Goal: Task Accomplishment & Management: Manage account settings

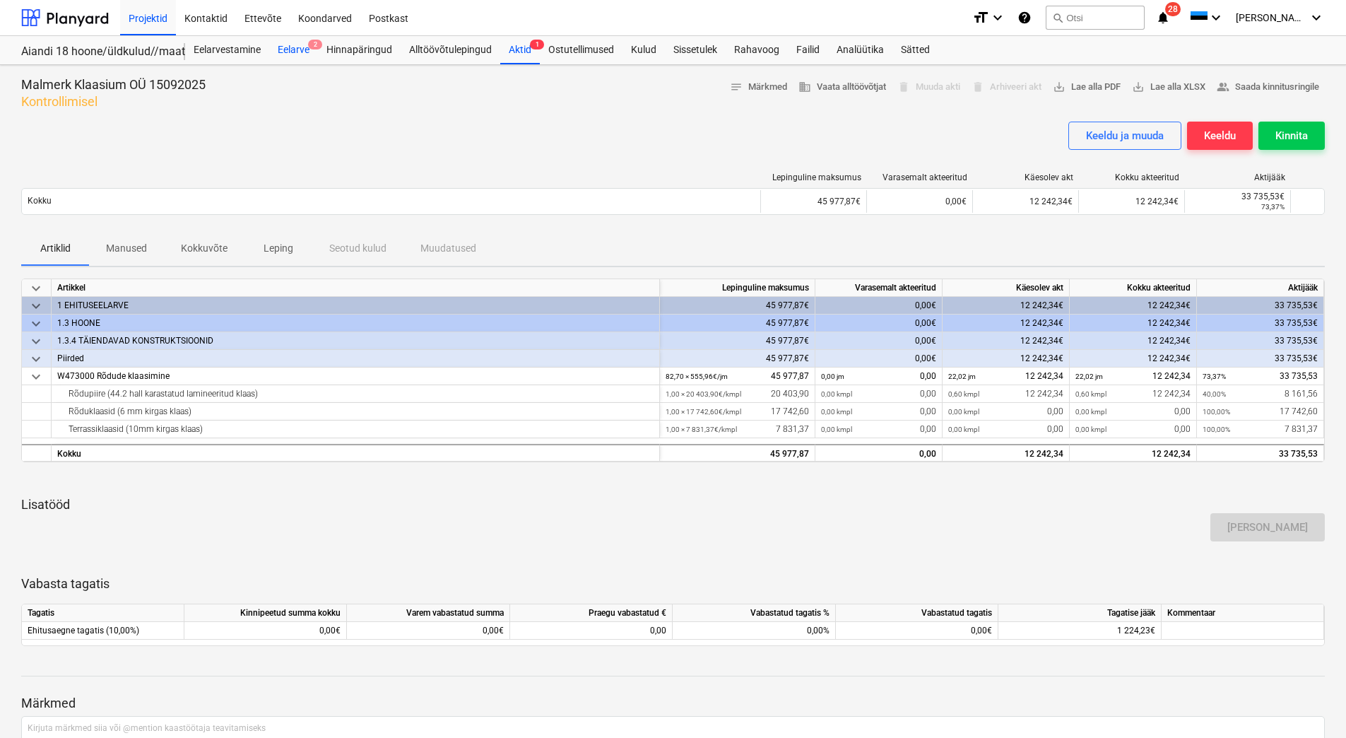
click at [290, 47] on div "Eelarve 2" at bounding box center [293, 50] width 49 height 28
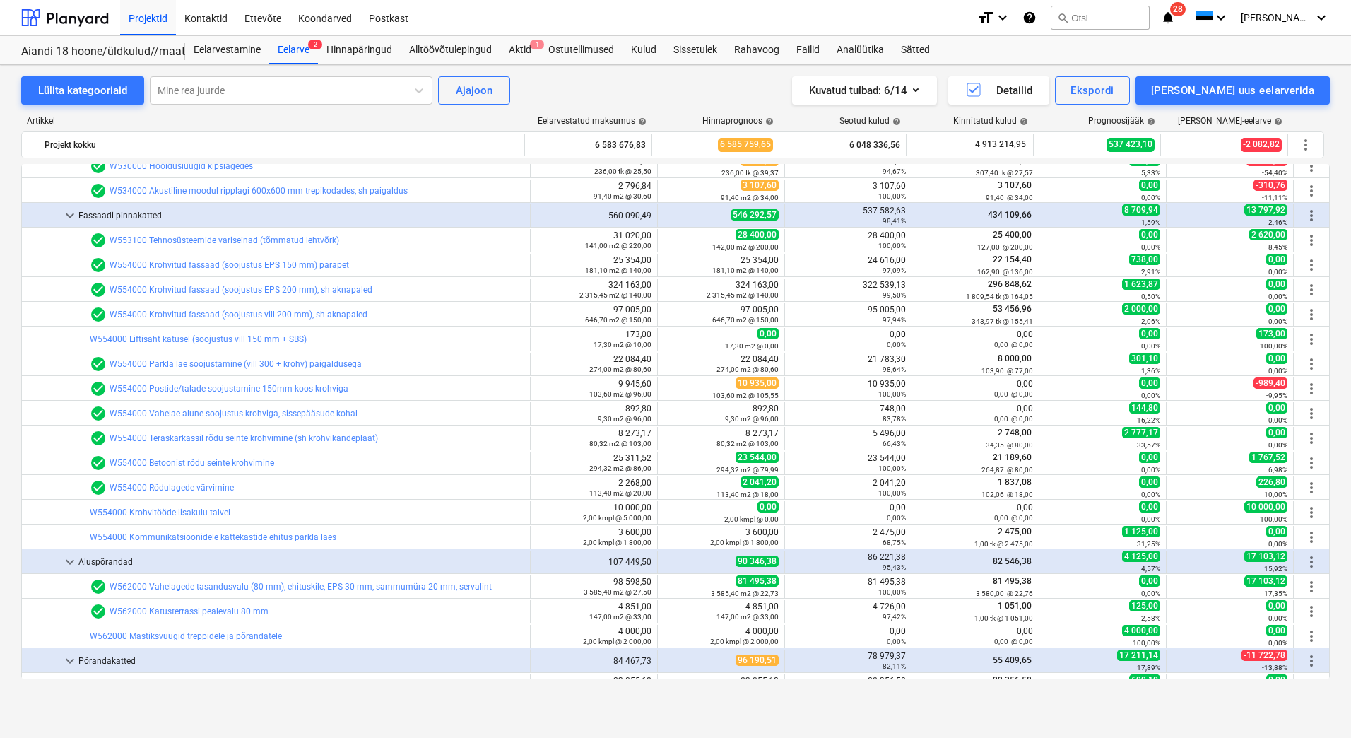
scroll to position [4735, 0]
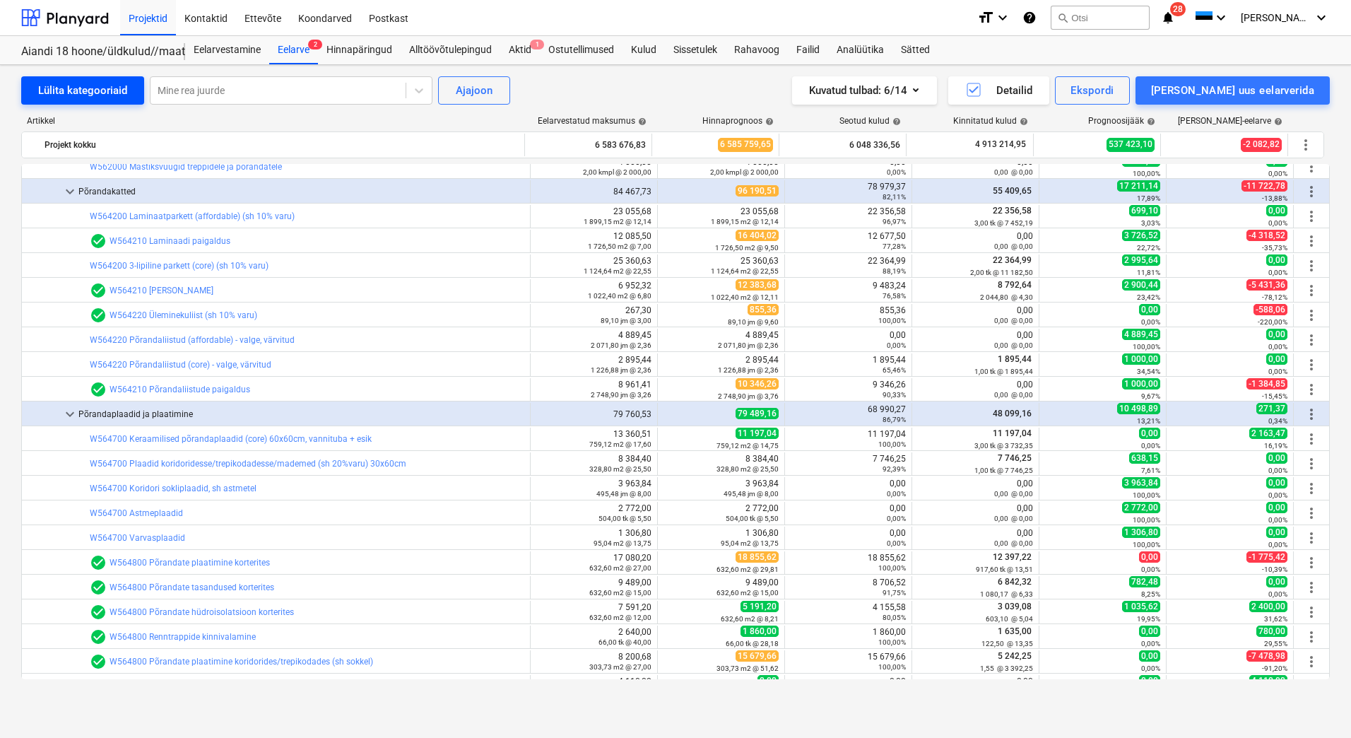
click at [79, 85] on div "Lülita kategooriaid" at bounding box center [82, 90] width 89 height 18
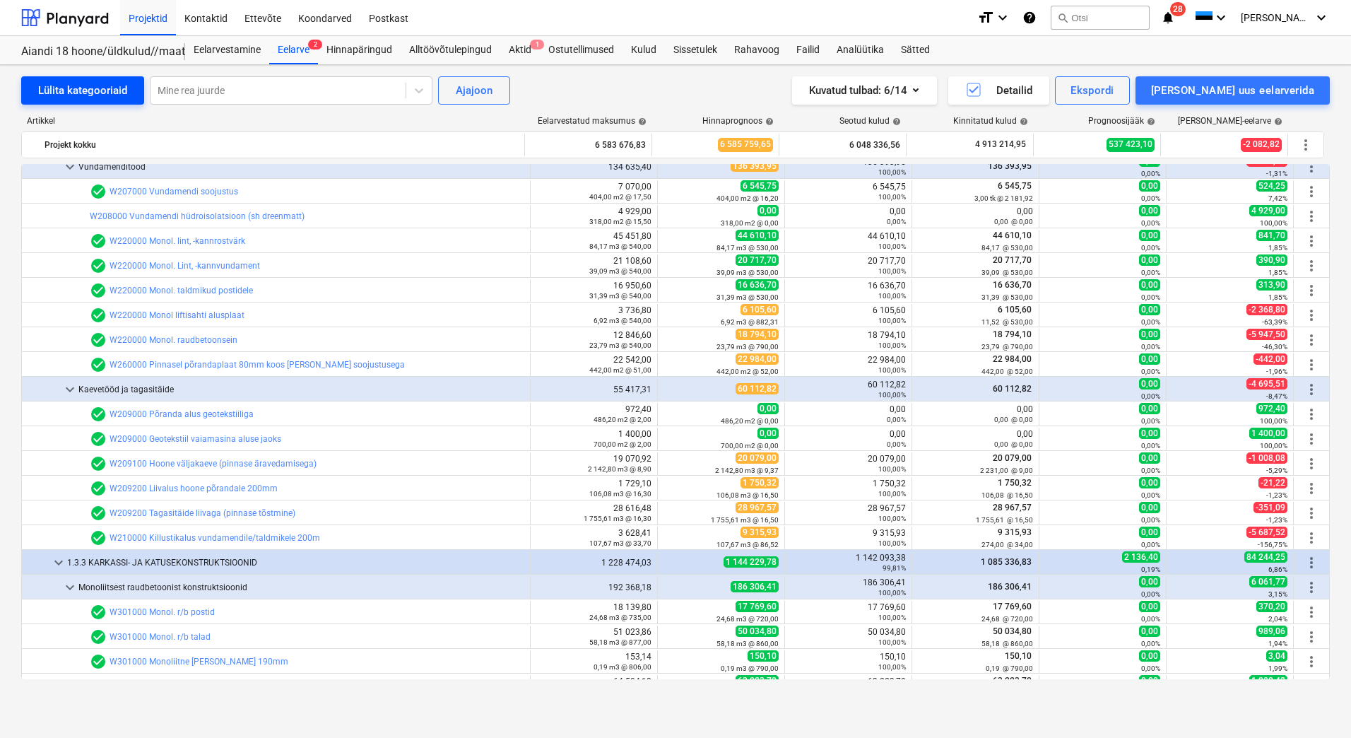
click at [79, 85] on div "Lülita kategooriaid" at bounding box center [82, 90] width 89 height 18
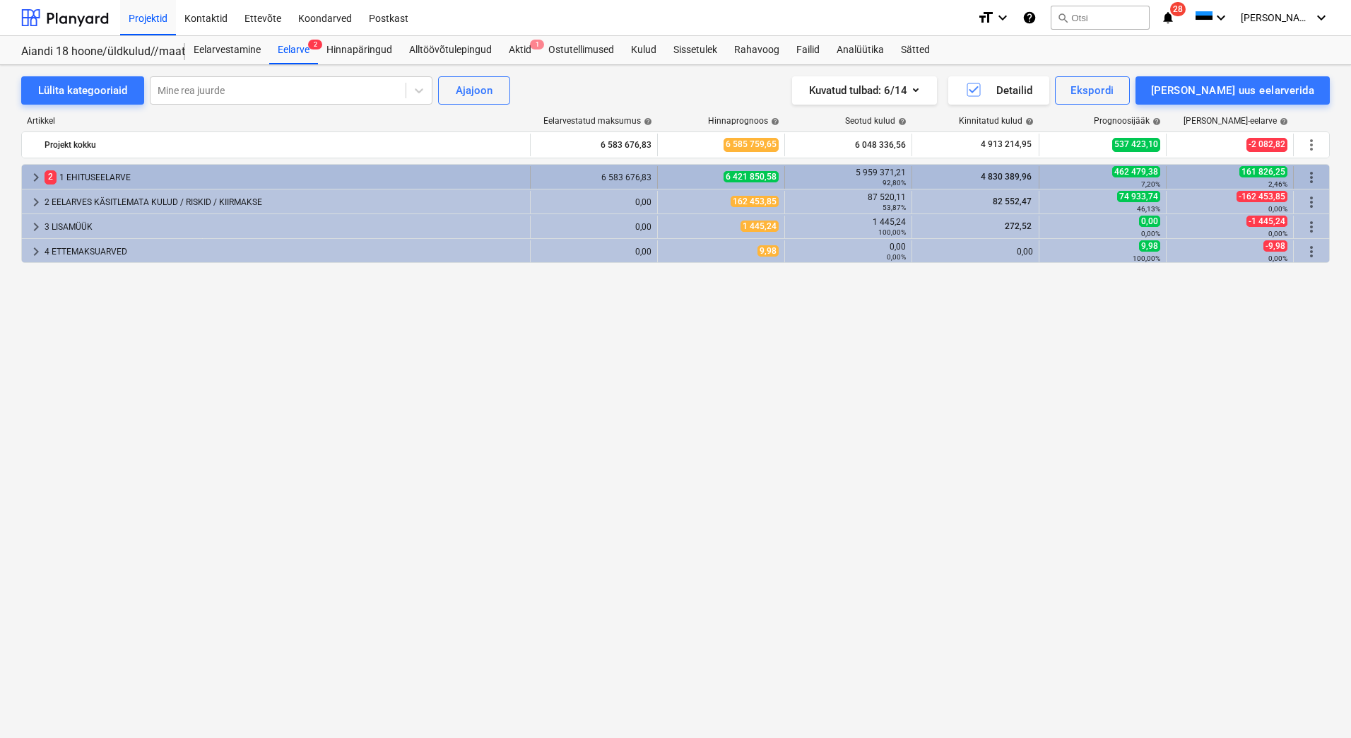
click at [88, 178] on div "2 1 EHITUSEELARVE" at bounding box center [285, 177] width 480 height 23
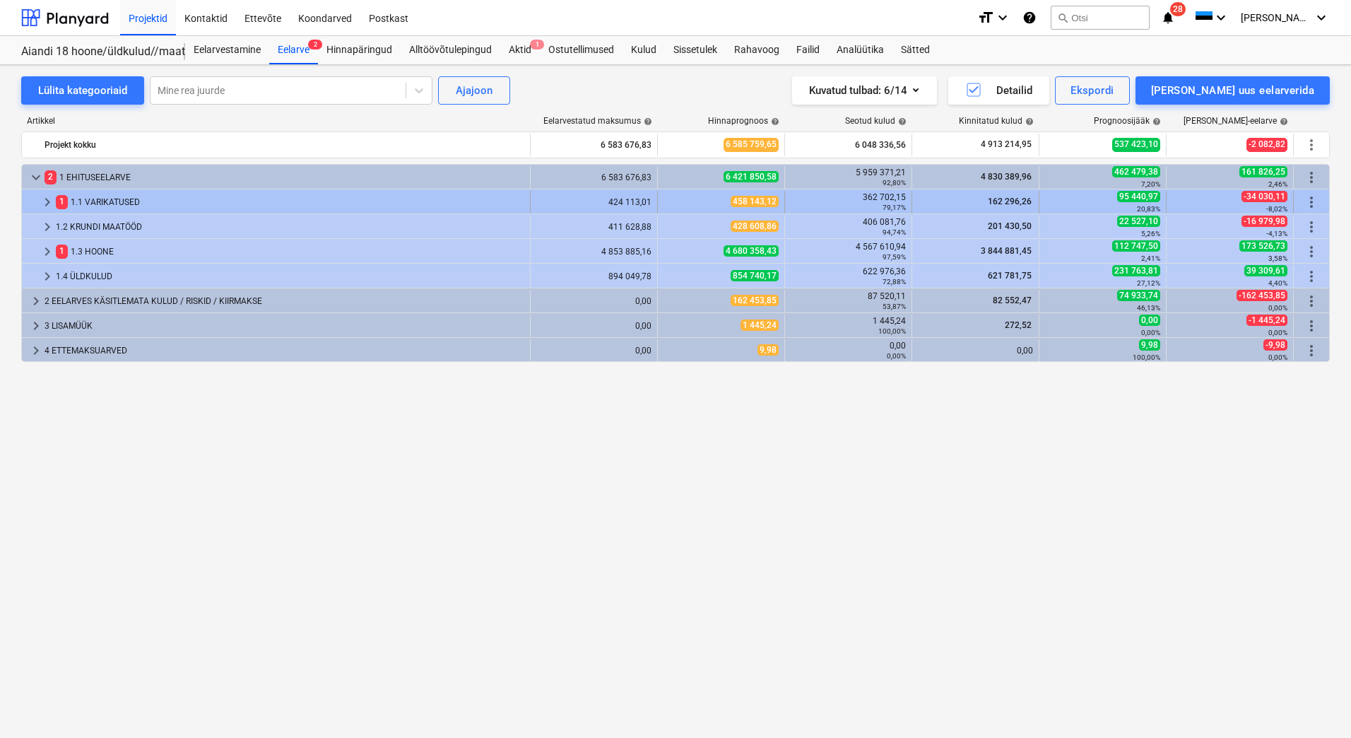
click at [110, 196] on div "1 1.1 VARIKATUSED" at bounding box center [290, 202] width 469 height 23
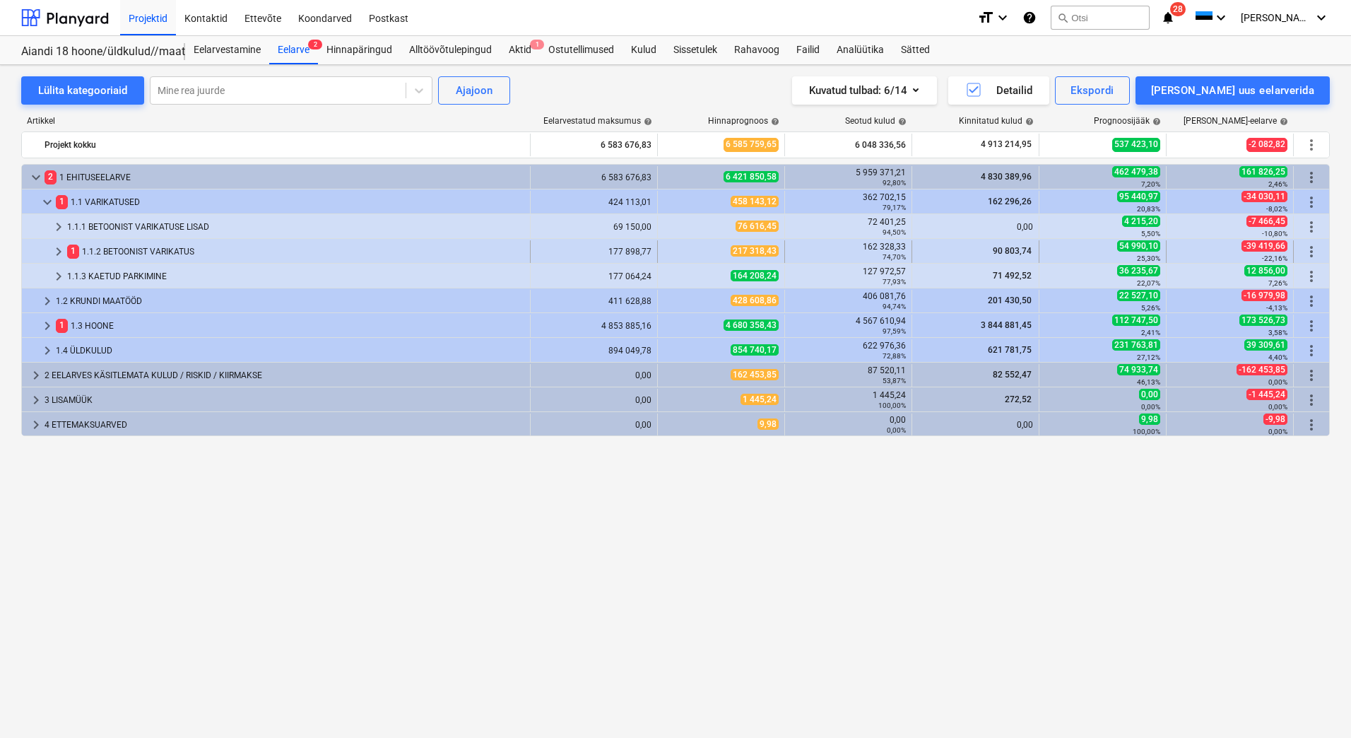
click at [112, 253] on div "1 1.1.2 BETOONIST VARIKATUS" at bounding box center [295, 251] width 457 height 23
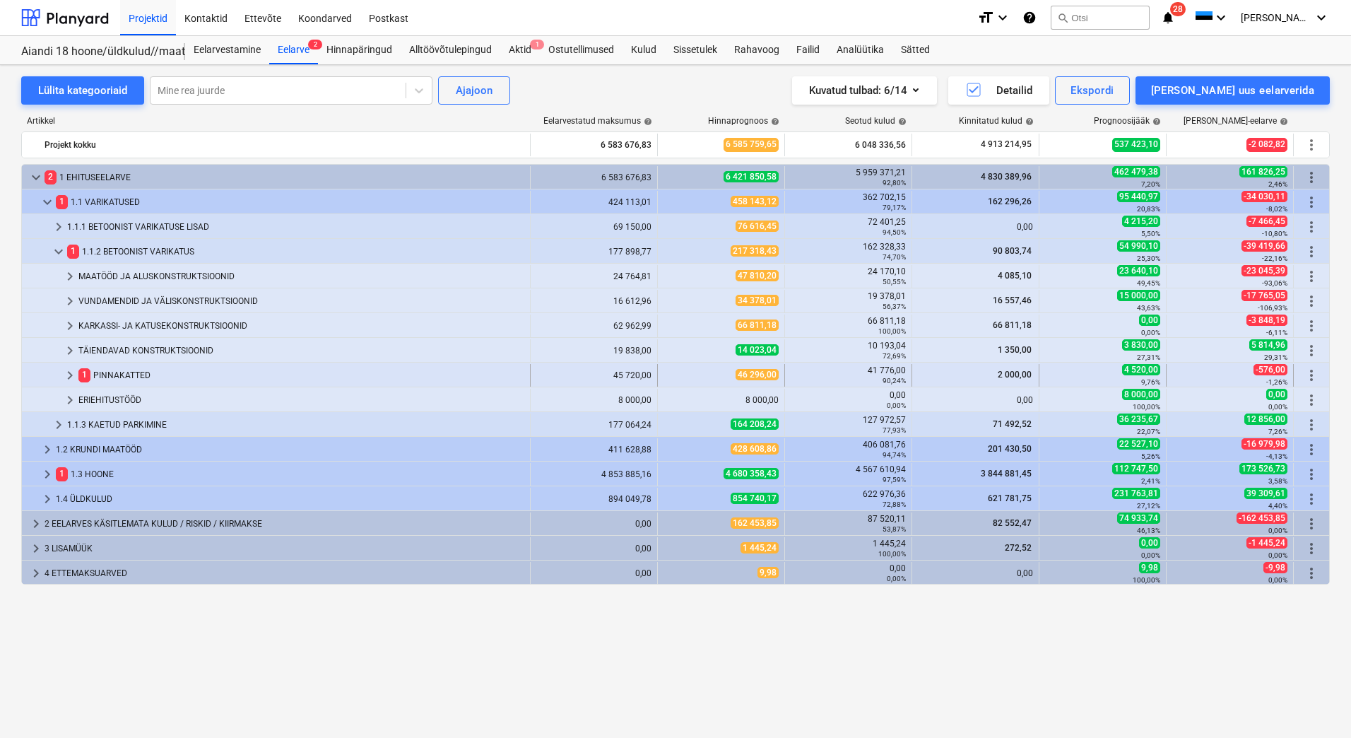
click at [142, 383] on div "1 PINNAKATTED" at bounding box center [301, 375] width 446 height 23
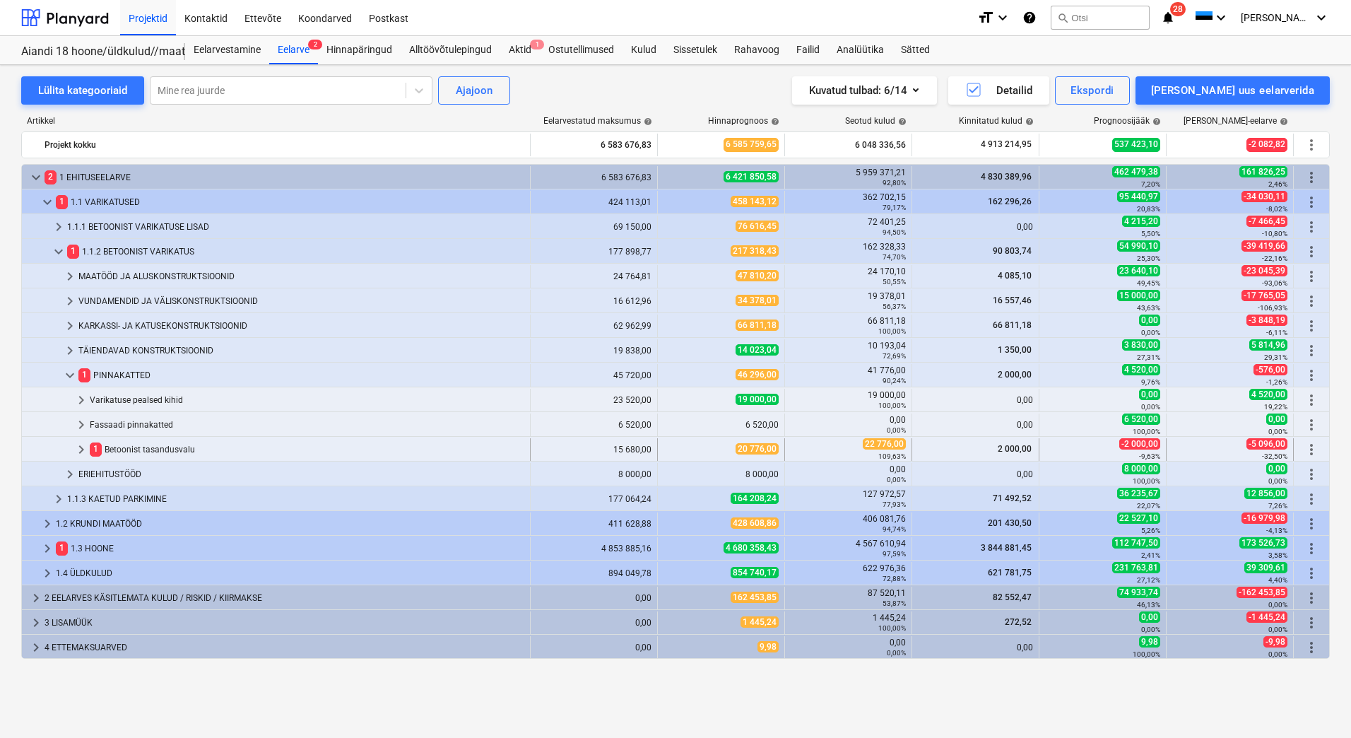
click at [167, 449] on div "1 Betoonist tasandusvalu" at bounding box center [307, 449] width 435 height 23
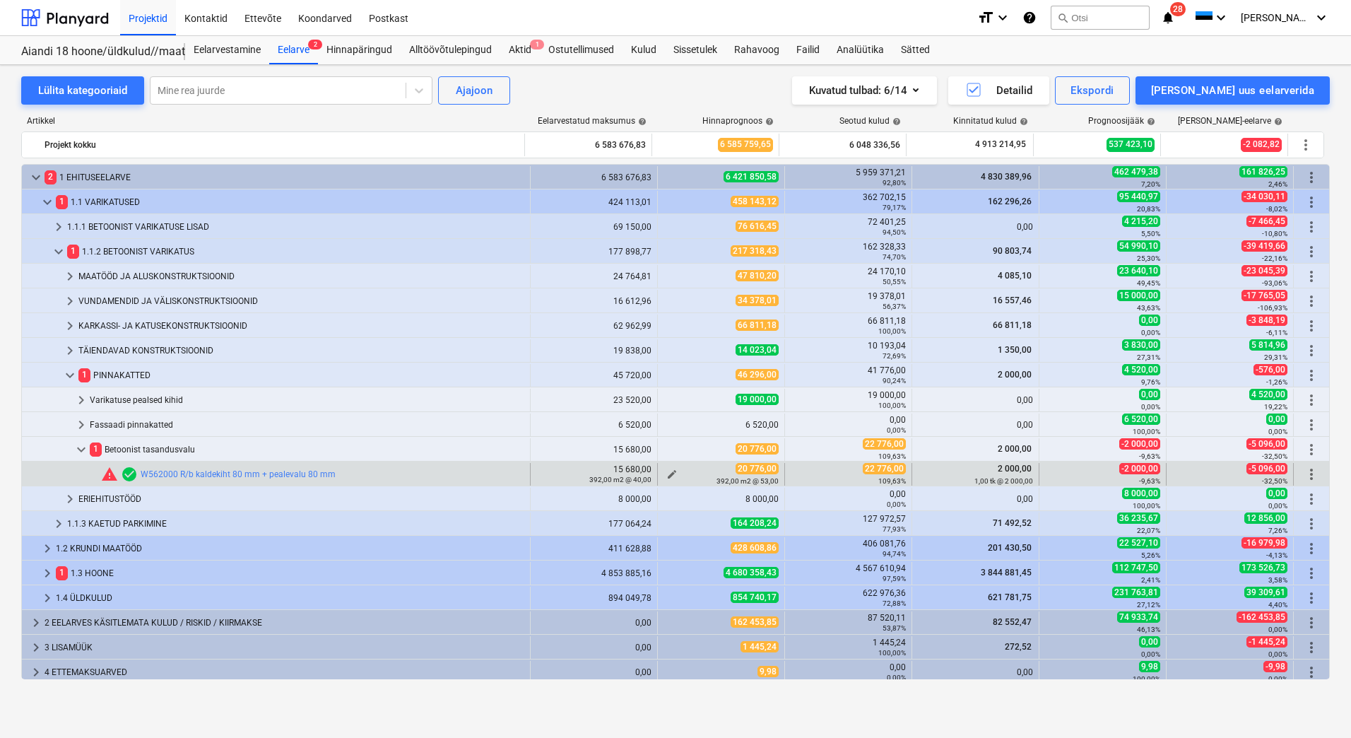
click at [666, 471] on span "edit" at bounding box center [671, 474] width 11 height 11
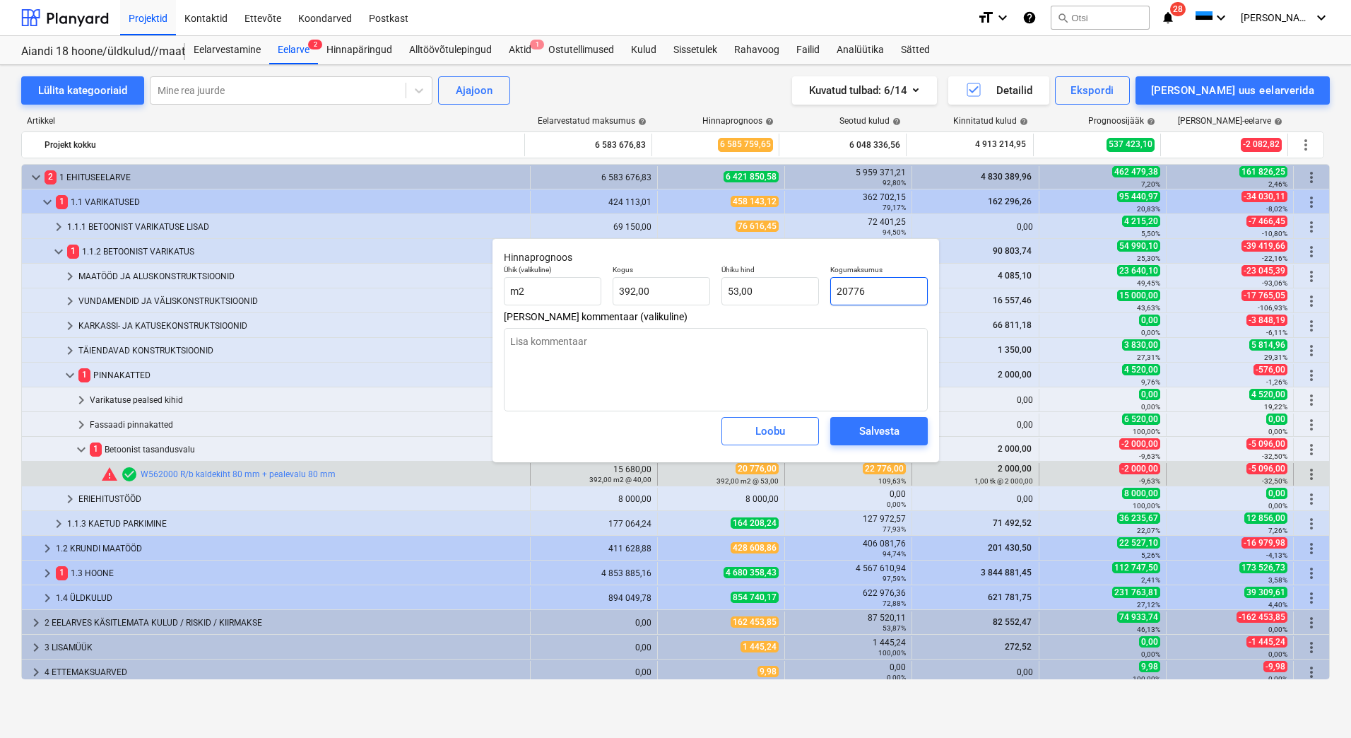
click at [846, 289] on input "20776" at bounding box center [879, 291] width 98 height 28
type input "2776"
type textarea "x"
type input "7,08"
type input "22776"
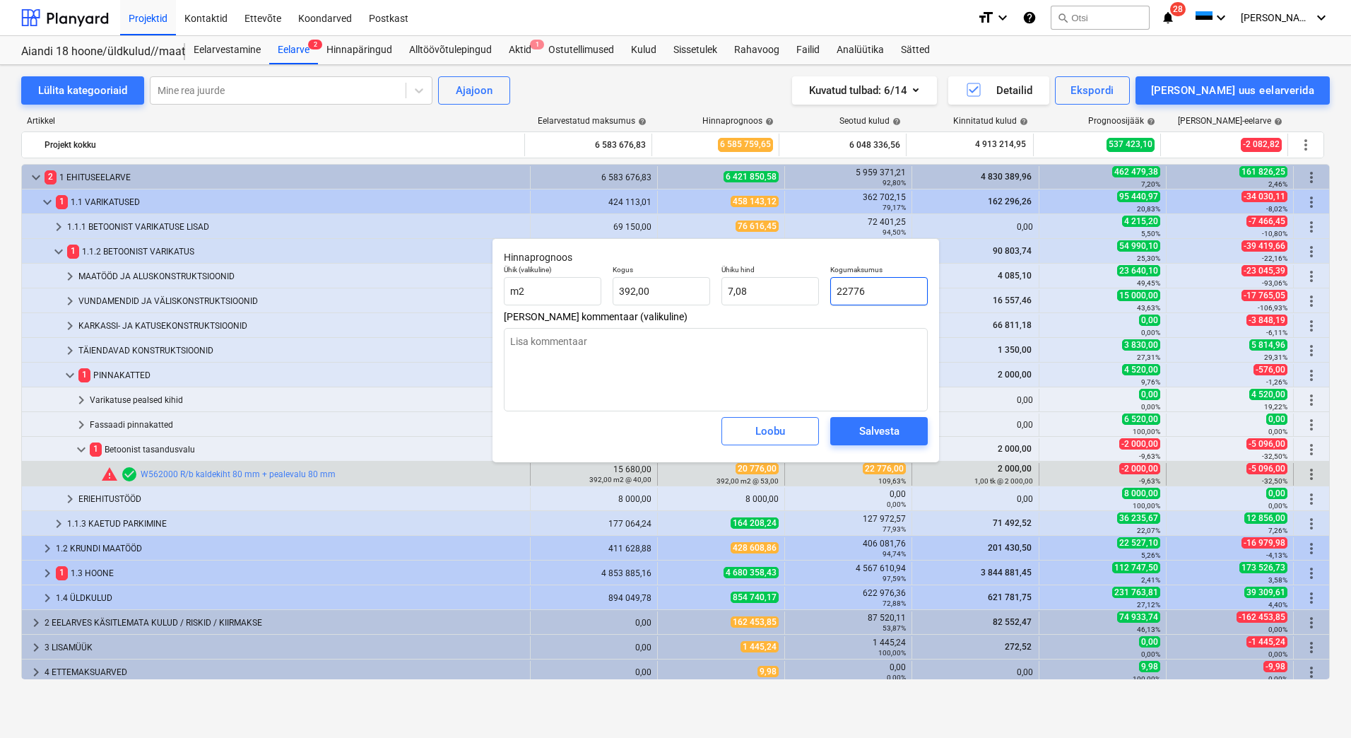
type textarea "x"
type input "58,10"
type input "22 776,00"
click at [855, 432] on span "Salvesta" at bounding box center [879, 431] width 64 height 18
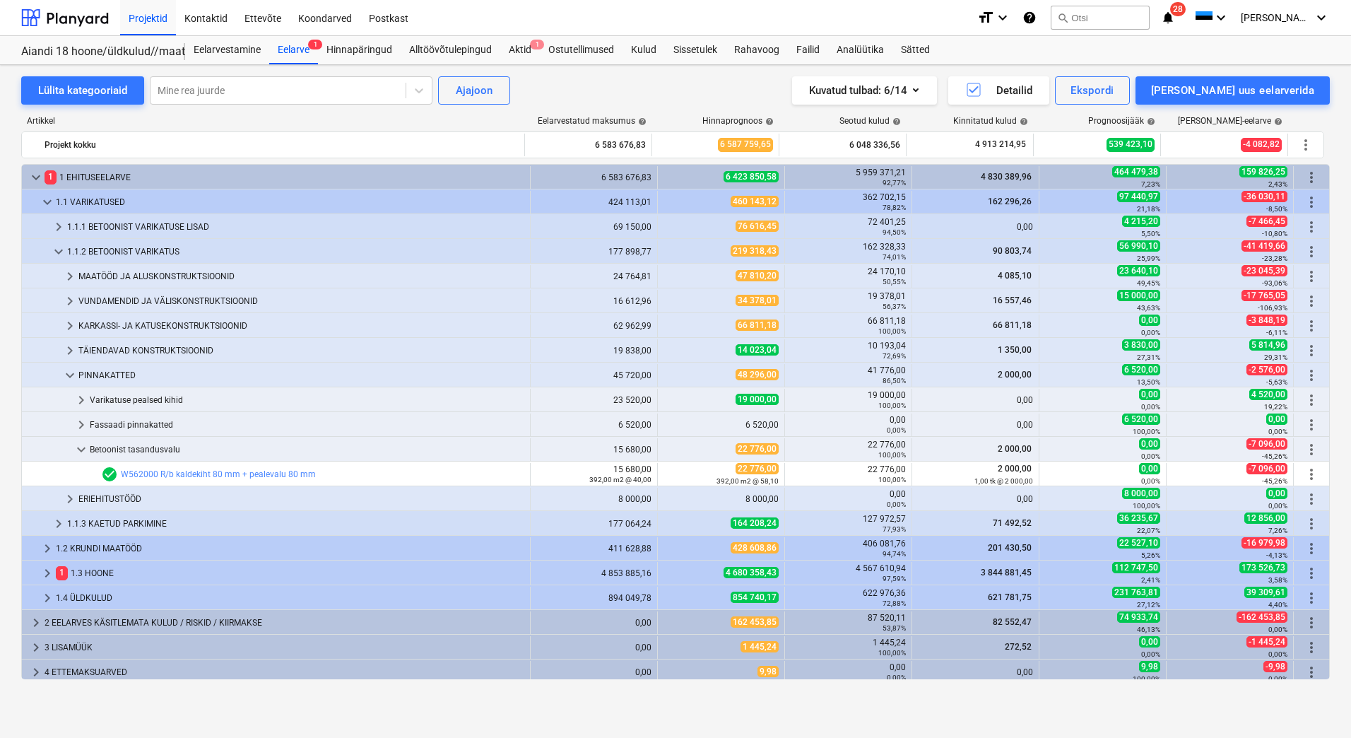
type textarea "x"
type input "392,00"
type input "58,10"
type input "22 776,00"
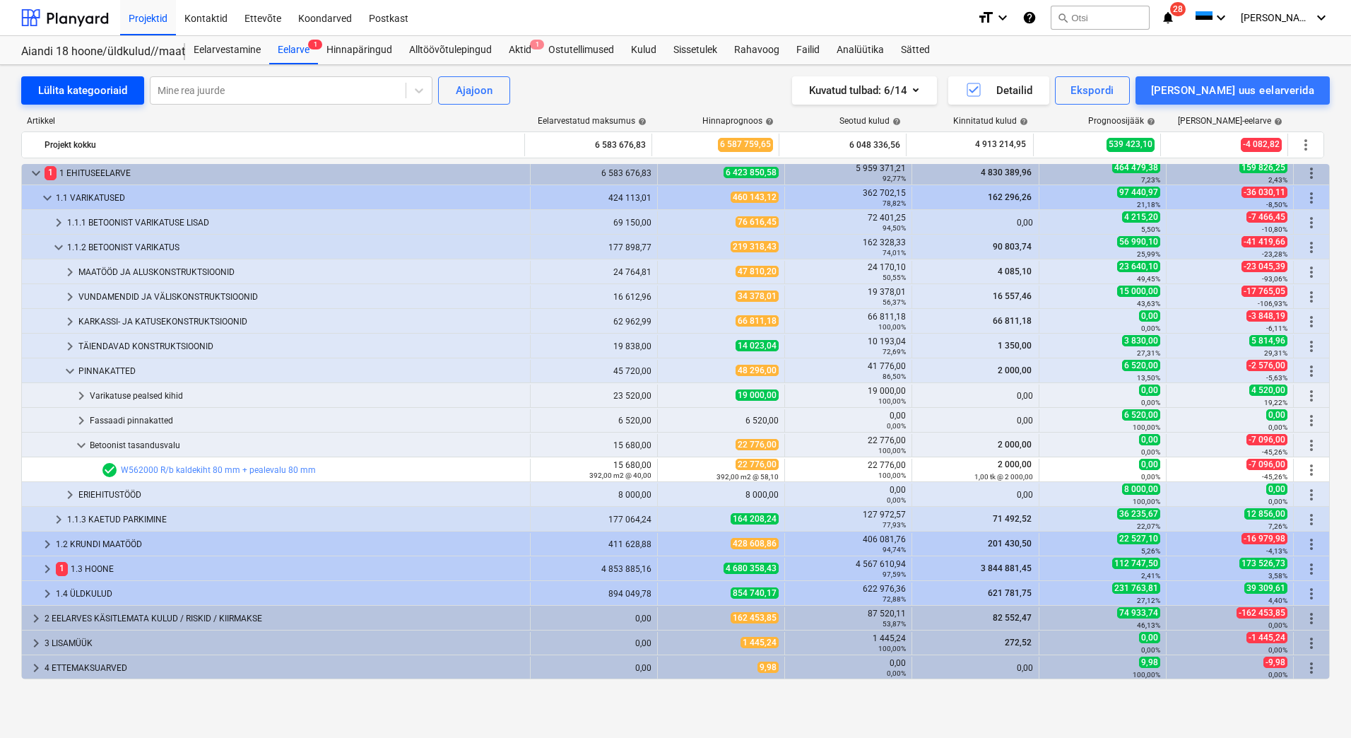
click at [86, 93] on div "Lülita kategooriaid" at bounding box center [82, 90] width 89 height 18
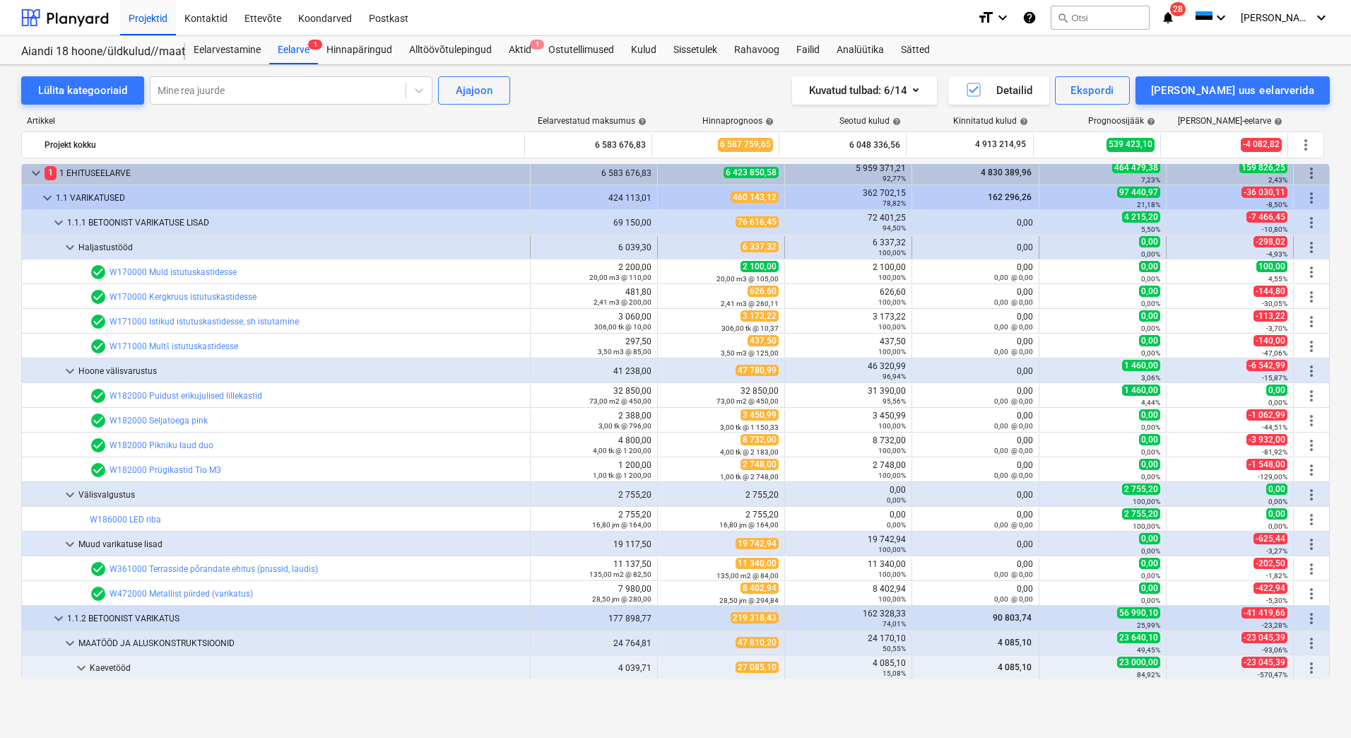
click at [68, 245] on span "keyboard_arrow_down" at bounding box center [69, 247] width 17 height 17
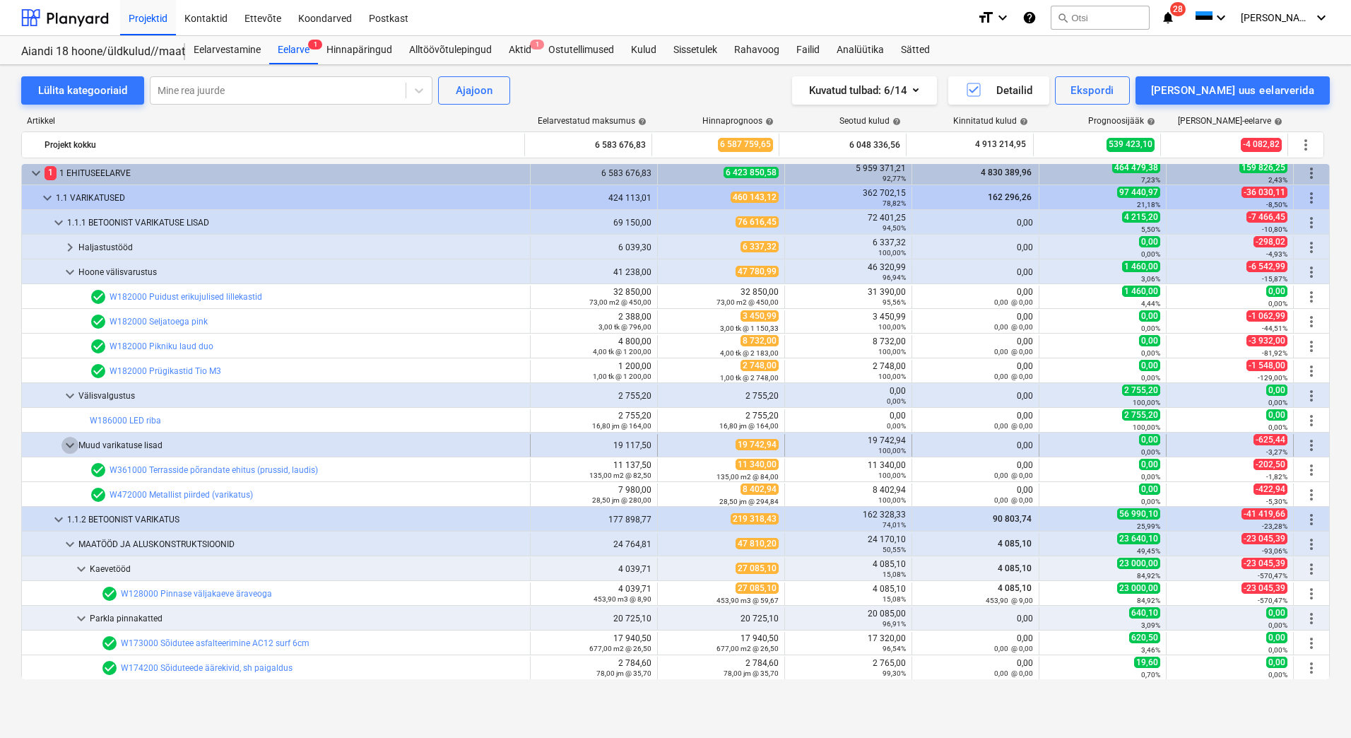
click at [67, 443] on span "keyboard_arrow_down" at bounding box center [69, 445] width 17 height 17
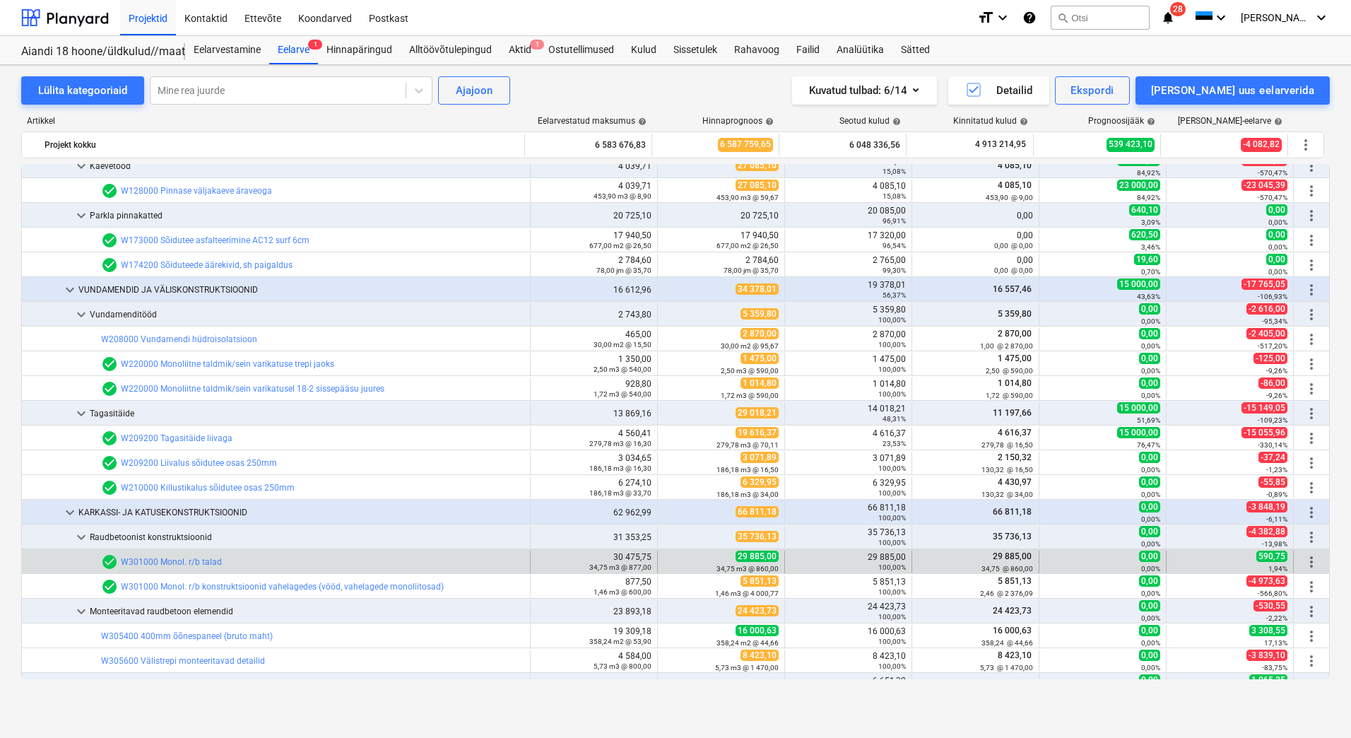
scroll to position [499, 0]
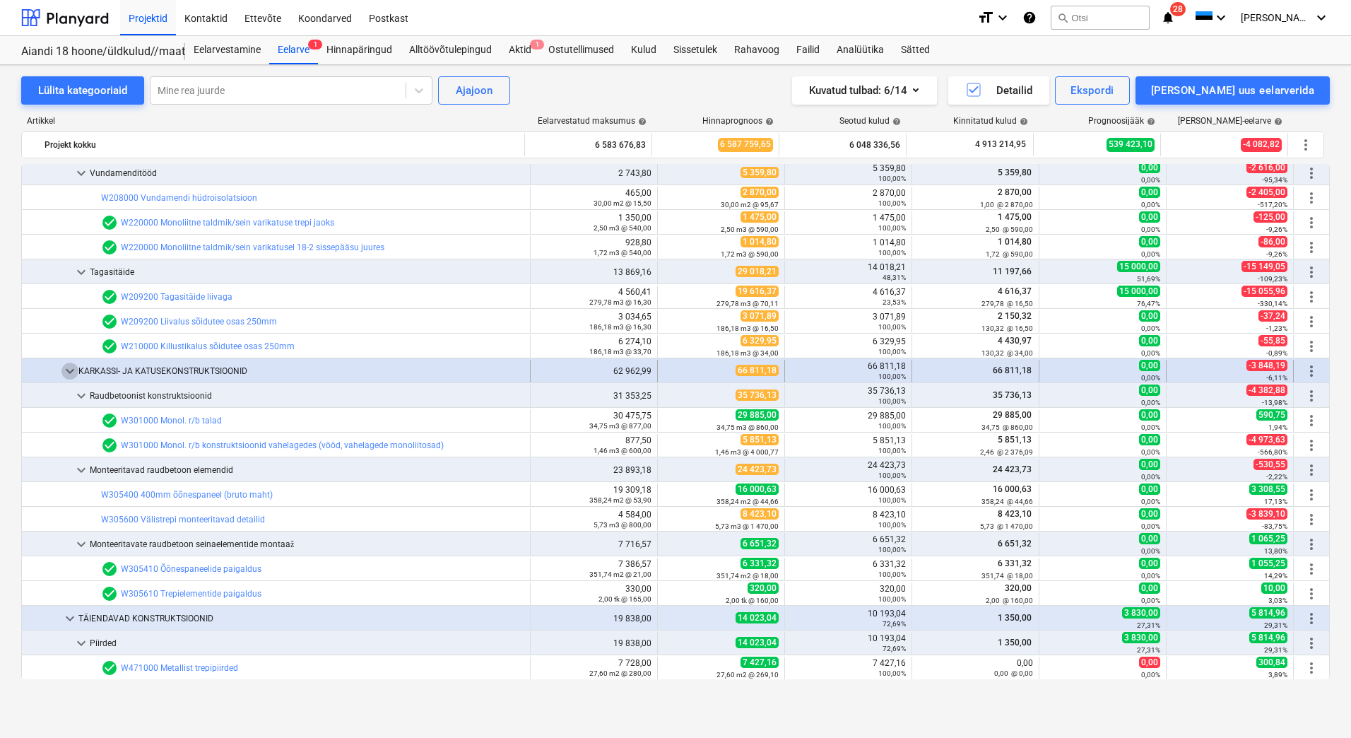
click at [68, 369] on span "keyboard_arrow_down" at bounding box center [69, 371] width 17 height 17
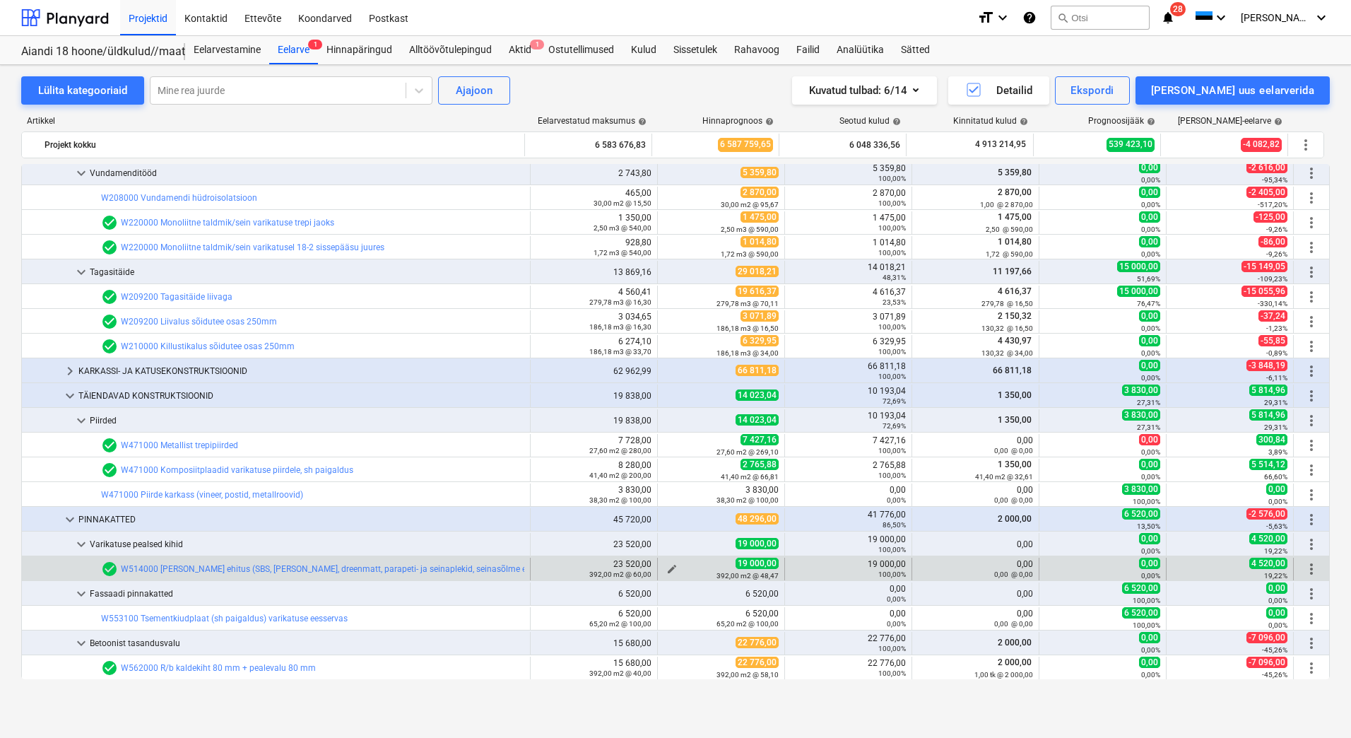
scroll to position [570, 0]
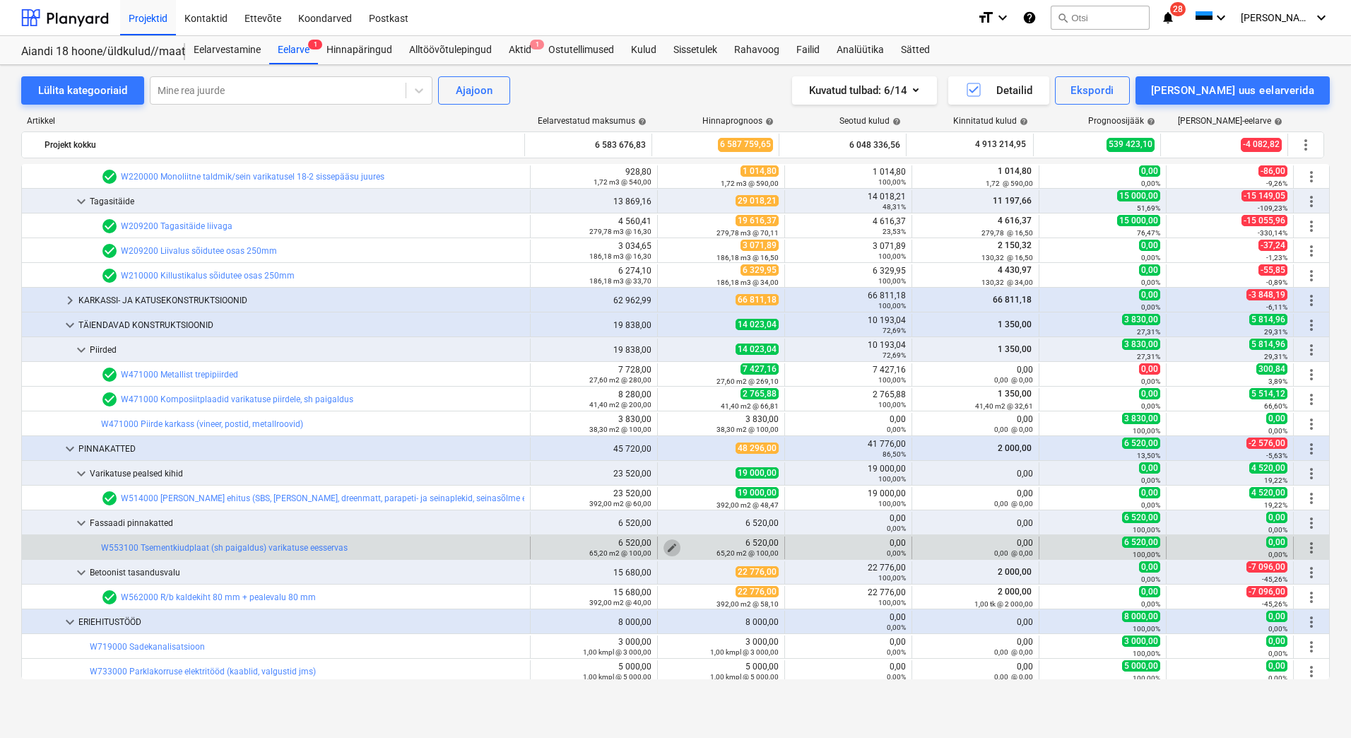
click at [670, 542] on span "edit" at bounding box center [671, 547] width 11 height 11
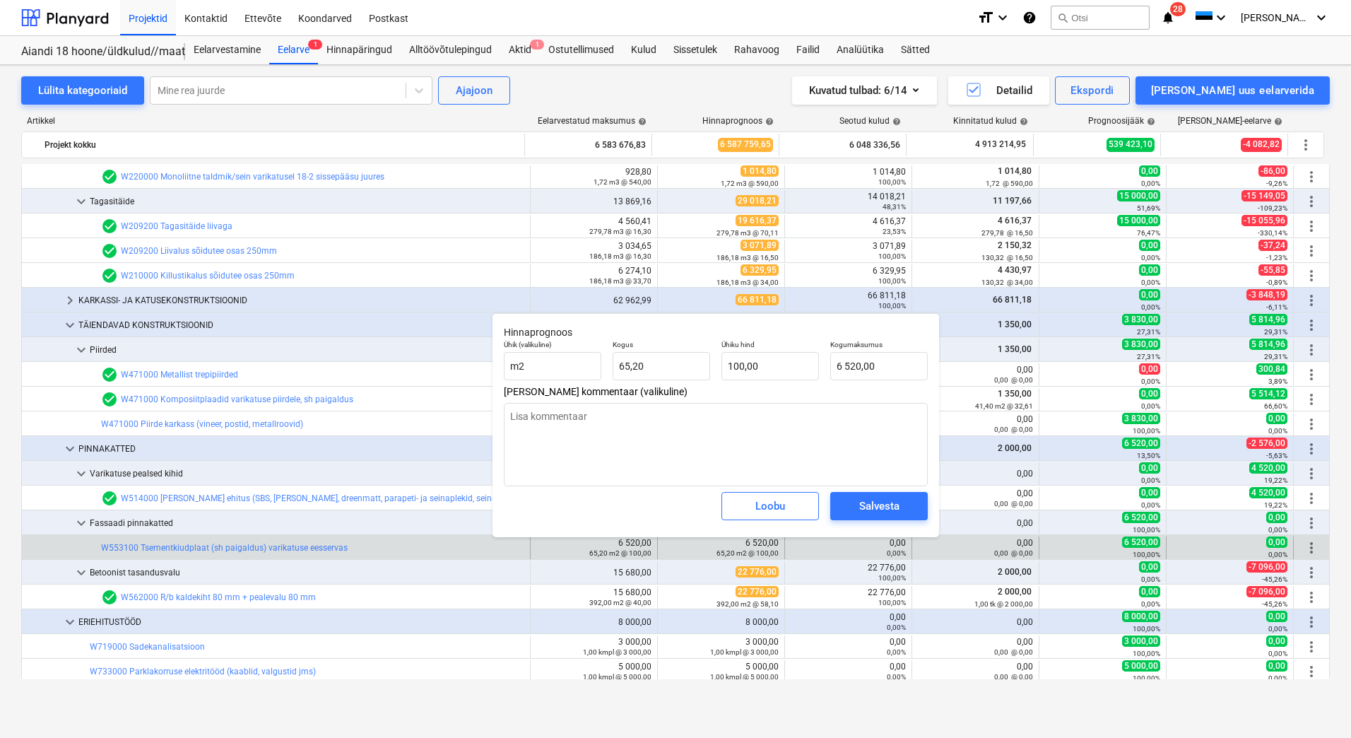
click at [670, 542] on div "6 520,00 65,20 m2 @ 100,00" at bounding box center [721, 548] width 115 height 20
click at [758, 502] on div "Loobu" at bounding box center [770, 506] width 30 height 18
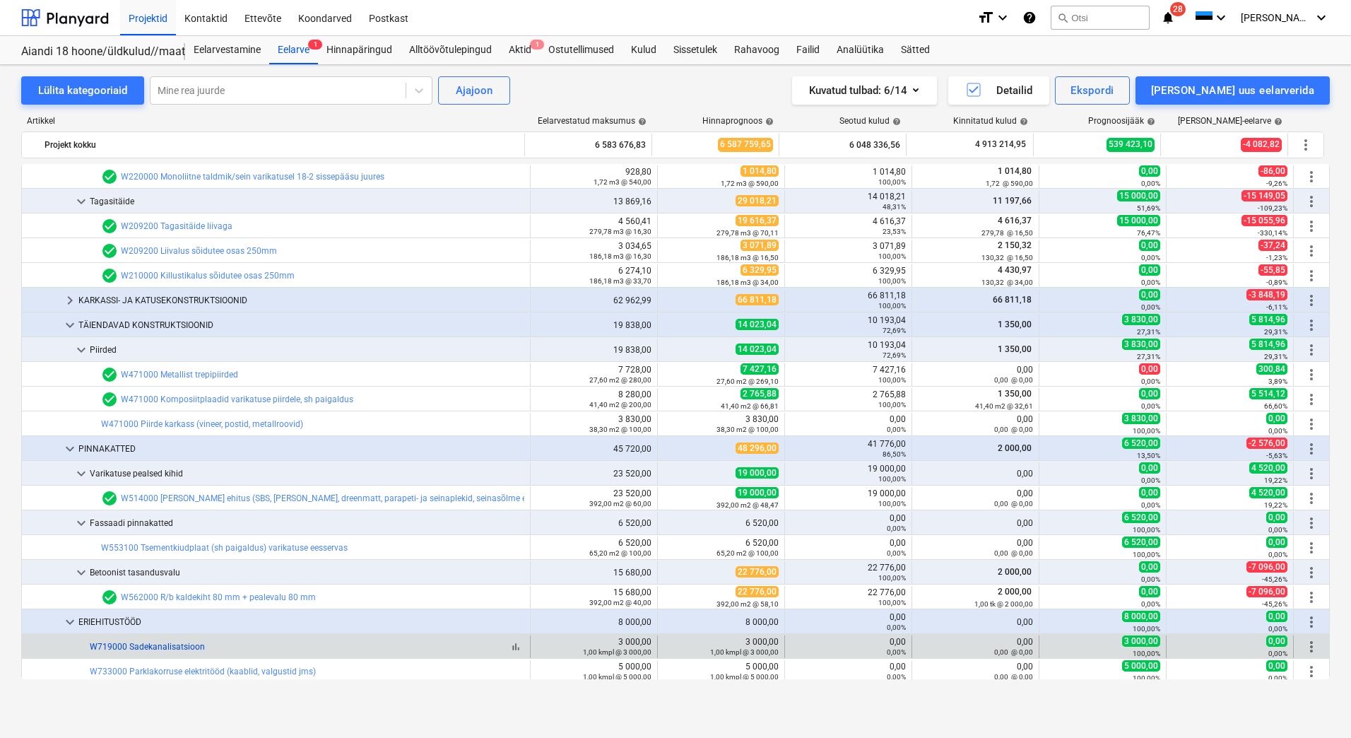
scroll to position [640, 0]
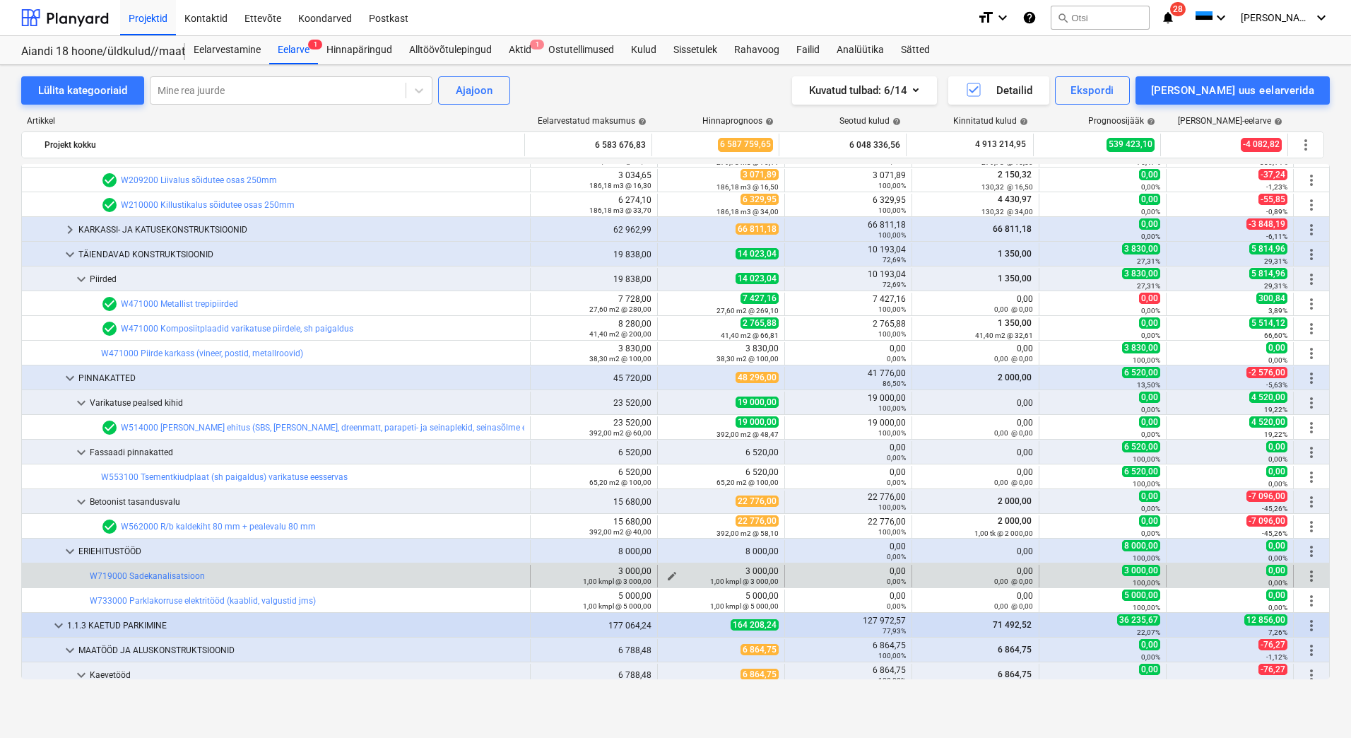
click at [664, 577] on div "1,00 kmpl @ 3 000,00" at bounding box center [721, 581] width 115 height 10
click at [666, 572] on span "edit" at bounding box center [671, 575] width 11 height 11
type textarea "x"
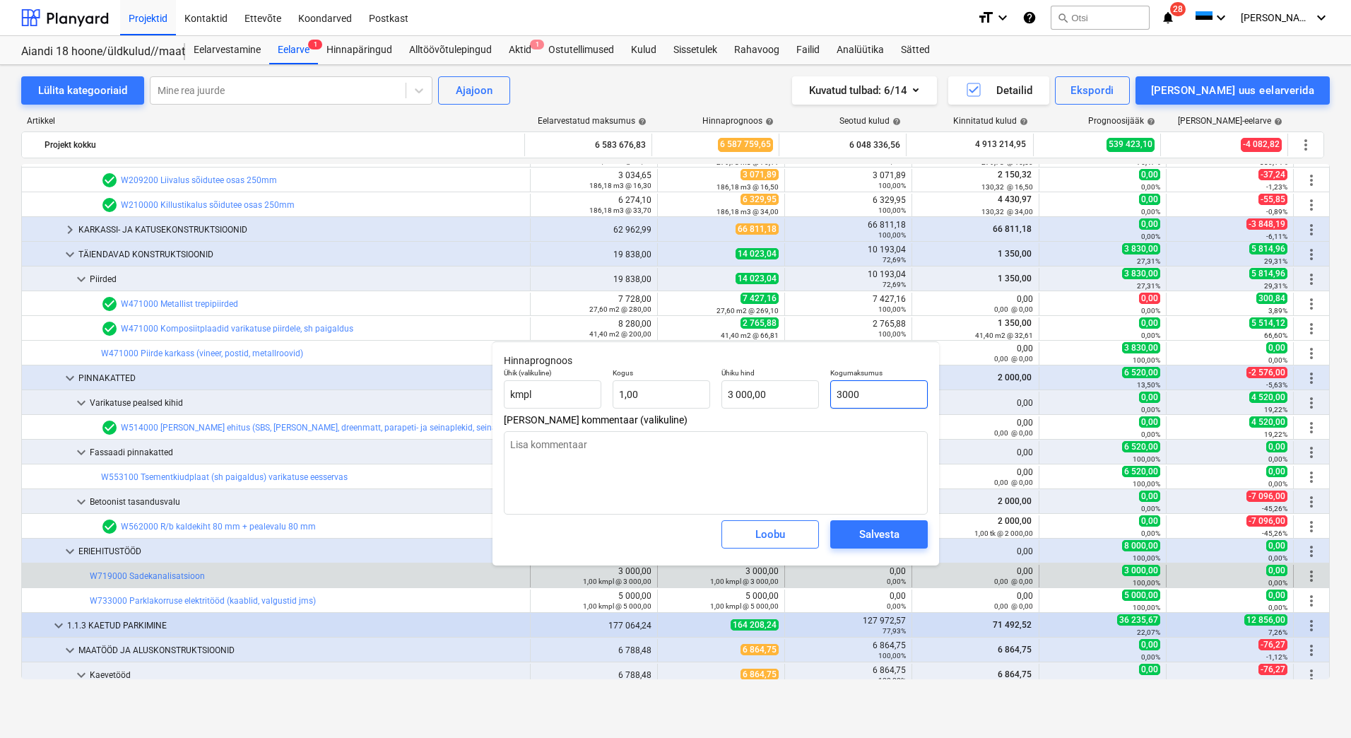
drag, startPoint x: 891, startPoint y: 393, endPoint x: 829, endPoint y: 393, distance: 62.2
click at [829, 393] on div "Kogumaksumus 3000" at bounding box center [879, 389] width 109 height 52
type input "0"
type textarea "x"
type input "0,00"
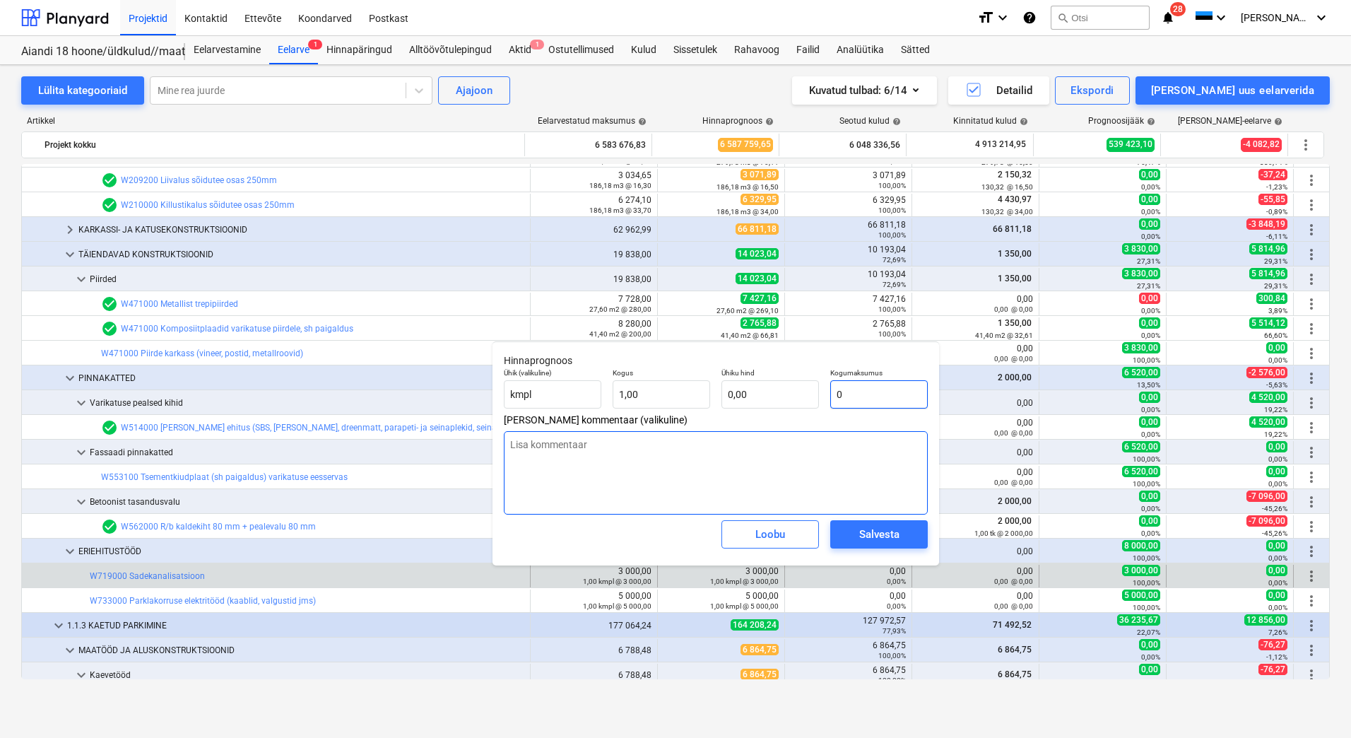
type input "0"
type textarea "x"
type input "0,00"
click at [639, 443] on textarea at bounding box center [716, 472] width 424 height 83
type textarea "M"
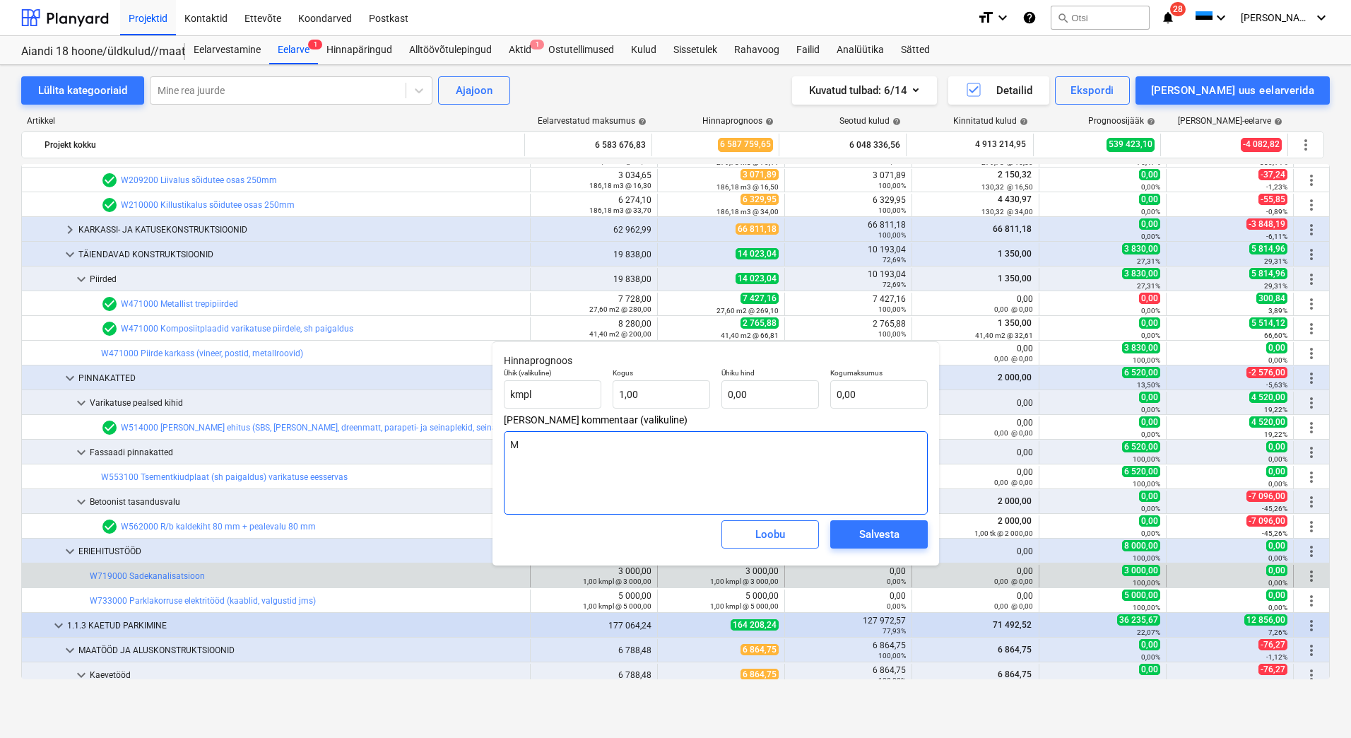
type textarea "x"
type textarea "T"
type textarea "x"
type textarea "Töö"
type textarea "x"
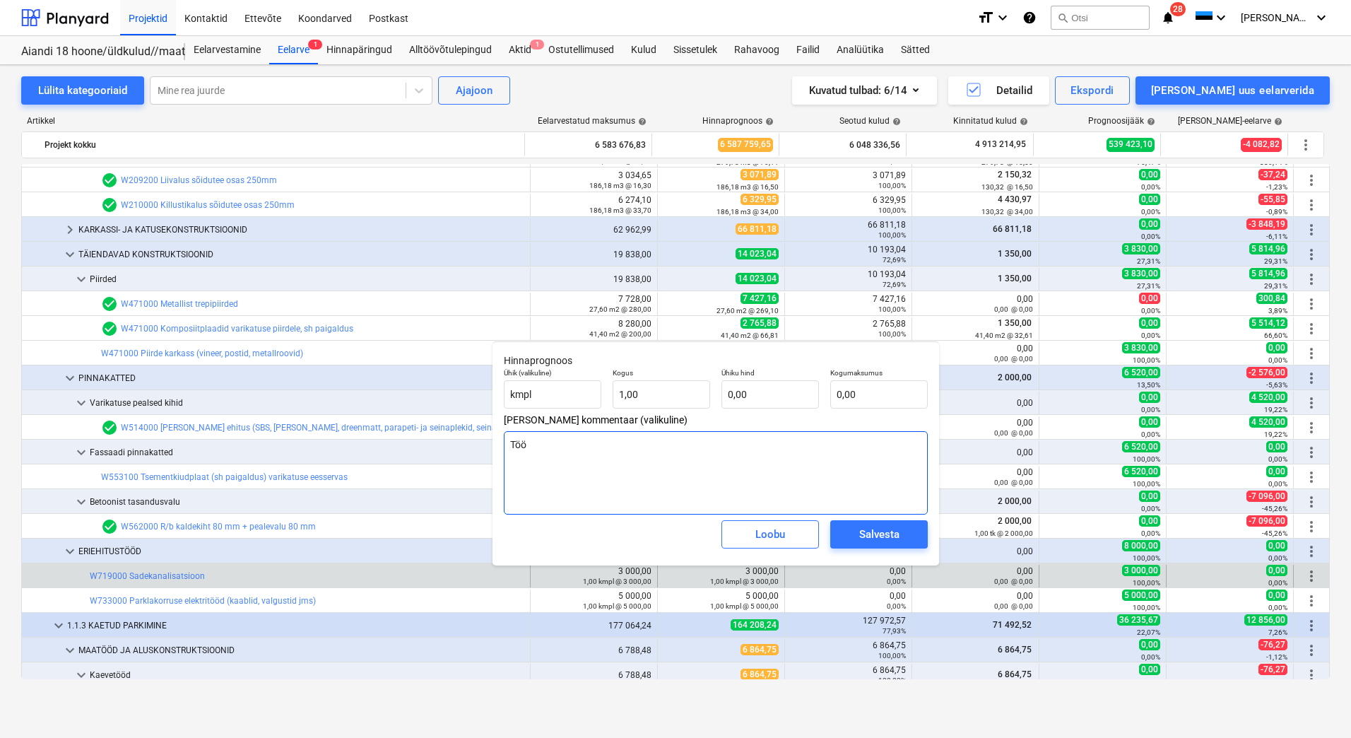
type textarea "Töö"
type textarea "x"
type textarea "Töö s"
type textarea "x"
type textarea "Töö si"
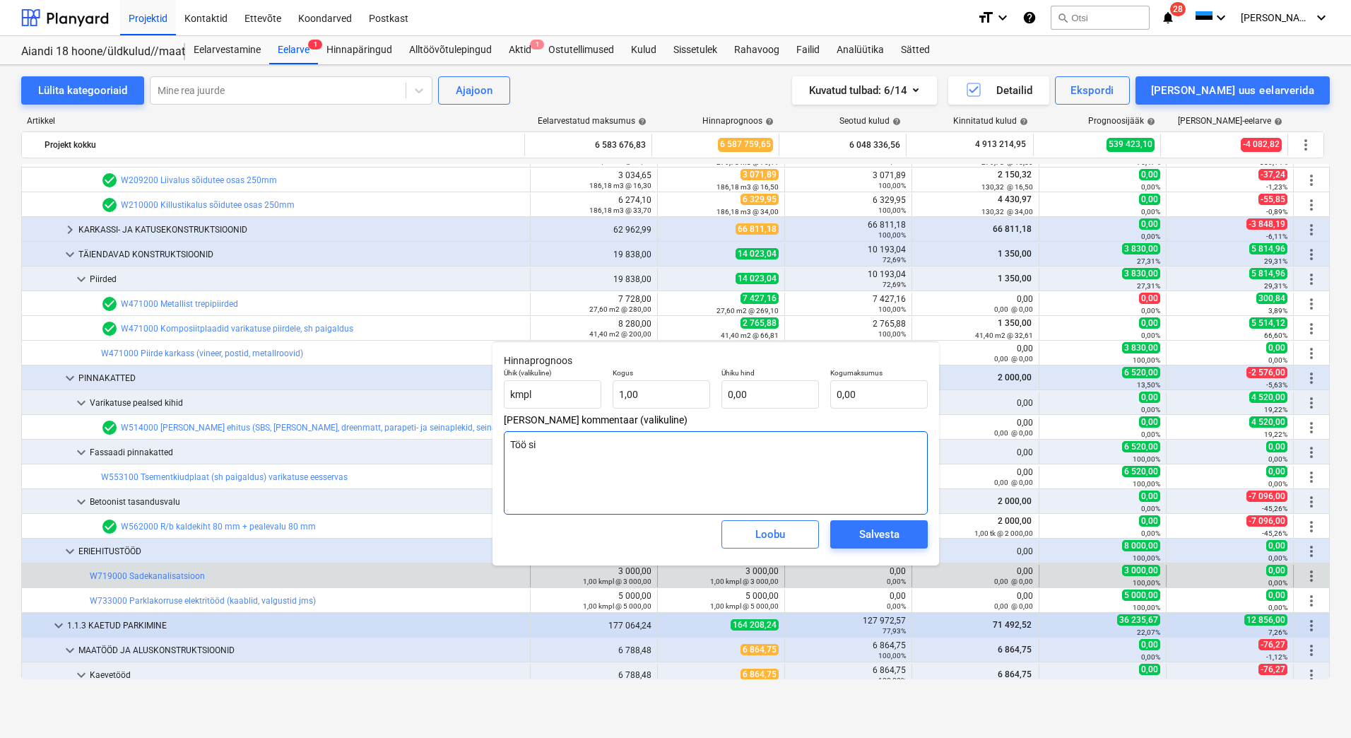
type textarea "x"
type textarea "Töö sis"
type textarea "x"
type textarea "Töö sisalö"
type textarea "x"
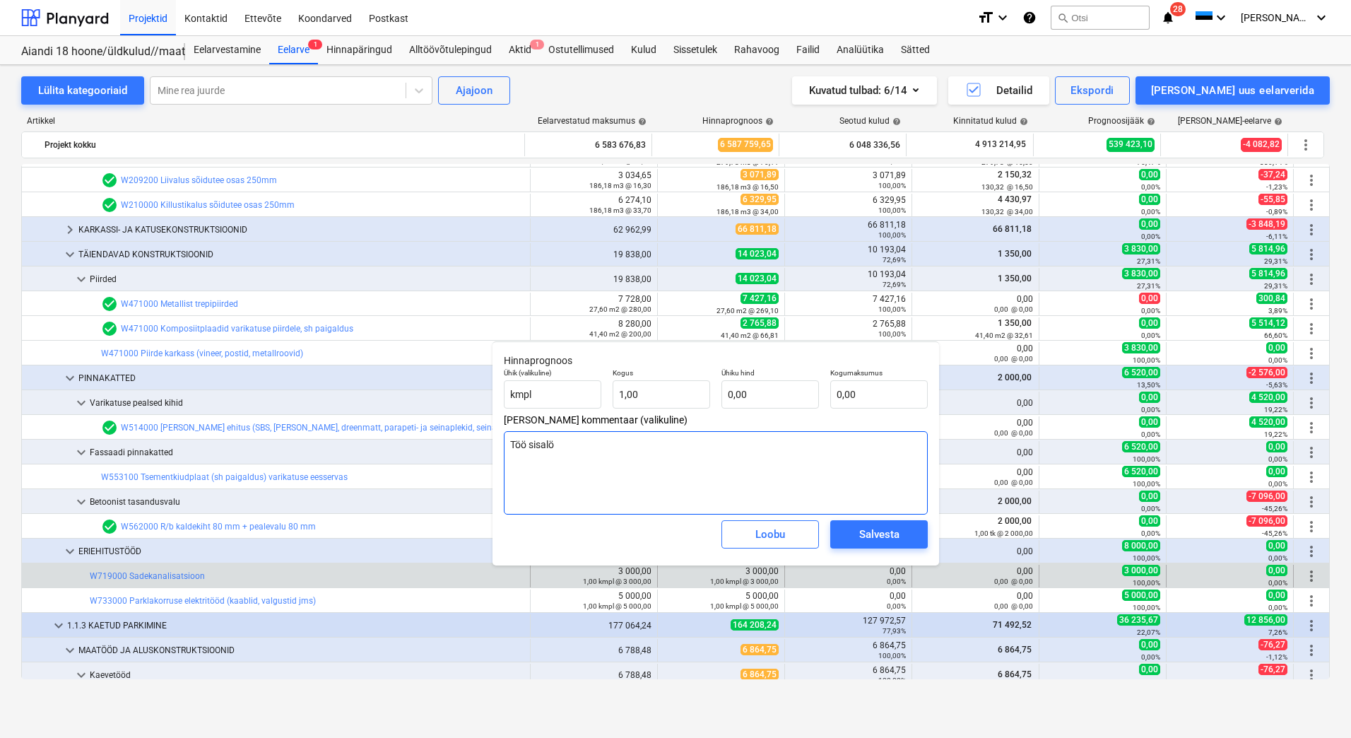
type textarea "Töö sisal"
type textarea "x"
type textarea "Töö sisaldu"
type textarea "x"
type textarea "Töö sisaldub"
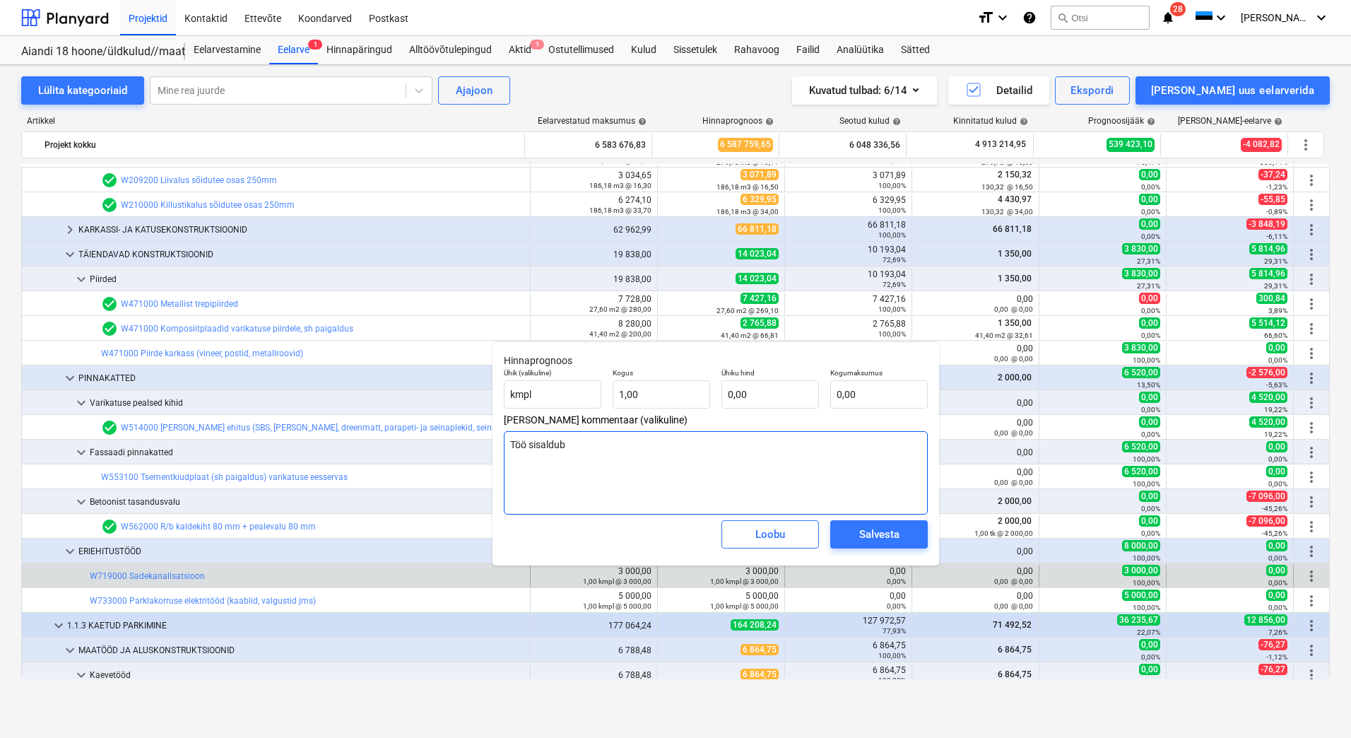
type textarea "x"
type textarea "Töö sisaldub"
type textarea "x"
type textarea "Töö sisaldub l"
type textarea "x"
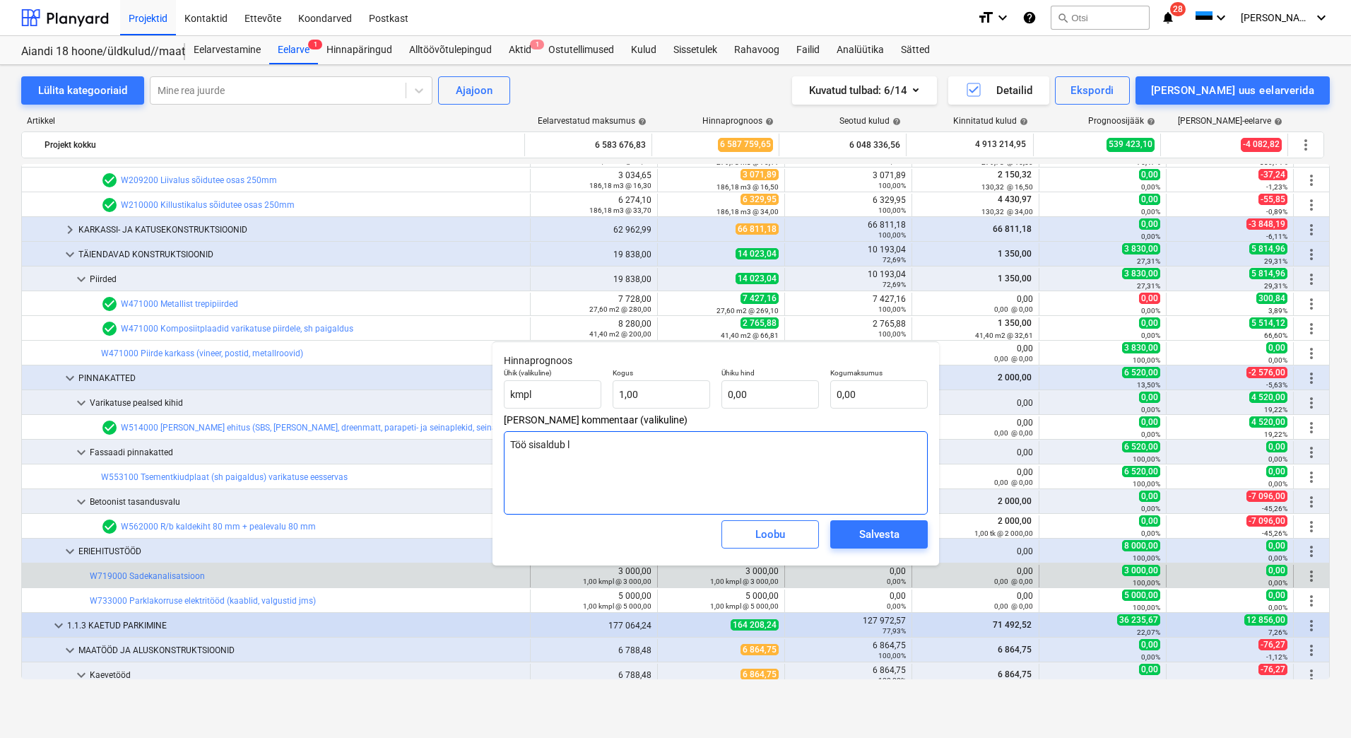
type textarea "Töö sisaldub le"
type textarea "x"
type textarea "Töö sisaldub lep"
type textarea "x"
type textarea "Töö sisaldub lepi"
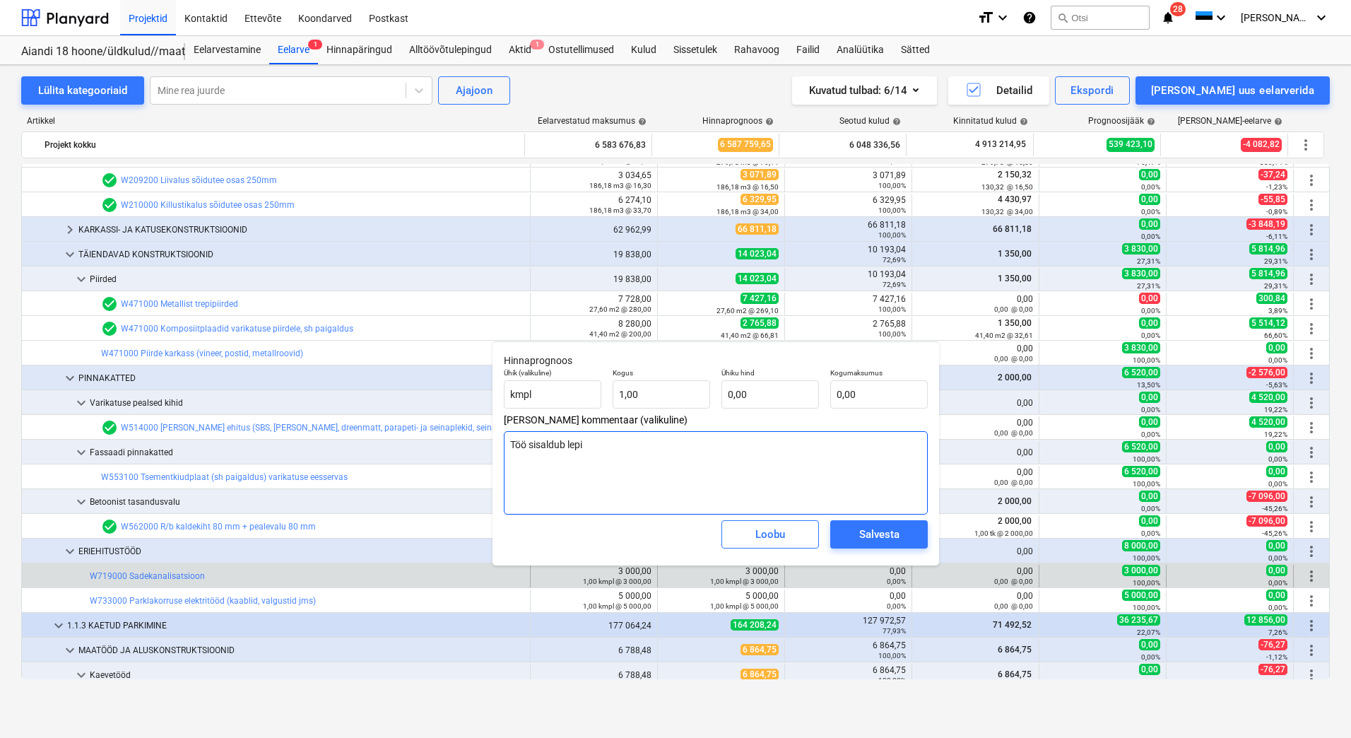
type textarea "x"
type textarea "Töö sisaldub lepin"
type textarea "x"
type textarea "Töö sisaldub leping"
type textarea "x"
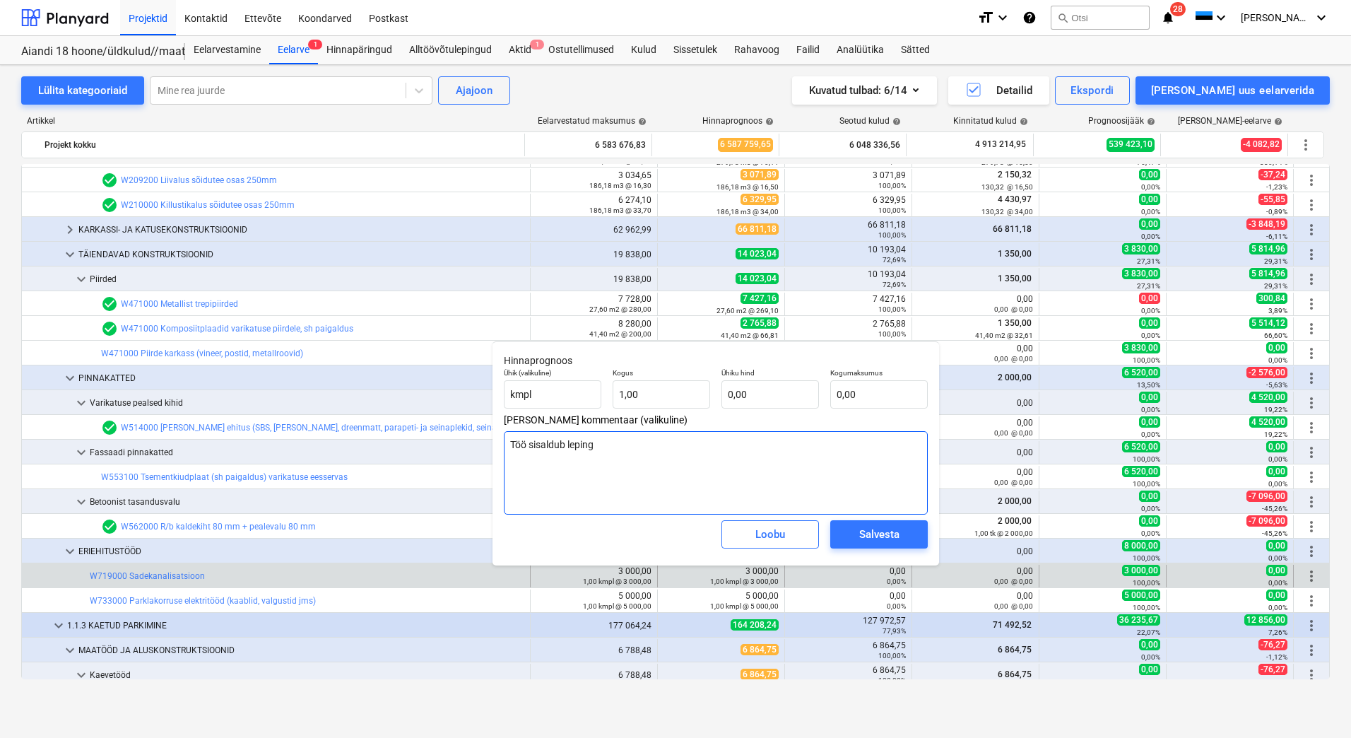
type textarea "Töö sisaldub lepingu"
type textarea "x"
type textarea "Töö sisaldub lepingus"
type textarea "x"
type textarea "Töö sisaldub lepingus"
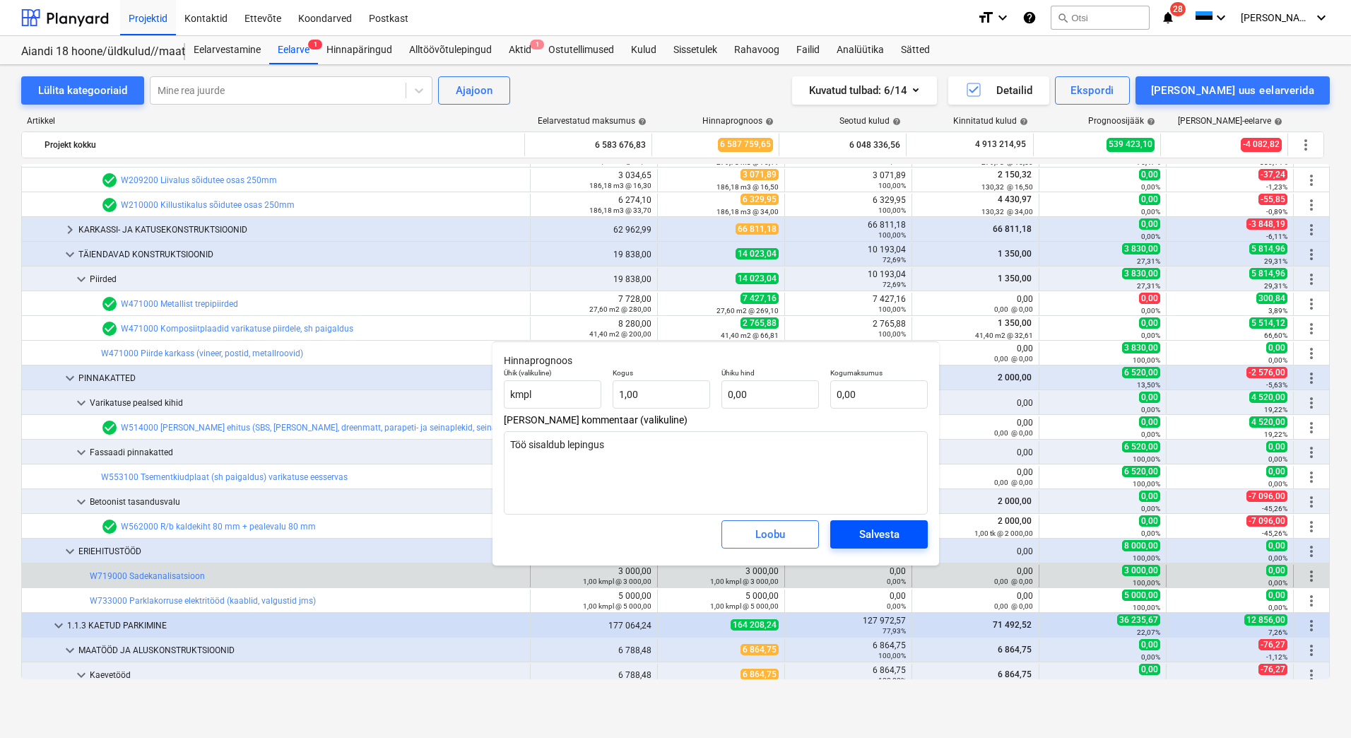
click at [863, 529] on div "Salvesta" at bounding box center [879, 534] width 40 height 18
type textarea "x"
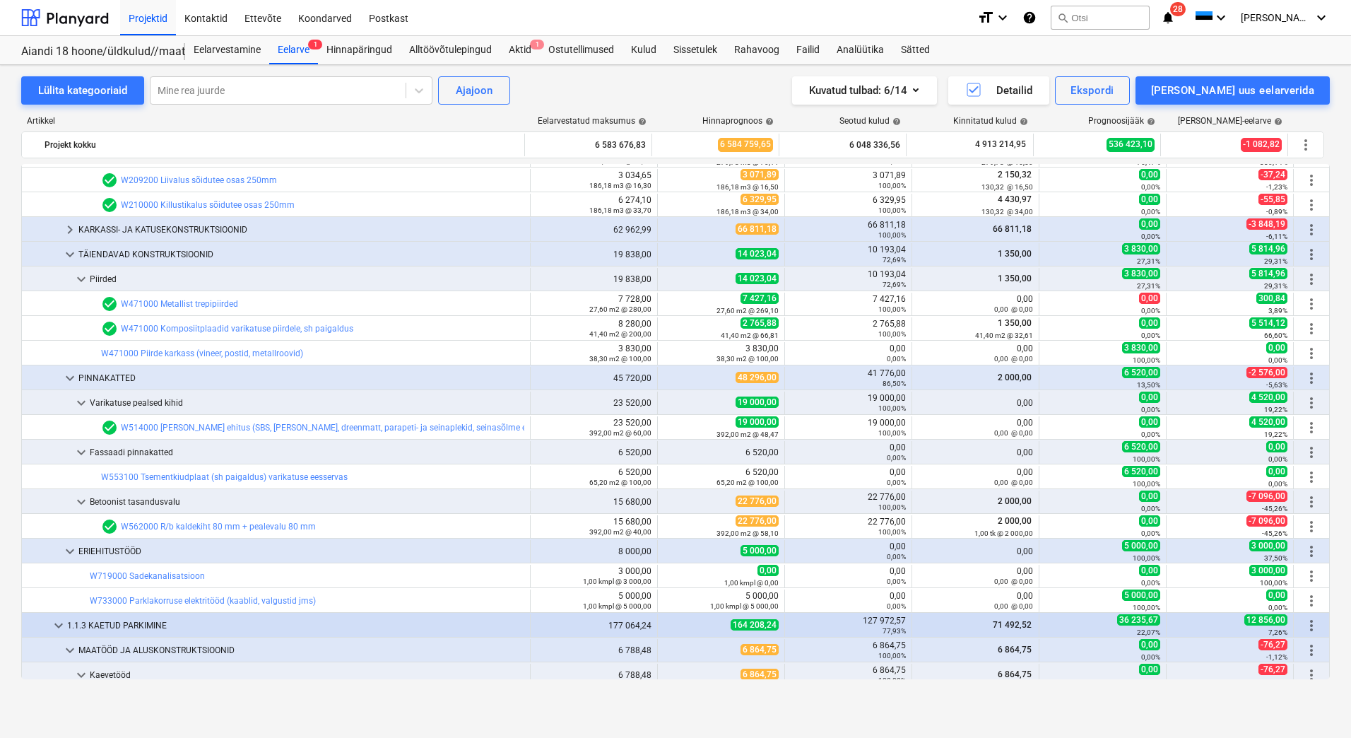
scroll to position [782, 0]
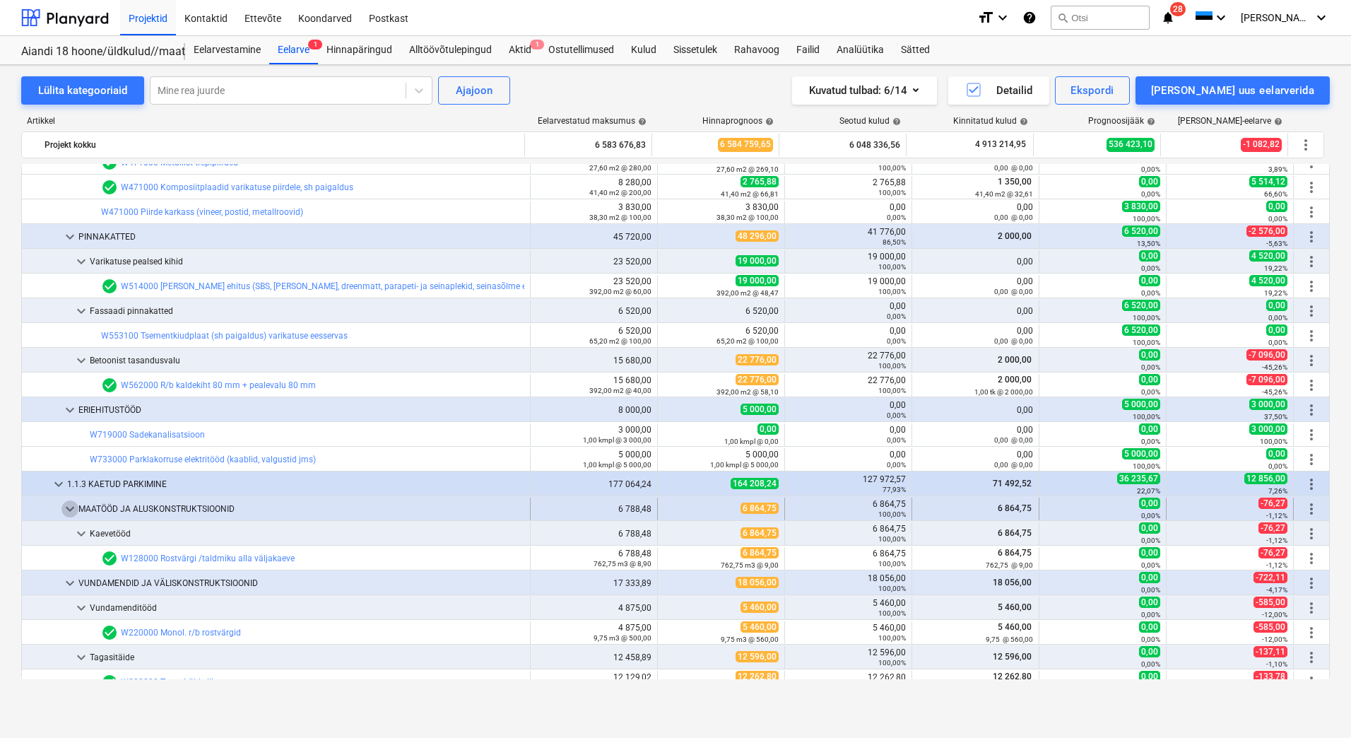
click at [68, 505] on span "keyboard_arrow_down" at bounding box center [69, 508] width 17 height 17
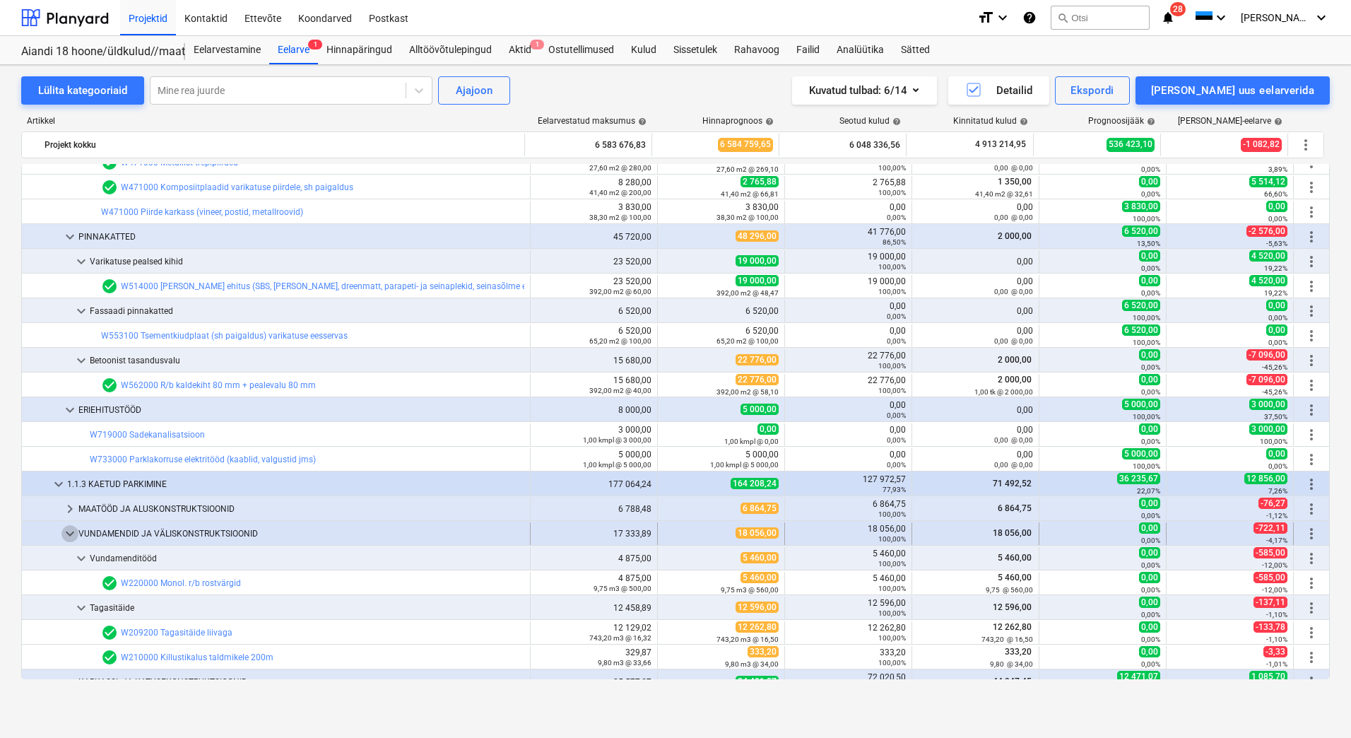
click at [66, 534] on span "keyboard_arrow_down" at bounding box center [69, 533] width 17 height 17
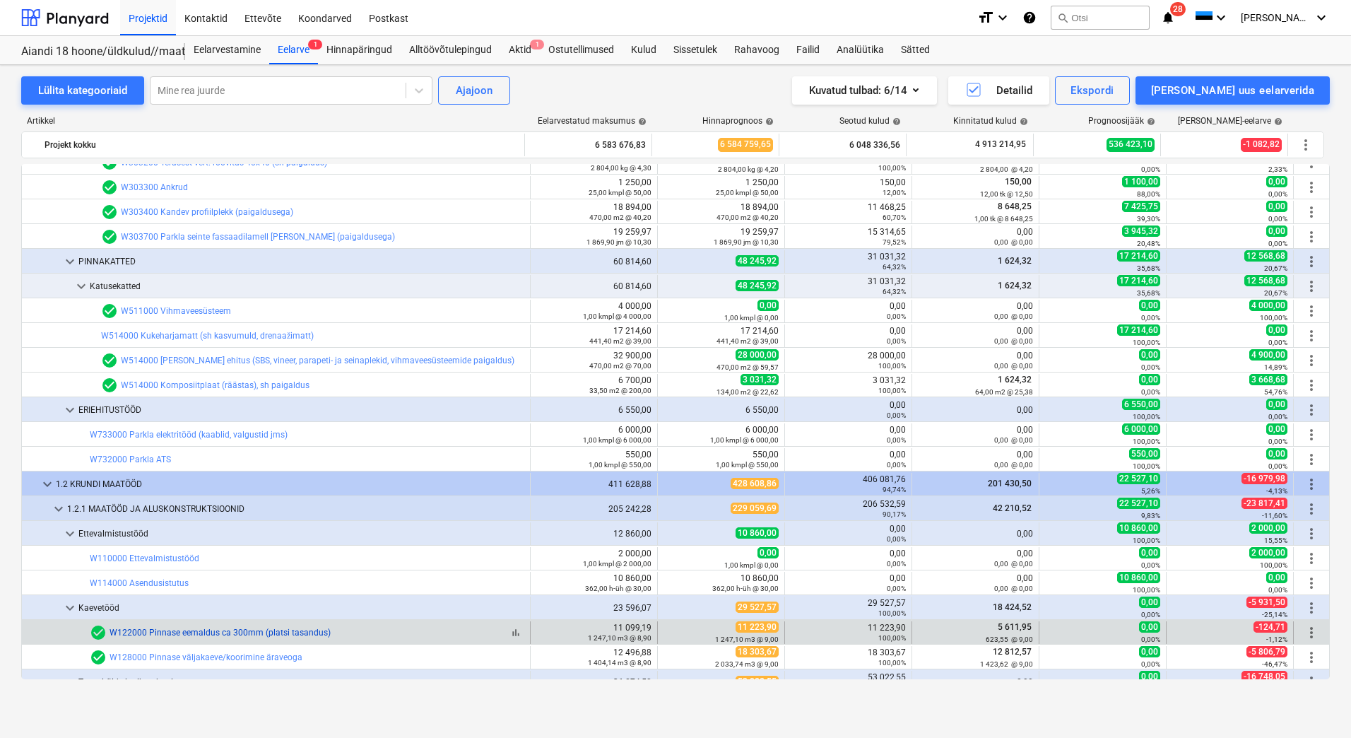
scroll to position [1347, 0]
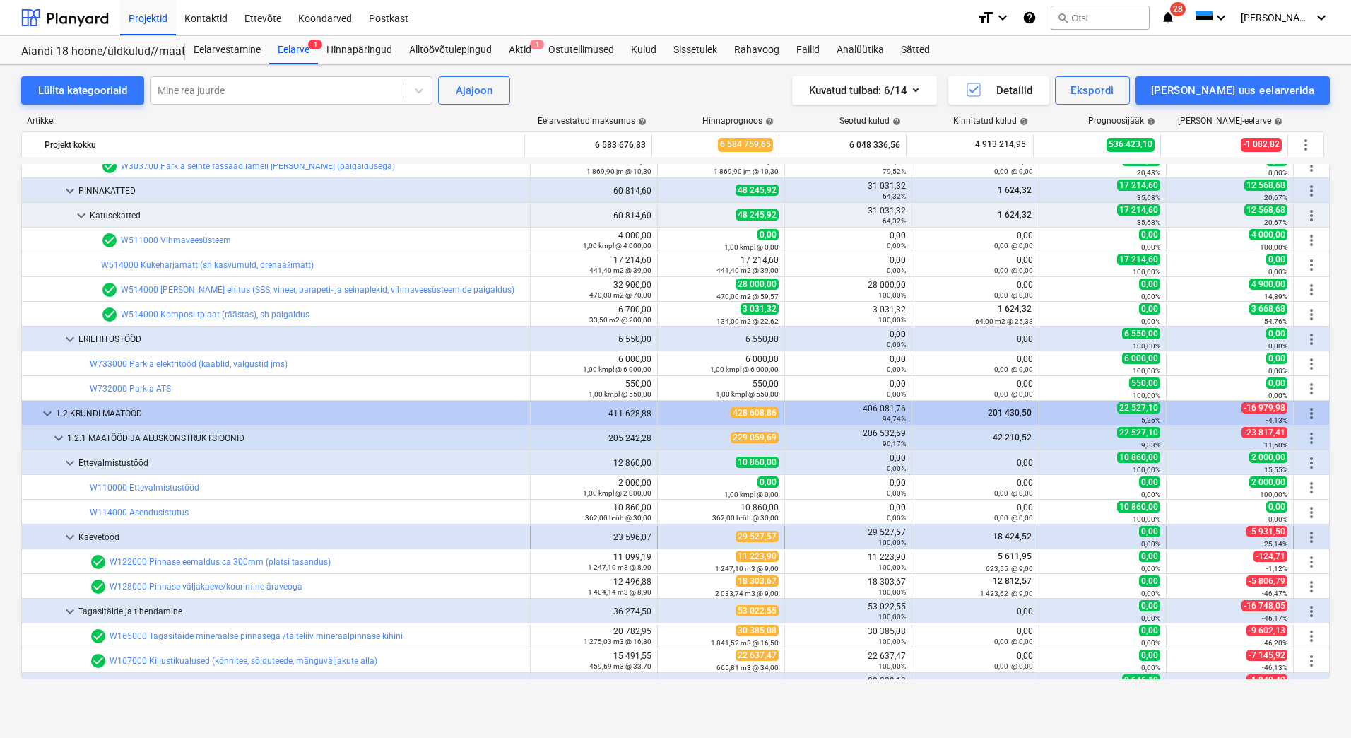
click at [69, 535] on span "keyboard_arrow_down" at bounding box center [69, 537] width 17 height 17
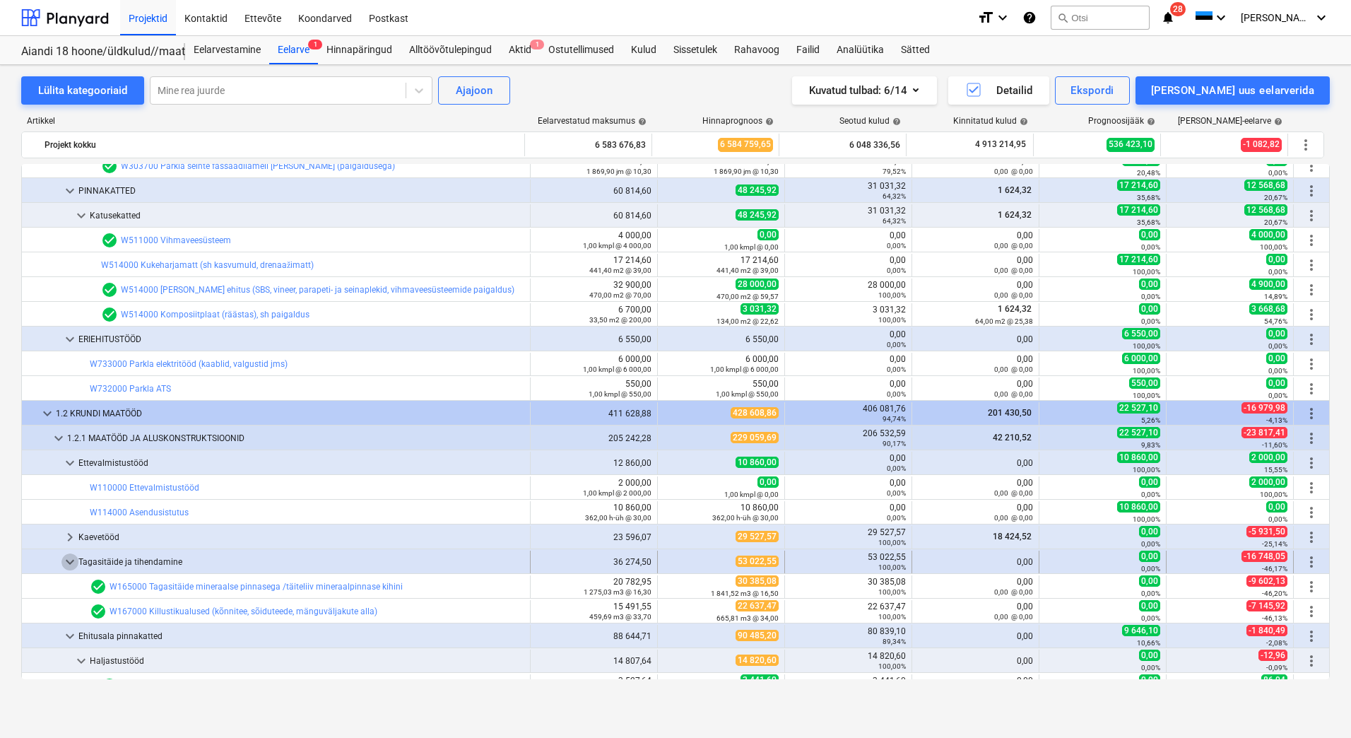
click at [69, 557] on span "keyboard_arrow_down" at bounding box center [69, 561] width 17 height 17
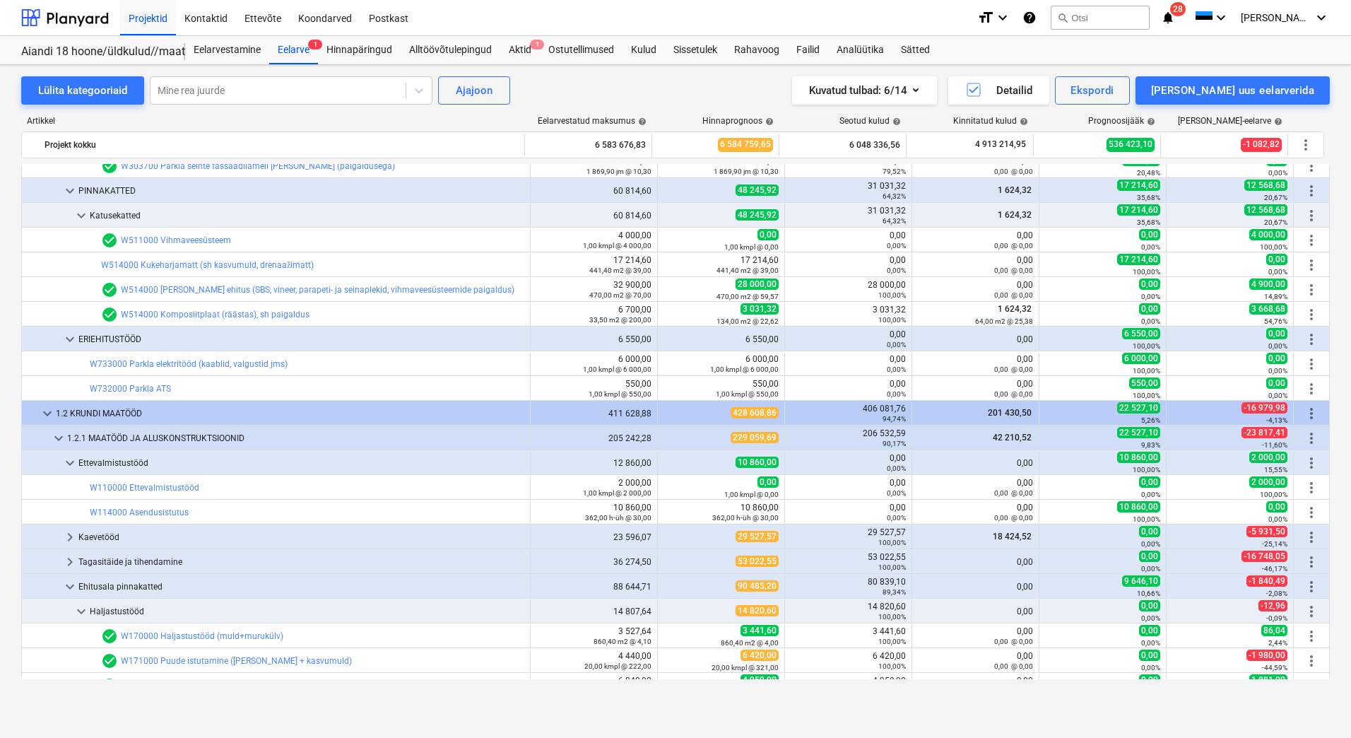
scroll to position [1418, 0]
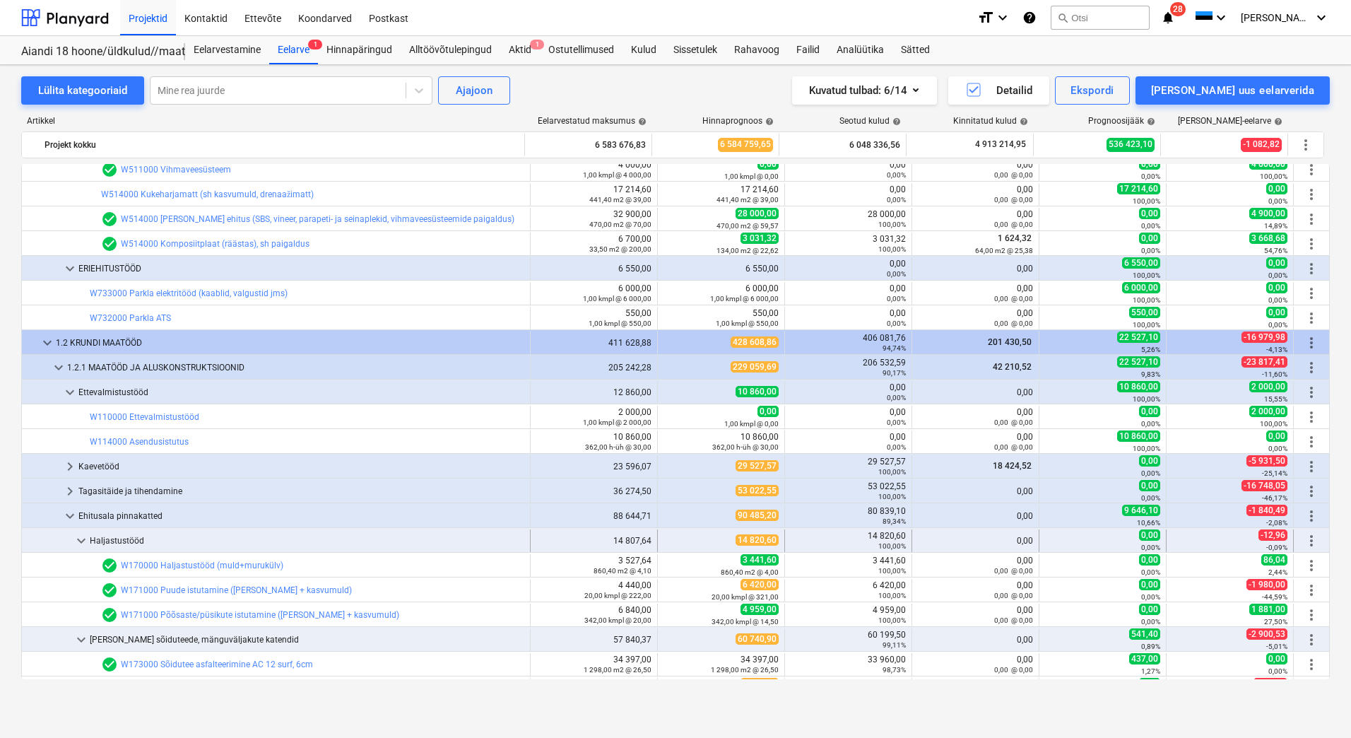
click at [81, 542] on span "keyboard_arrow_down" at bounding box center [81, 540] width 17 height 17
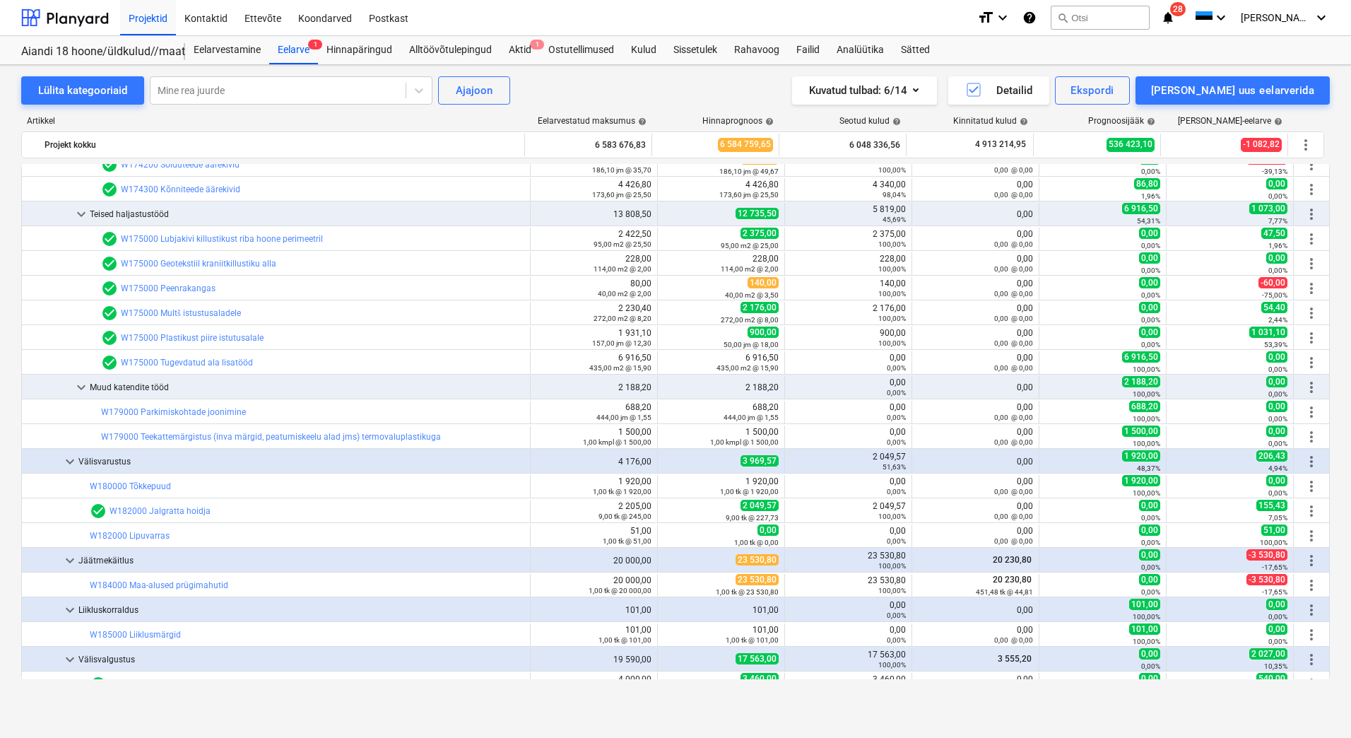
scroll to position [1983, 0]
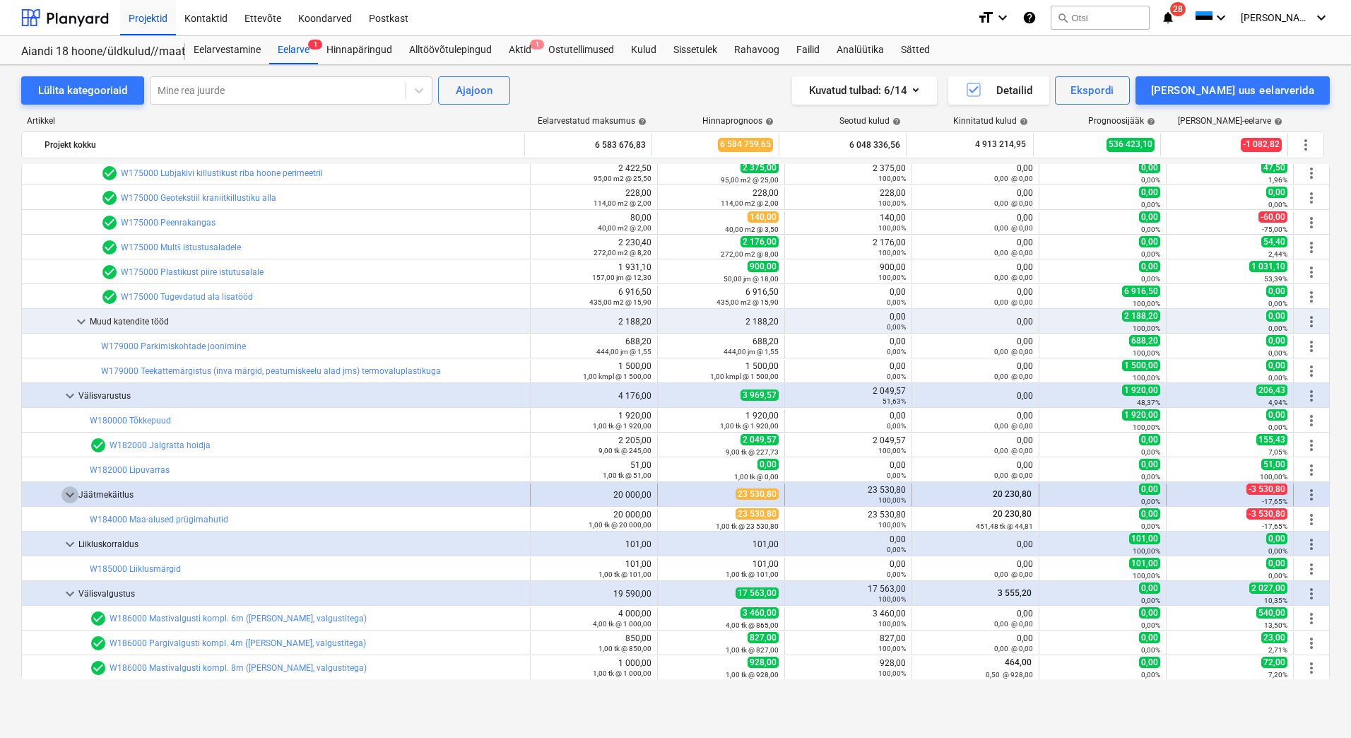
click at [66, 492] on span "keyboard_arrow_down" at bounding box center [69, 494] width 17 height 17
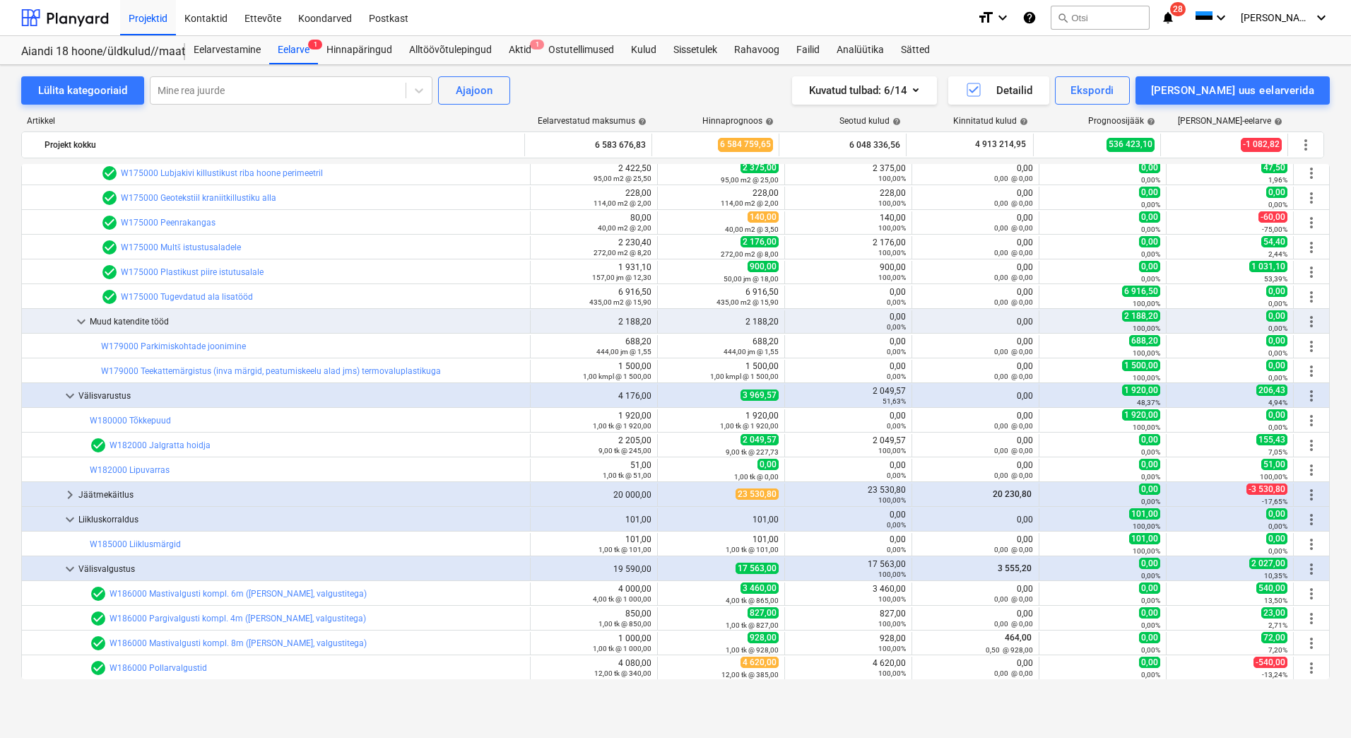
scroll to position [2054, 0]
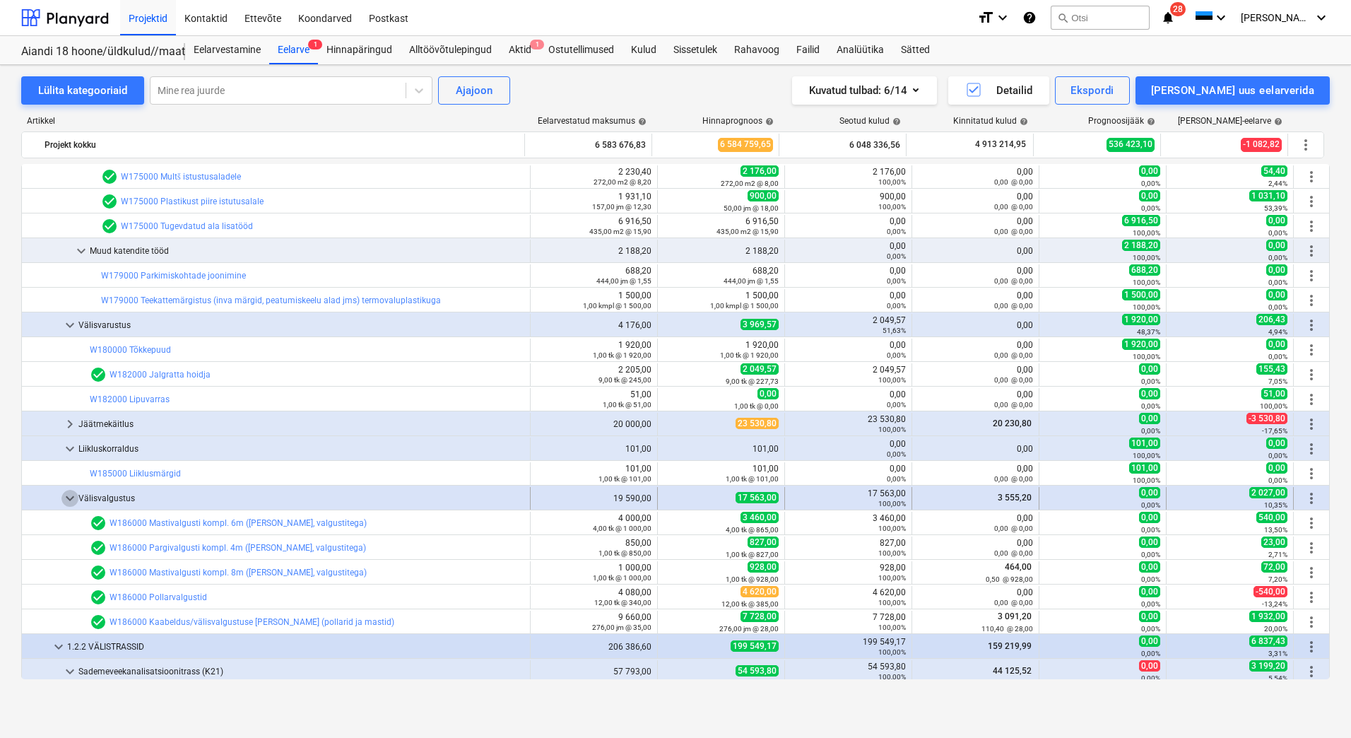
click at [69, 500] on span "keyboard_arrow_down" at bounding box center [69, 498] width 17 height 17
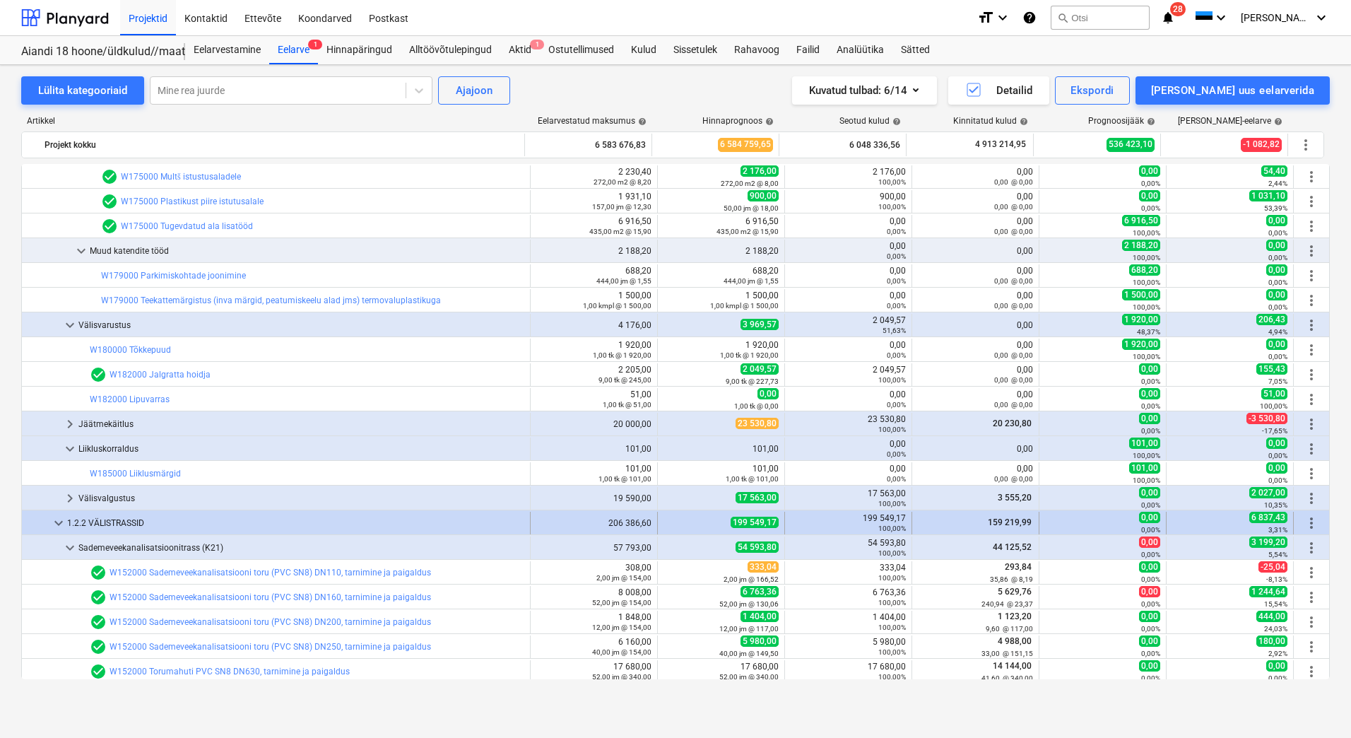
click at [63, 522] on span "keyboard_arrow_down" at bounding box center [58, 522] width 17 height 17
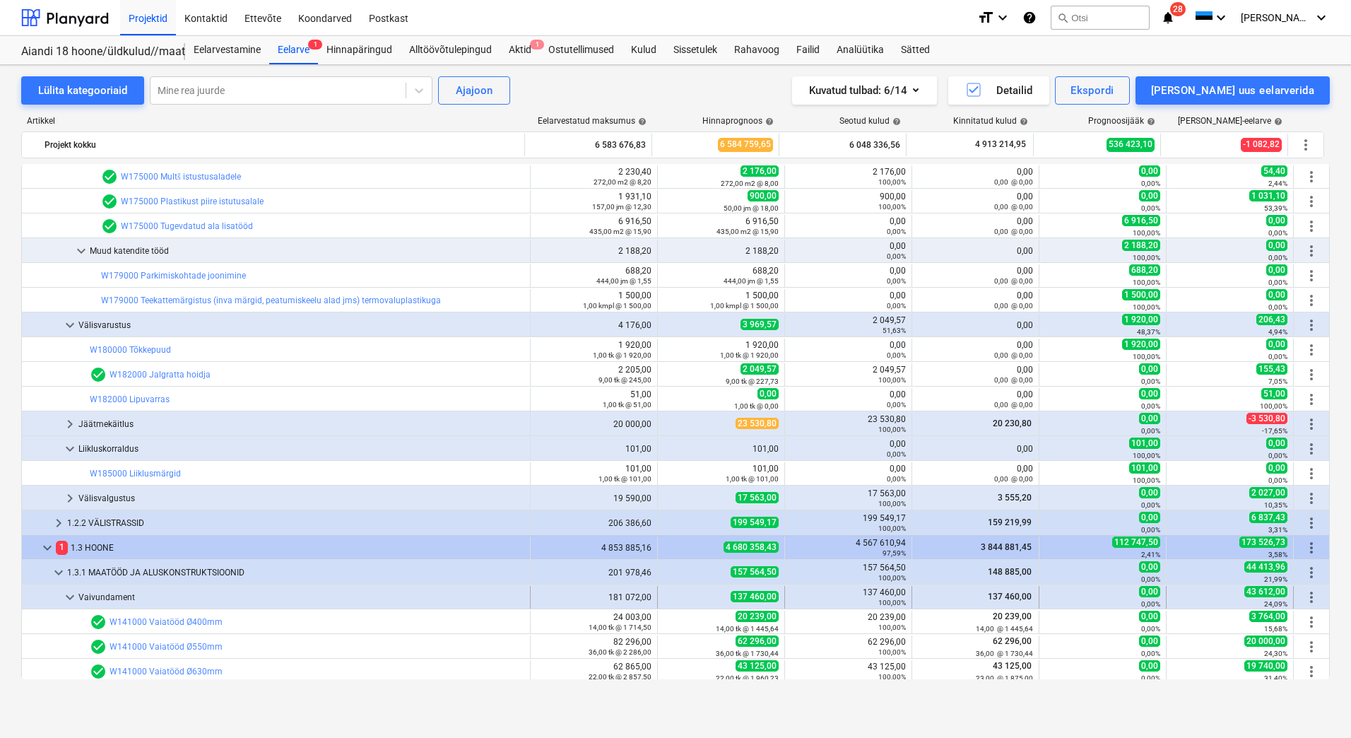
scroll to position [2195, 0]
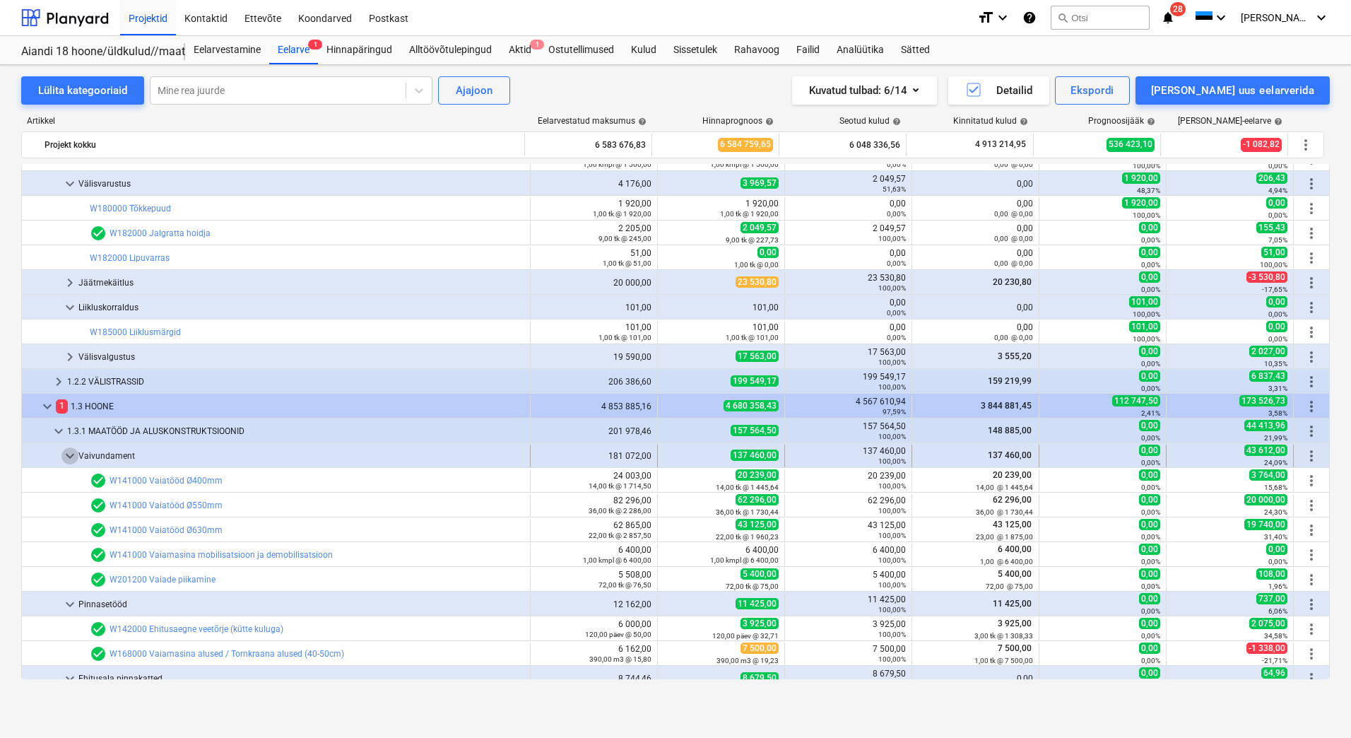
click at [73, 454] on span "keyboard_arrow_down" at bounding box center [69, 455] width 17 height 17
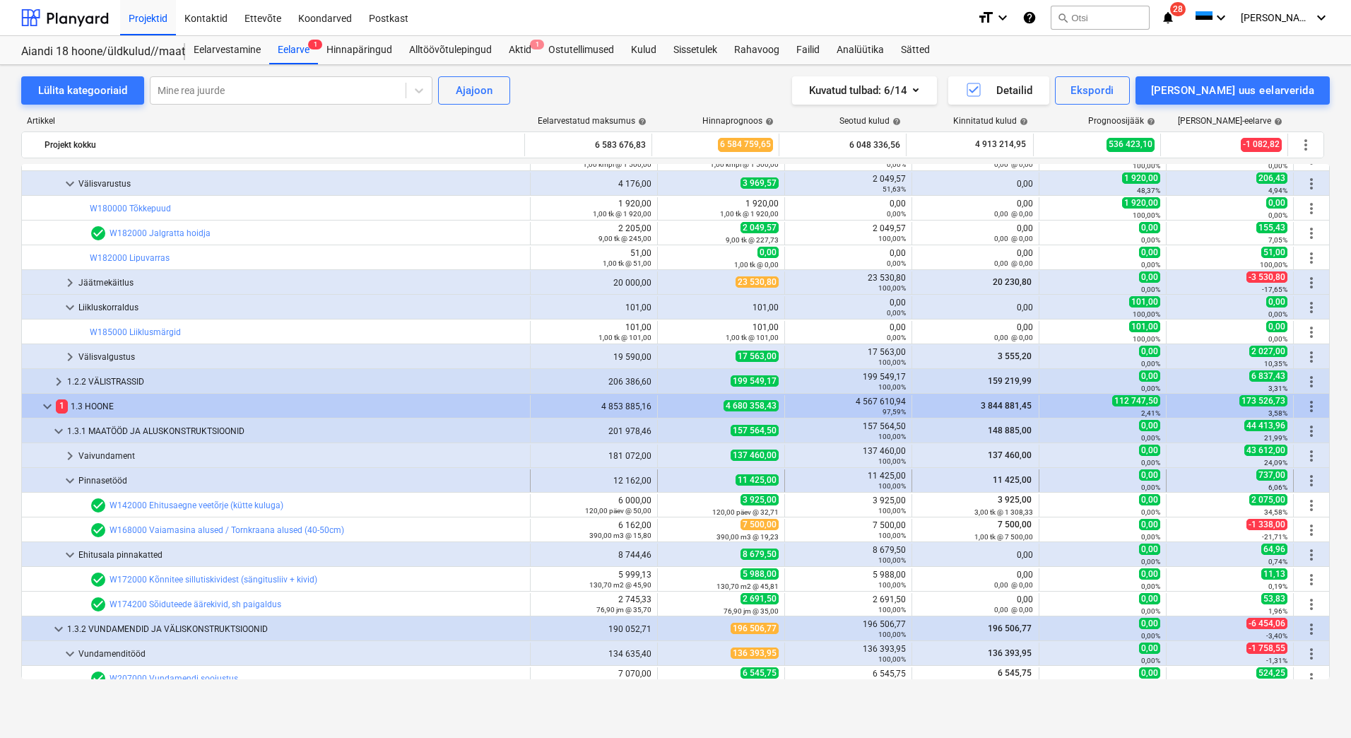
click at [73, 477] on span "keyboard_arrow_down" at bounding box center [69, 480] width 17 height 17
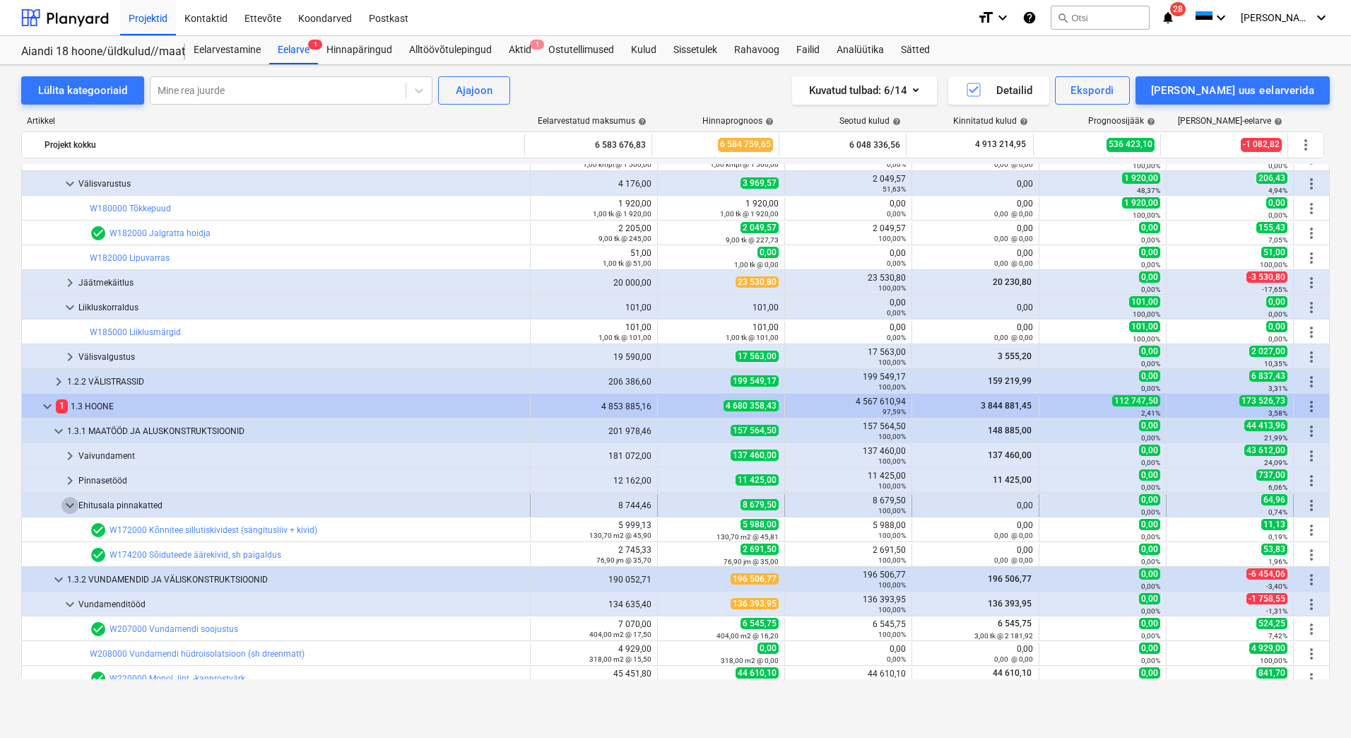
click at [67, 498] on span "keyboard_arrow_down" at bounding box center [69, 505] width 17 height 17
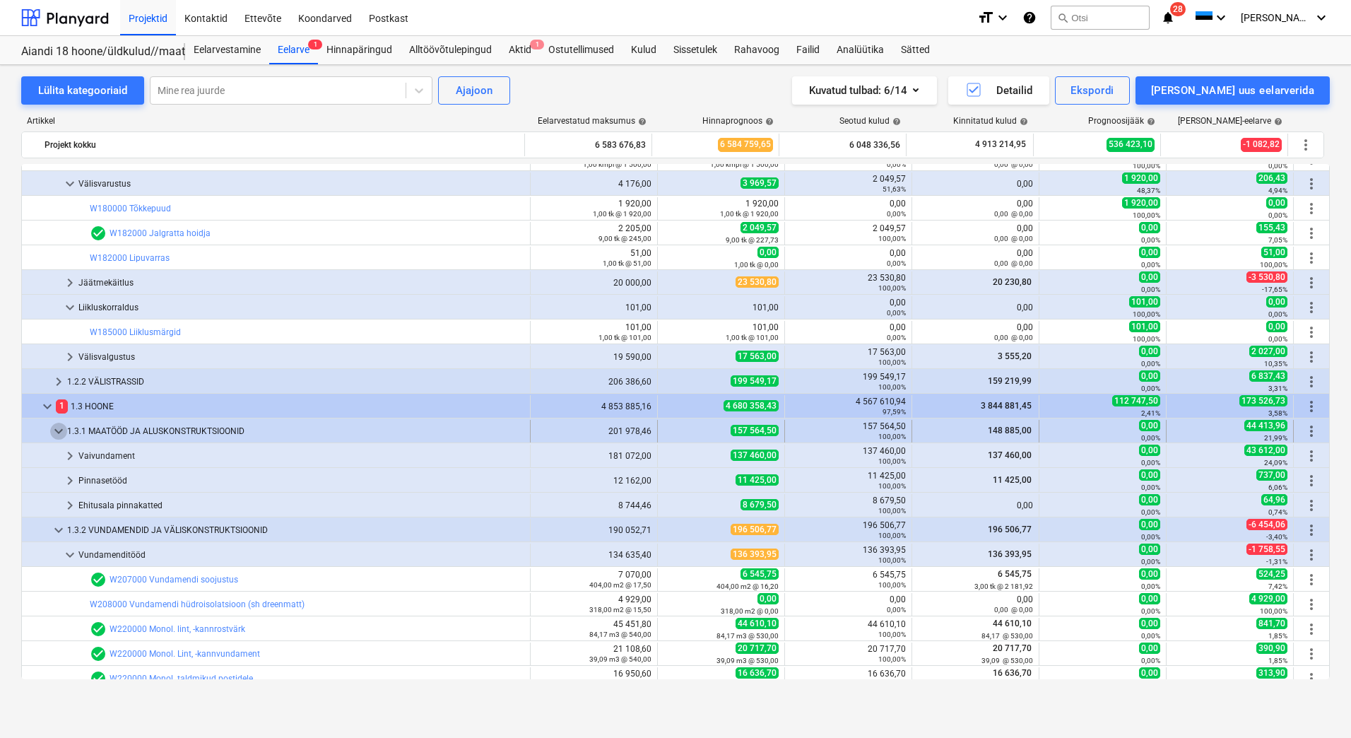
click at [53, 427] on span "keyboard_arrow_down" at bounding box center [58, 431] width 17 height 17
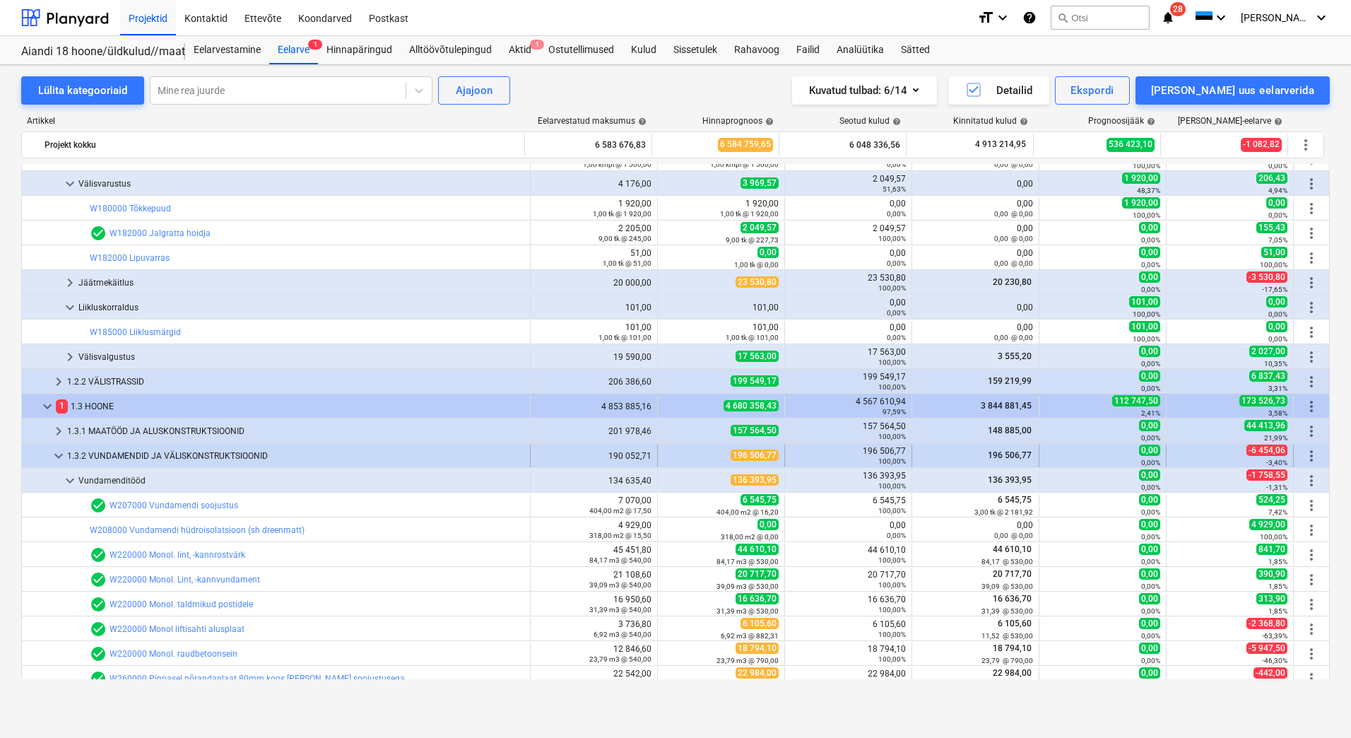
click at [59, 455] on span "keyboard_arrow_down" at bounding box center [58, 455] width 17 height 17
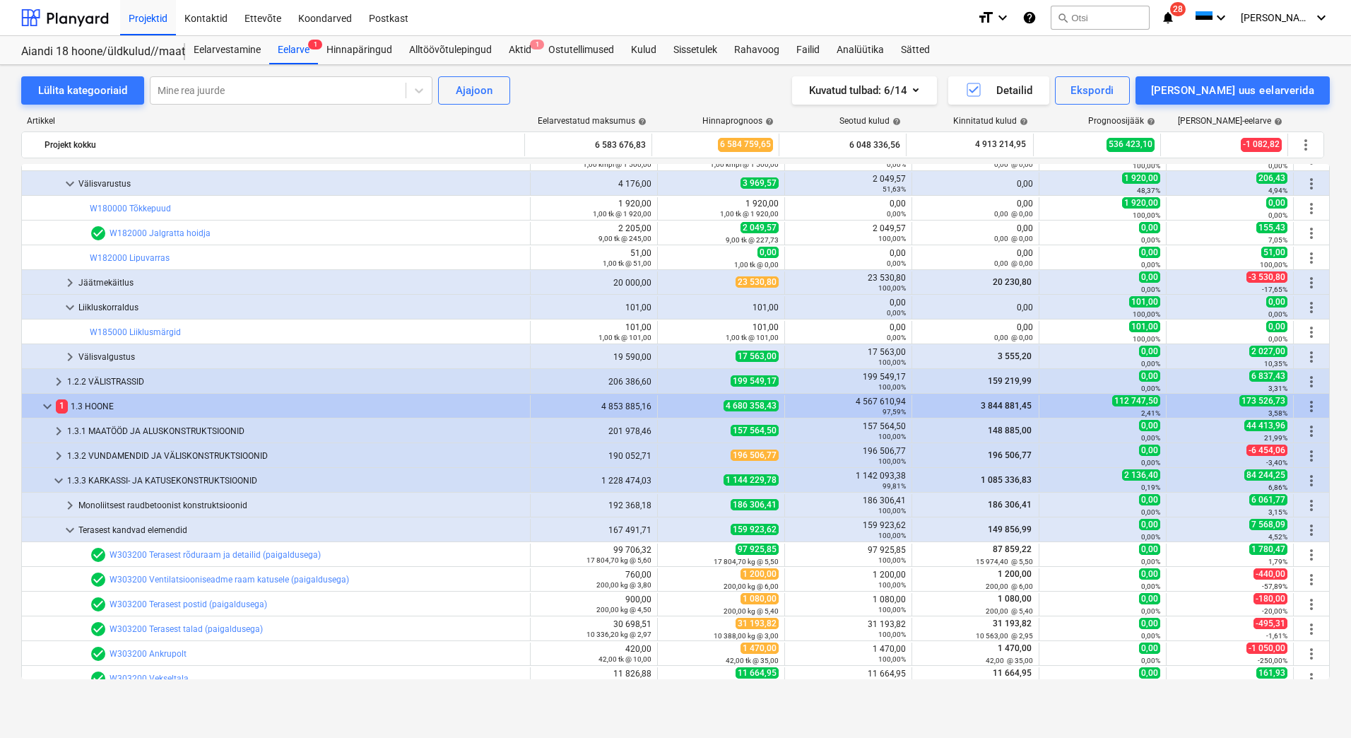
scroll to position [2336, 0]
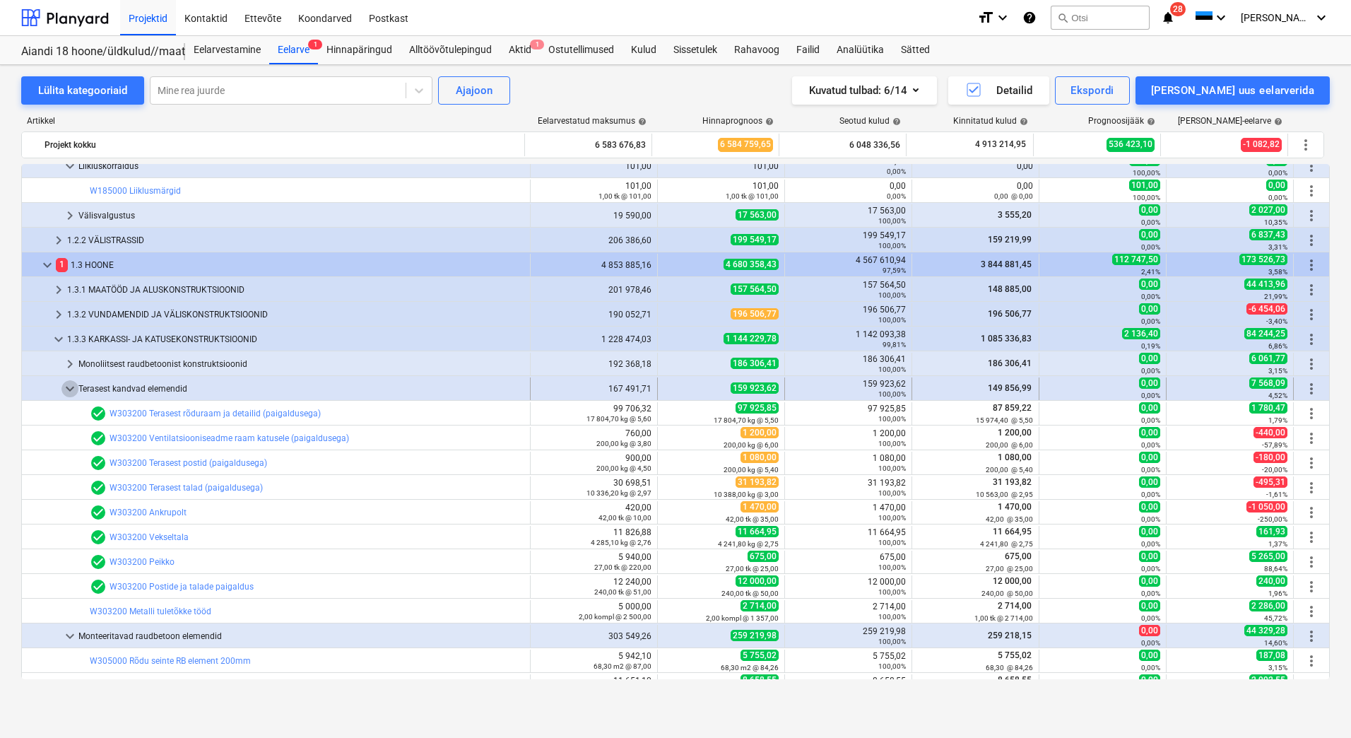
click at [71, 387] on span "keyboard_arrow_down" at bounding box center [69, 388] width 17 height 17
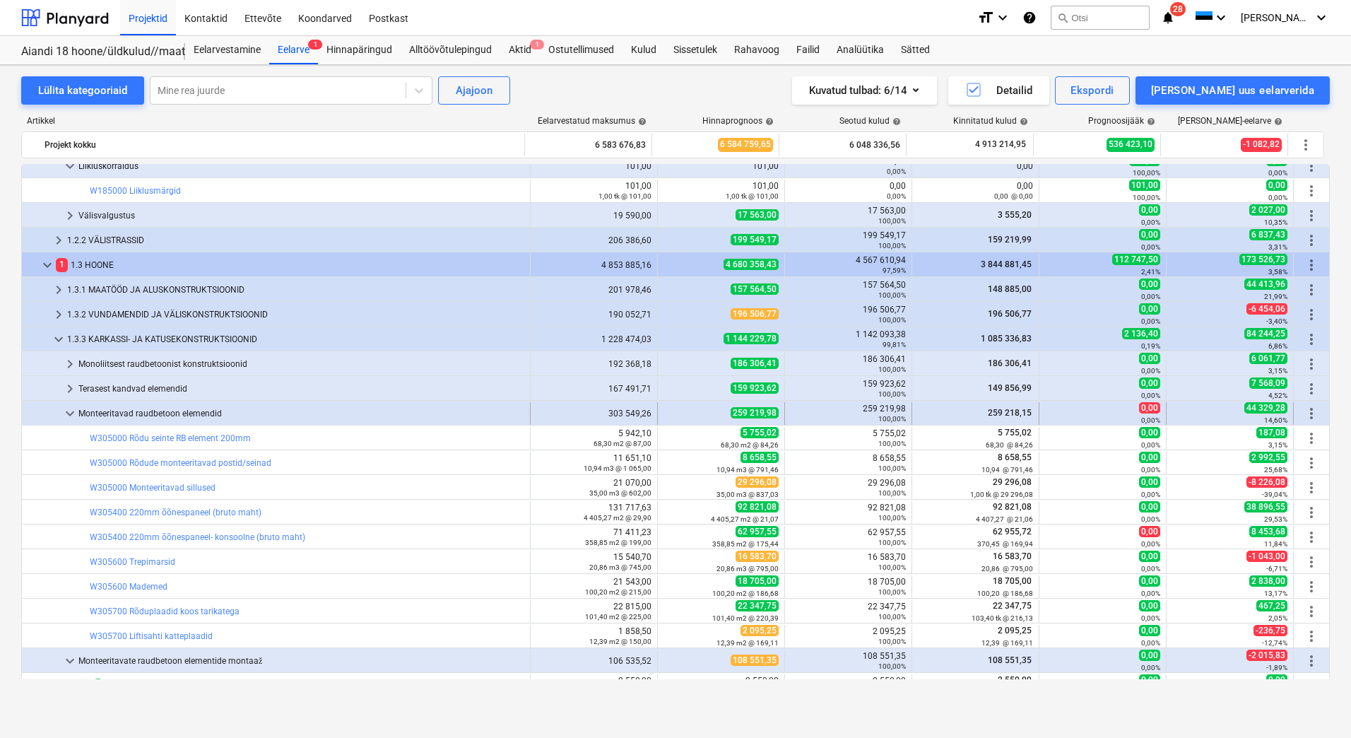
click at [69, 406] on span "keyboard_arrow_down" at bounding box center [69, 413] width 17 height 17
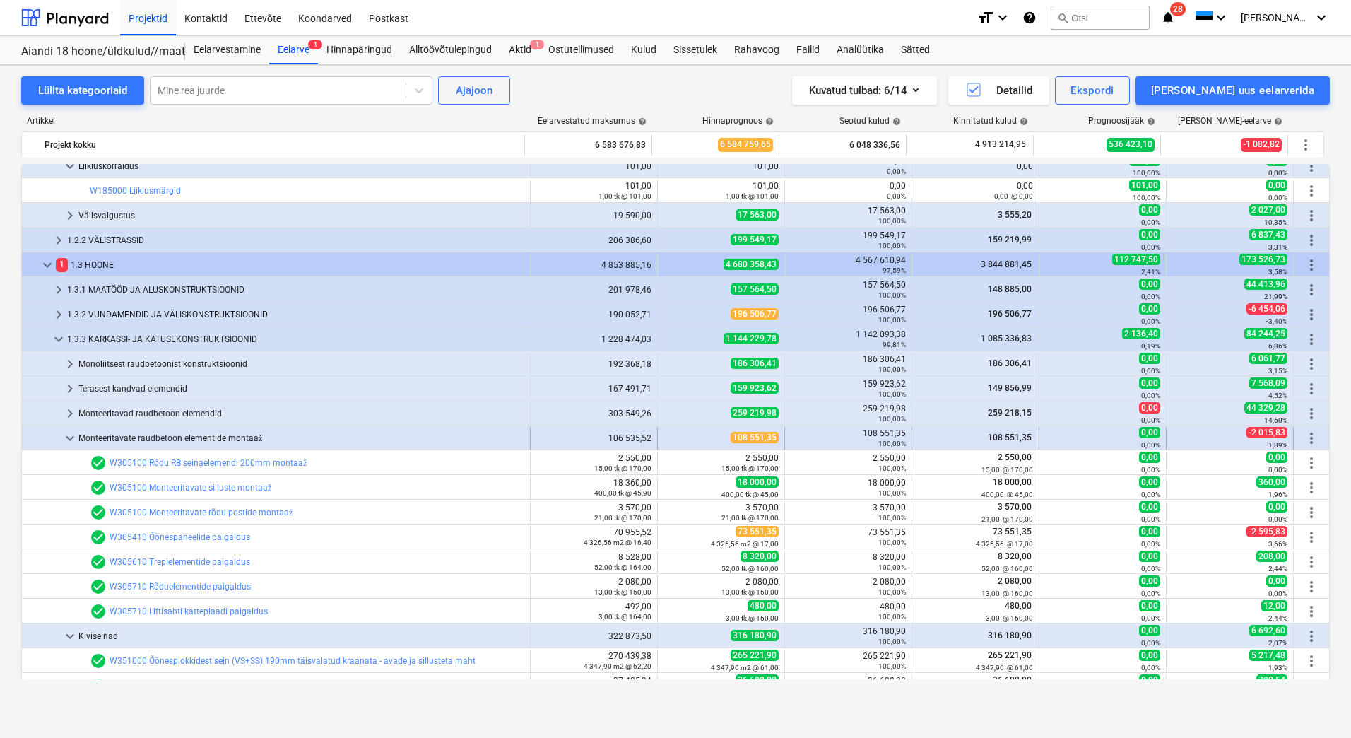
click at [70, 436] on span "keyboard_arrow_down" at bounding box center [69, 438] width 17 height 17
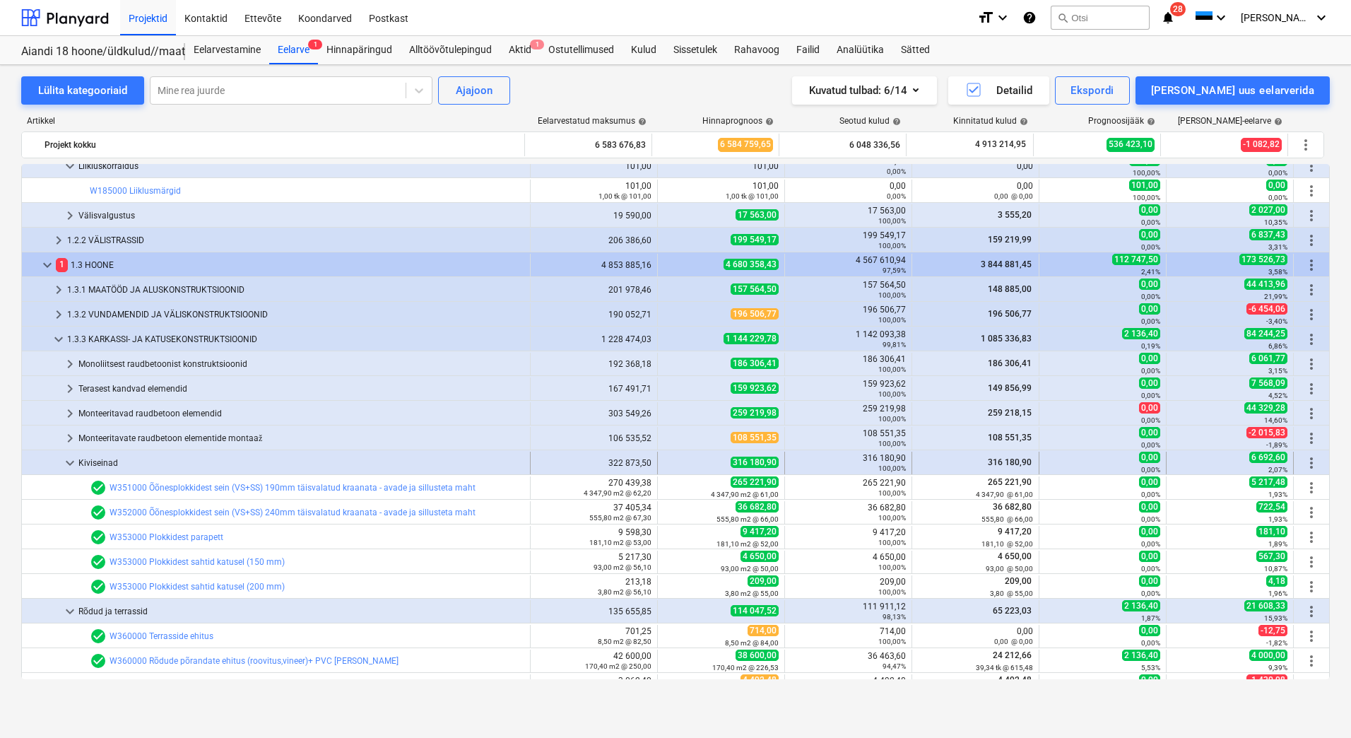
click at [70, 459] on span "keyboard_arrow_down" at bounding box center [69, 462] width 17 height 17
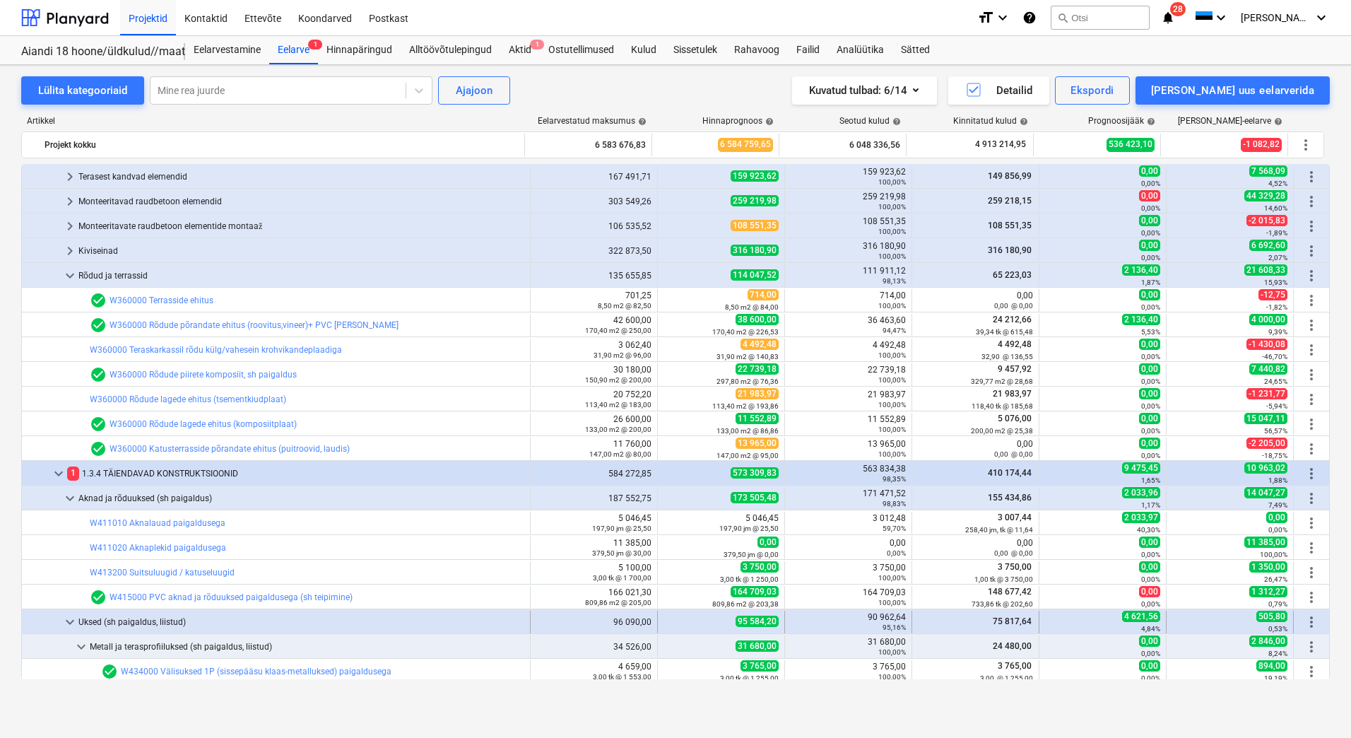
scroll to position [2690, 0]
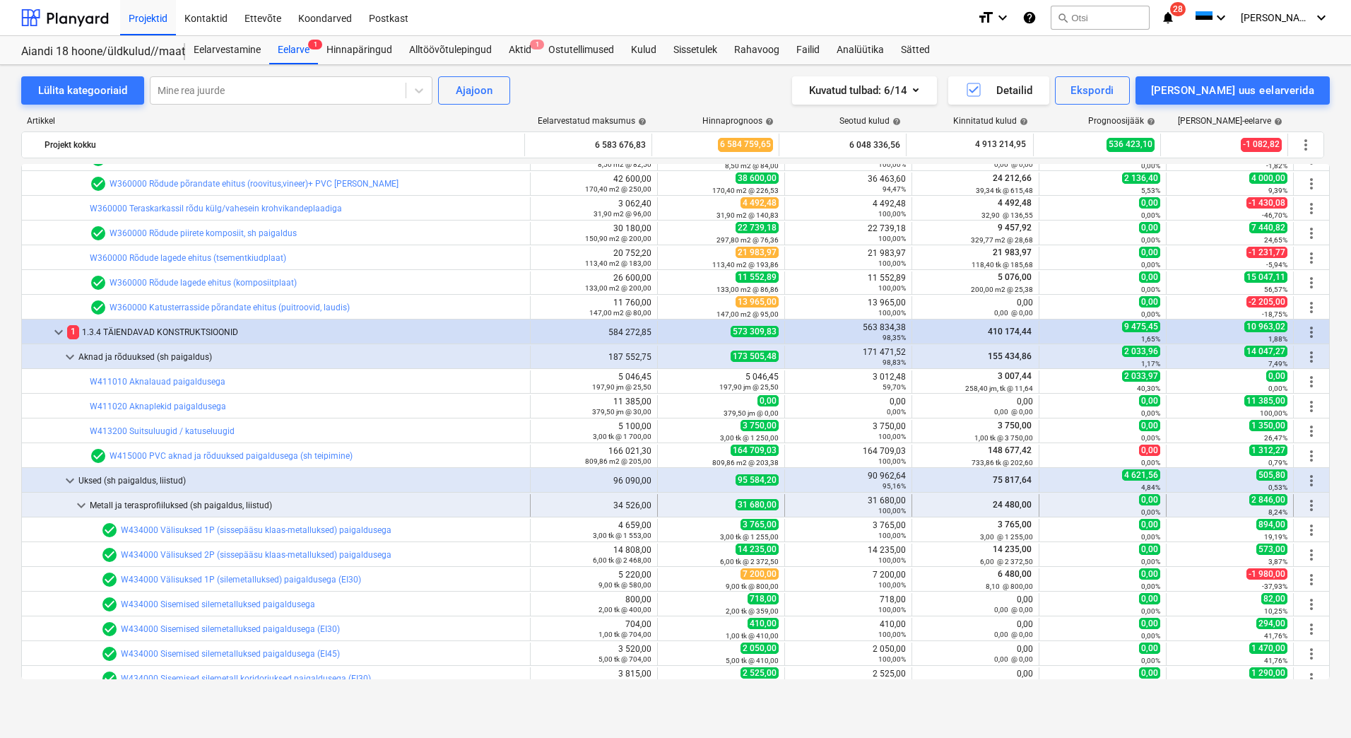
click at [78, 503] on span "keyboard_arrow_down" at bounding box center [81, 505] width 17 height 17
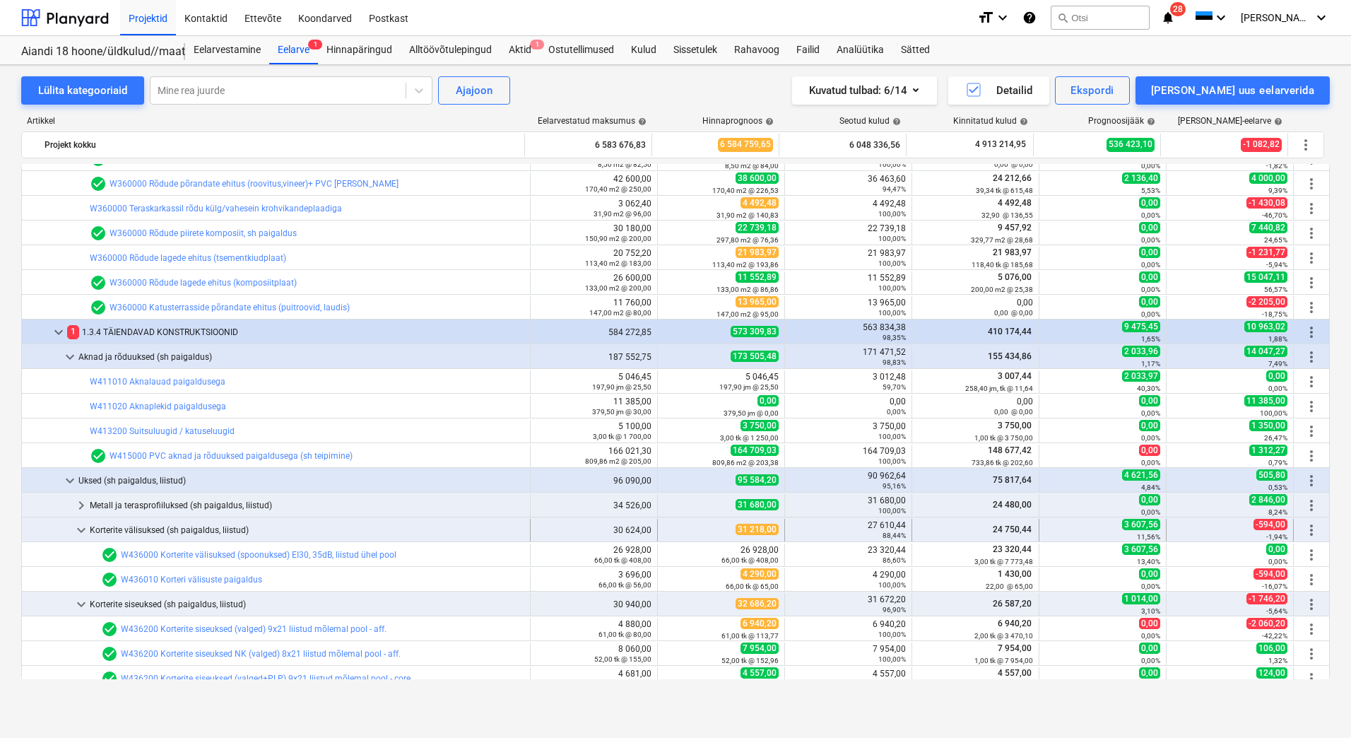
click at [76, 529] on span "keyboard_arrow_down" at bounding box center [81, 530] width 17 height 17
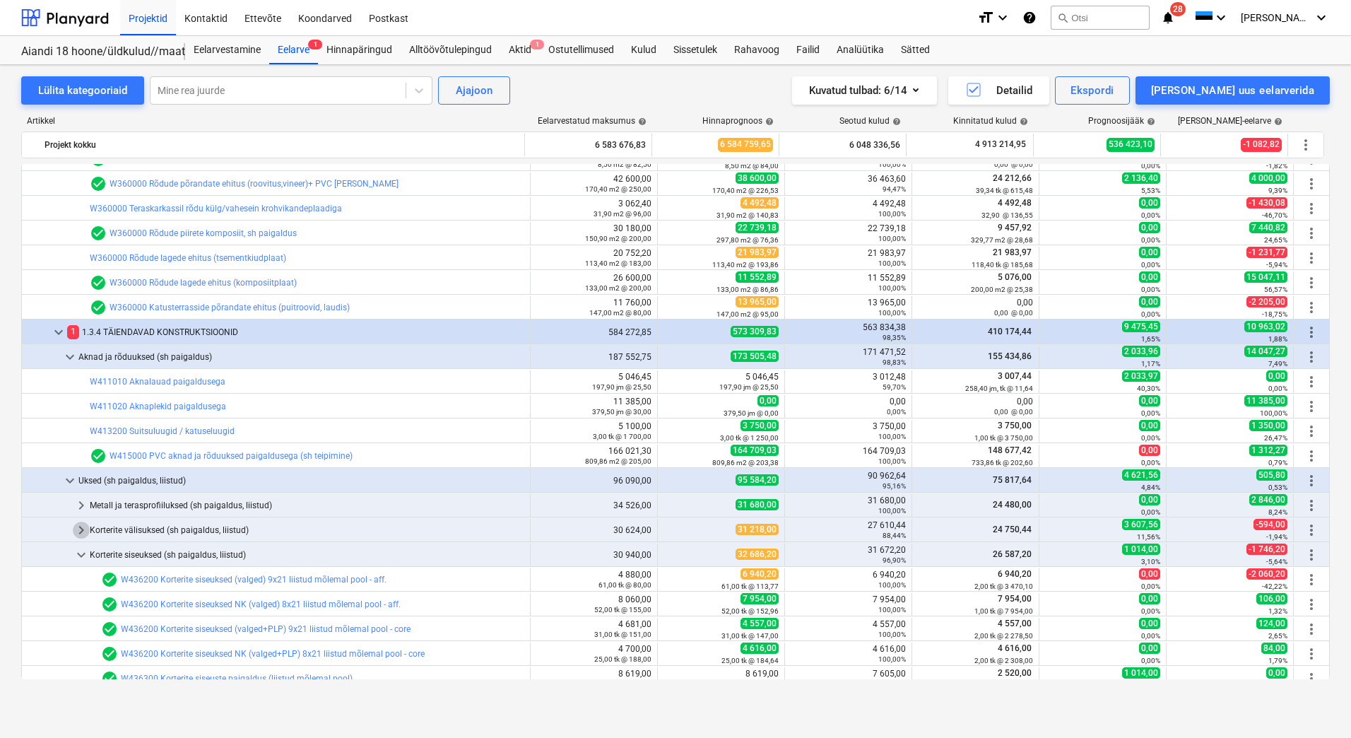
click at [76, 529] on span "keyboard_arrow_right" at bounding box center [81, 530] width 17 height 17
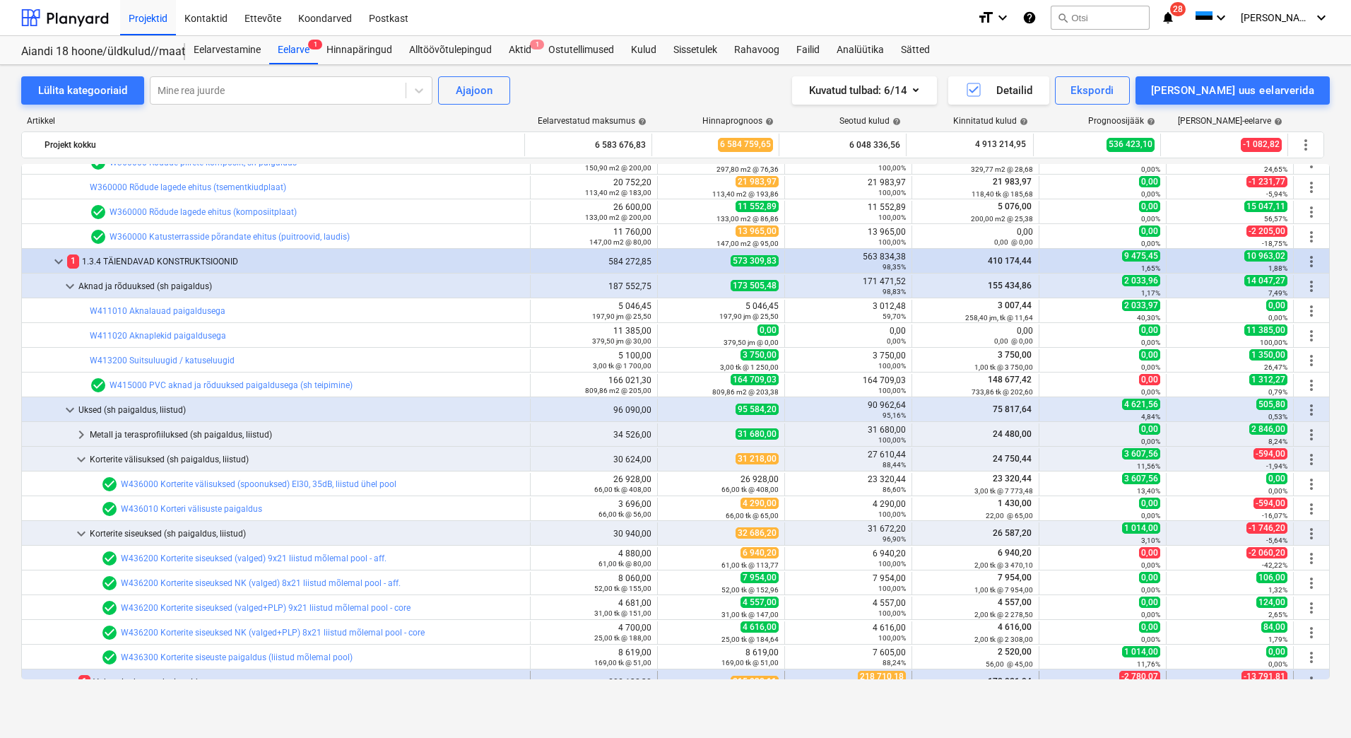
scroll to position [2902, 0]
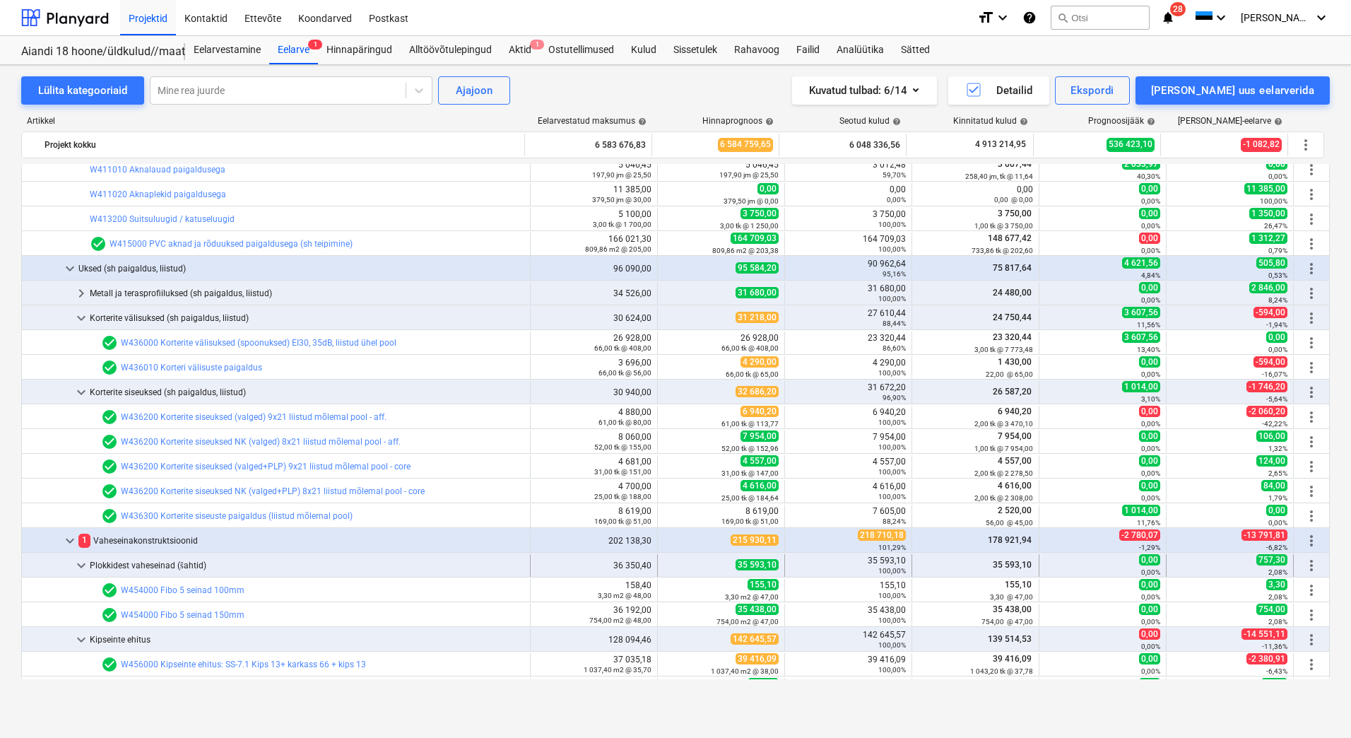
click at [83, 565] on span "keyboard_arrow_down" at bounding box center [81, 565] width 17 height 17
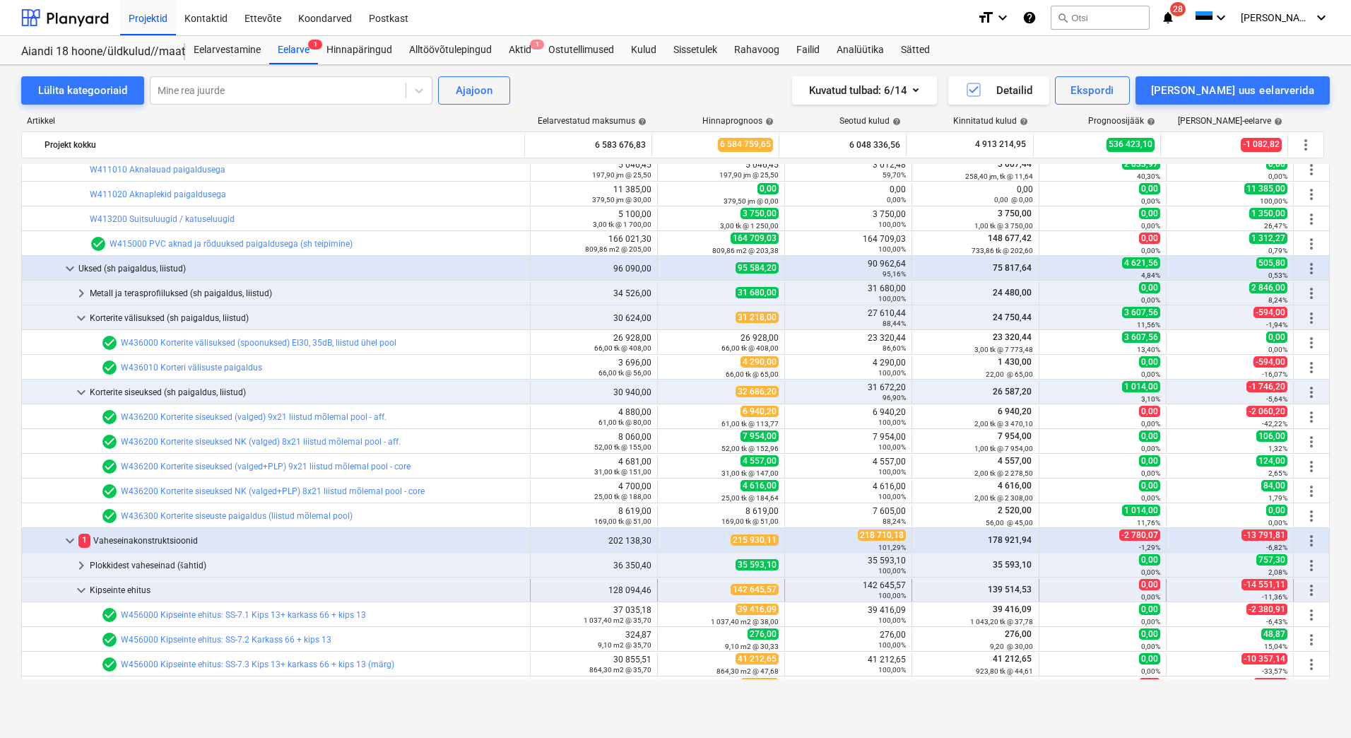
click at [82, 588] on span "keyboard_arrow_down" at bounding box center [81, 590] width 17 height 17
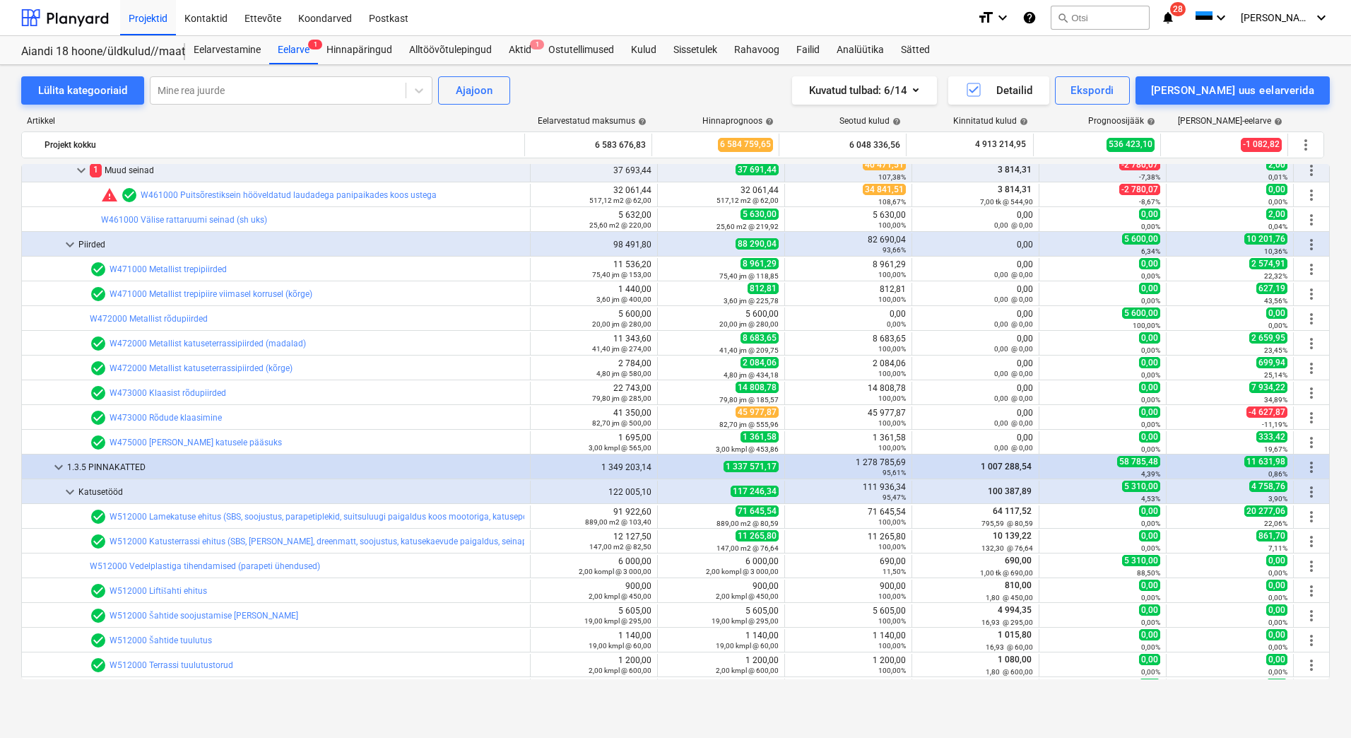
scroll to position [3396, 0]
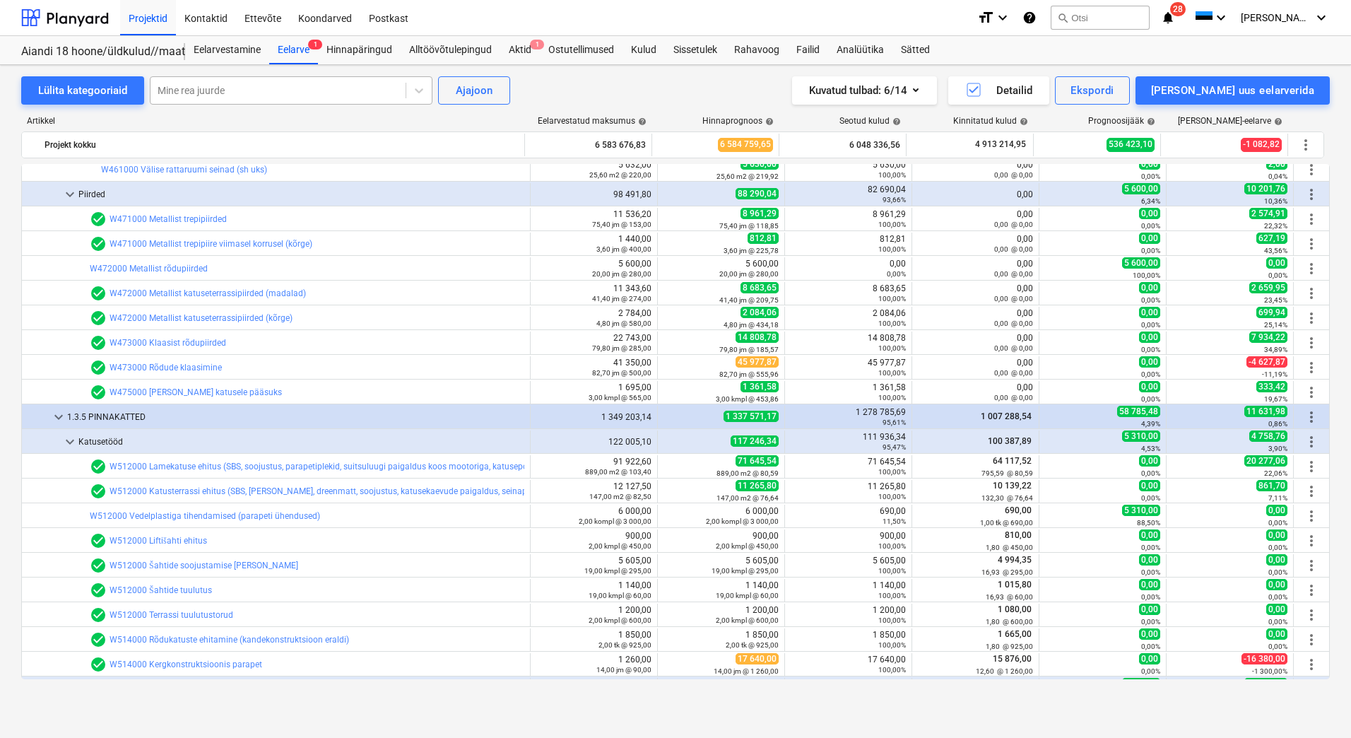
click at [259, 81] on div "Mine rea juurde" at bounding box center [278, 91] width 255 height 20
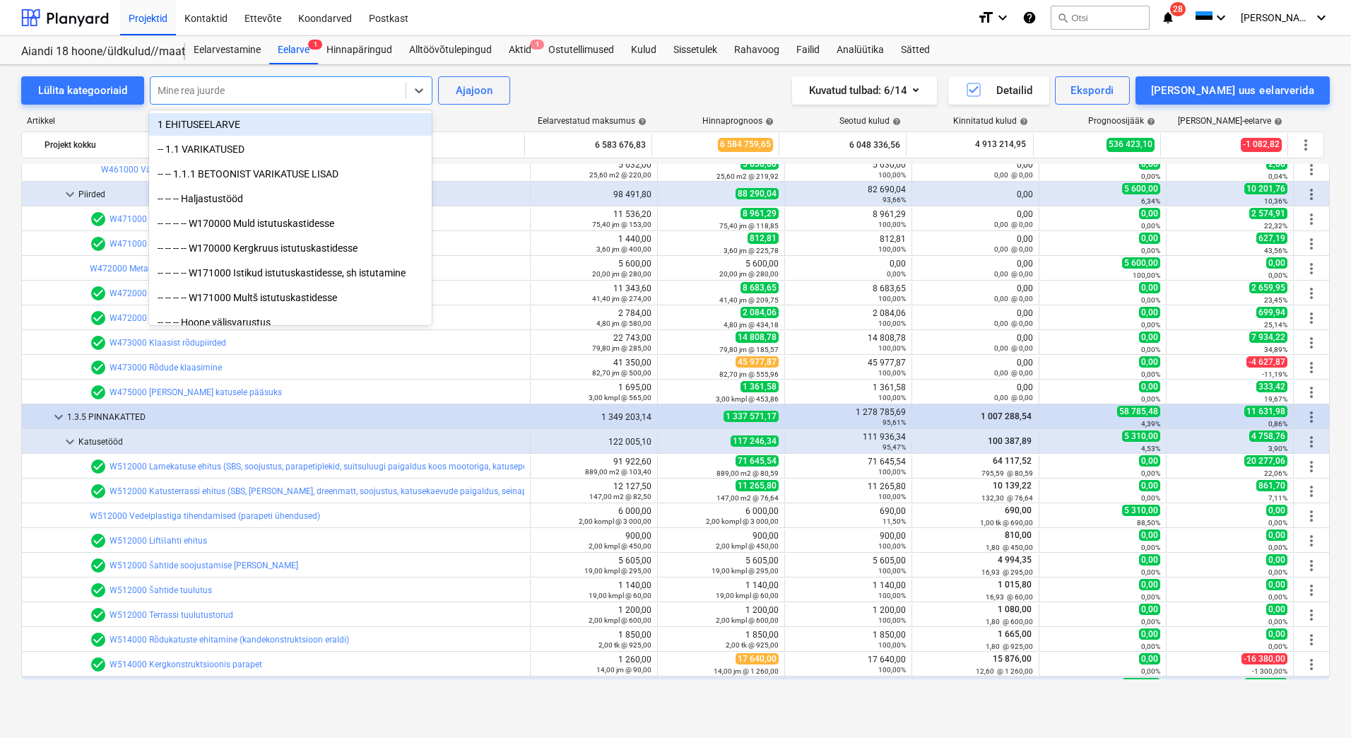
scroll to position [2972, 0]
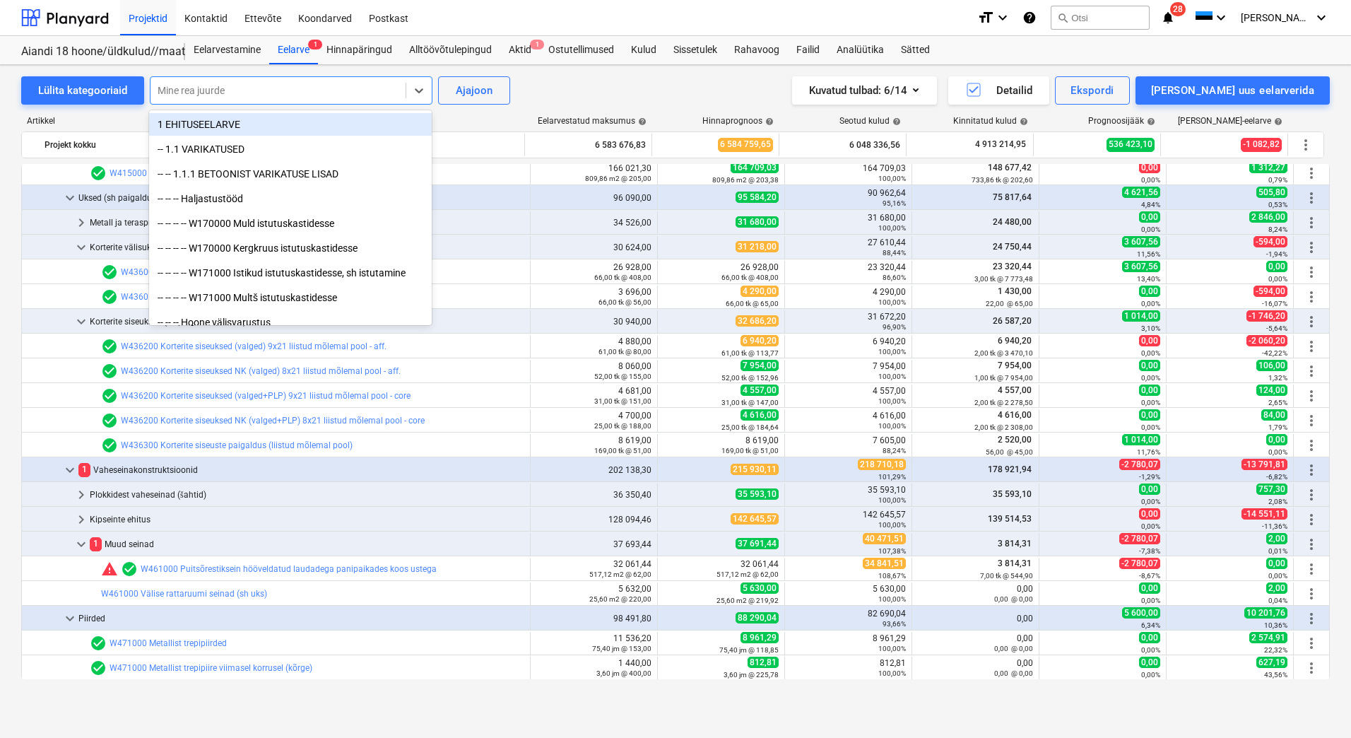
click at [242, 91] on div at bounding box center [278, 90] width 241 height 14
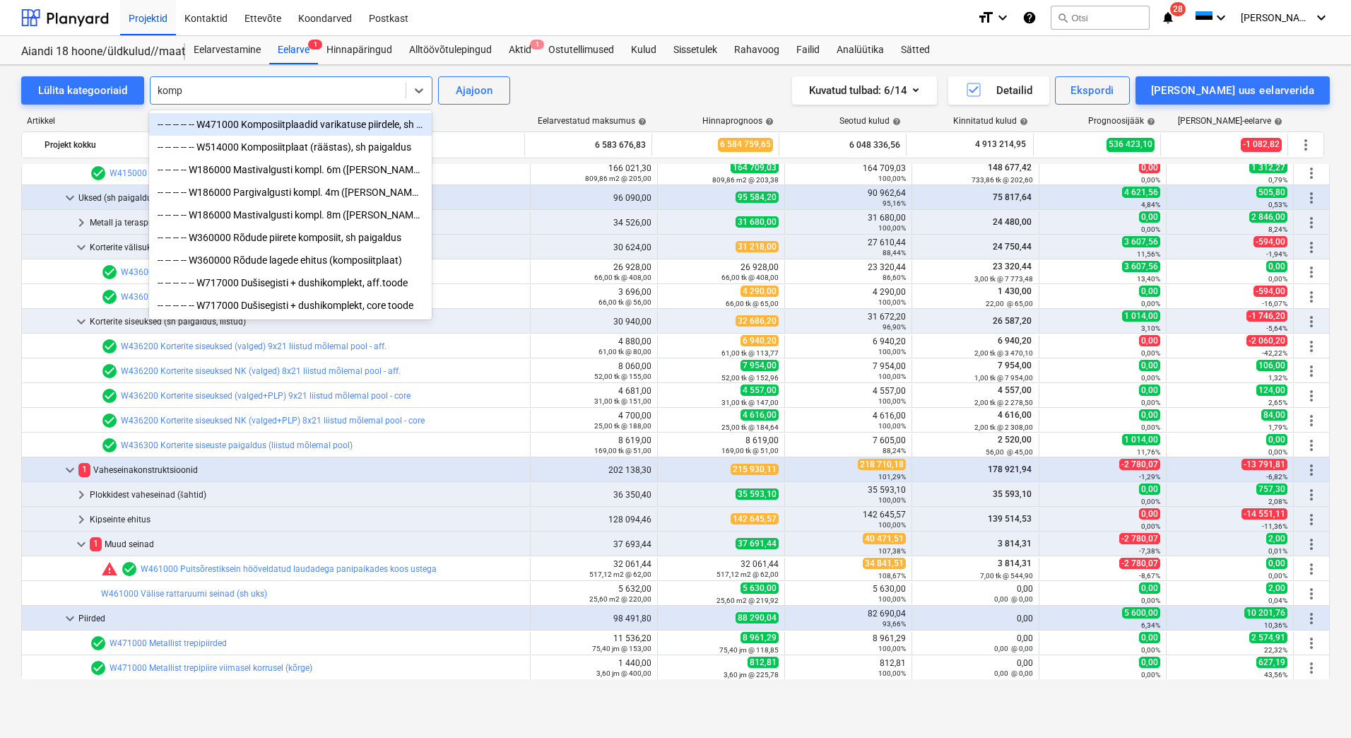
type input "kompo"
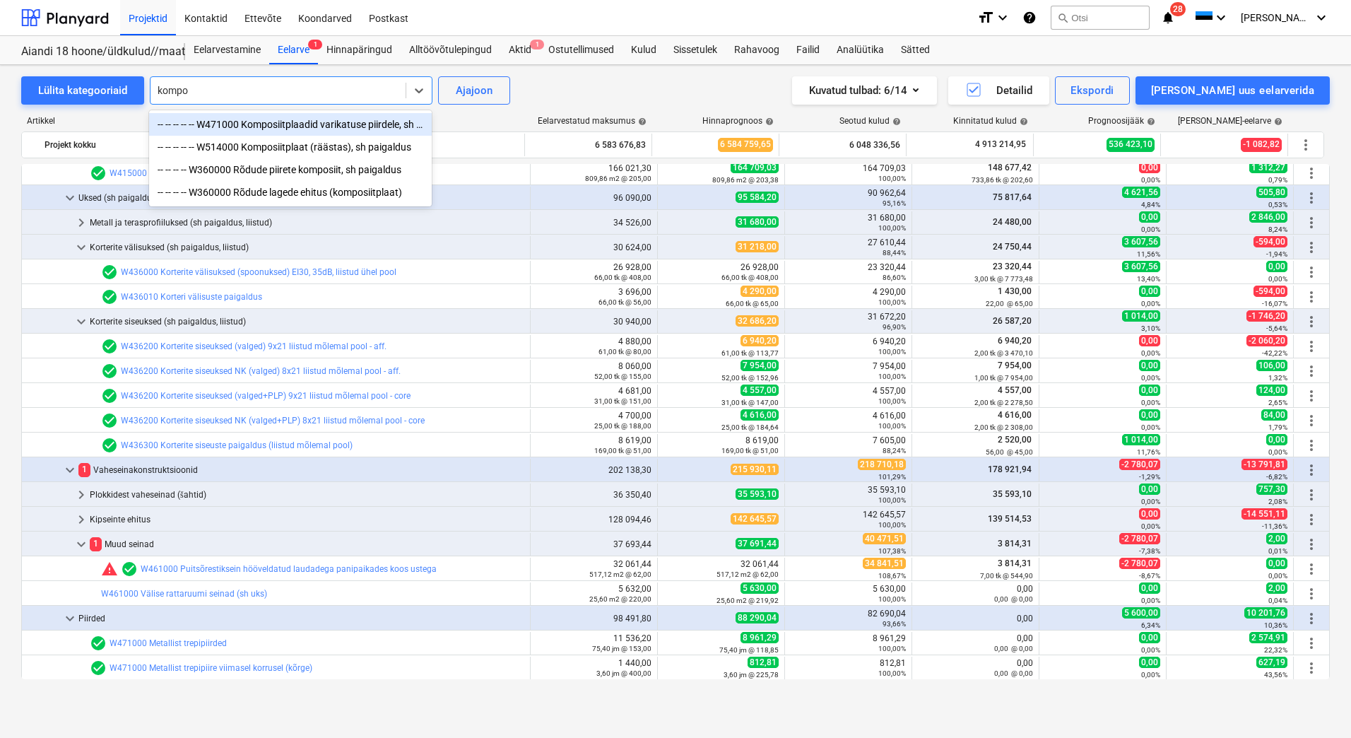
click at [281, 125] on div "-- -- -- -- -- W471000 Komposiitplaadid varikatuse piirdele, sh paigaldus" at bounding box center [290, 124] width 283 height 23
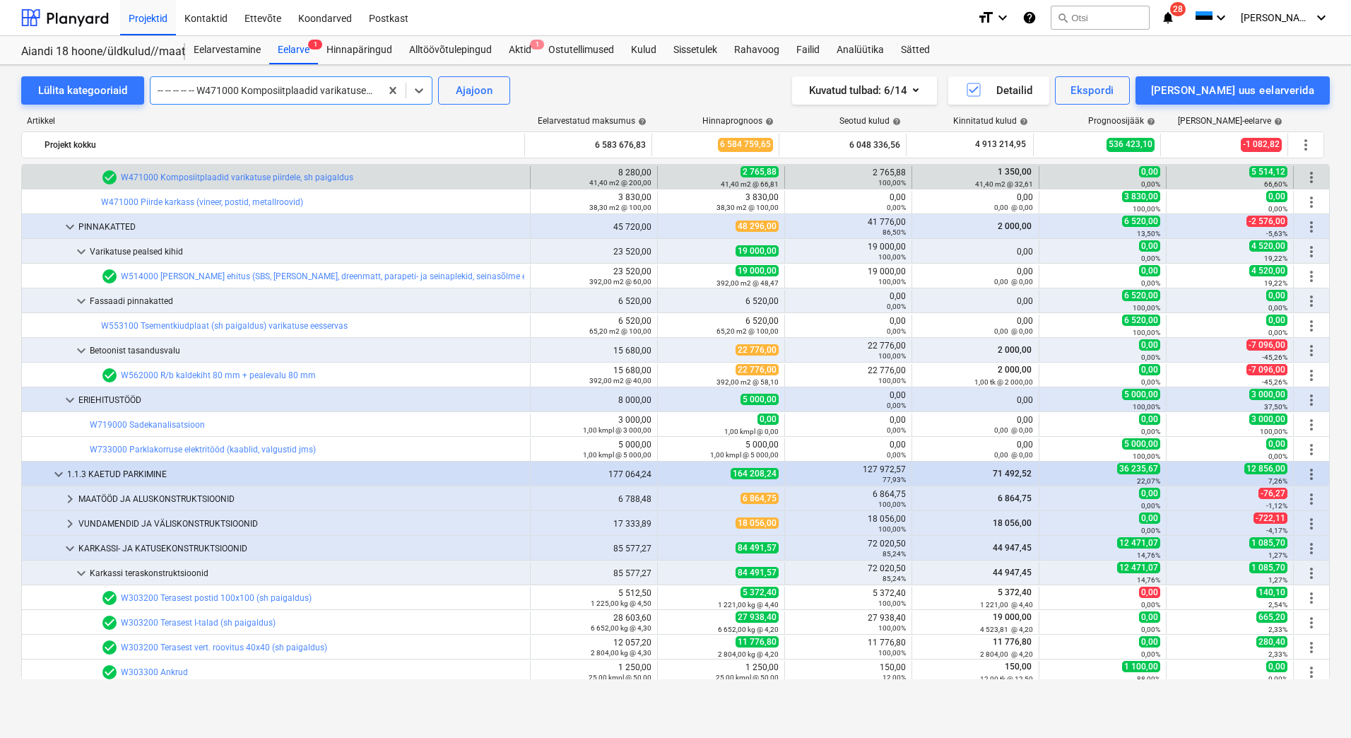
scroll to position [721, 0]
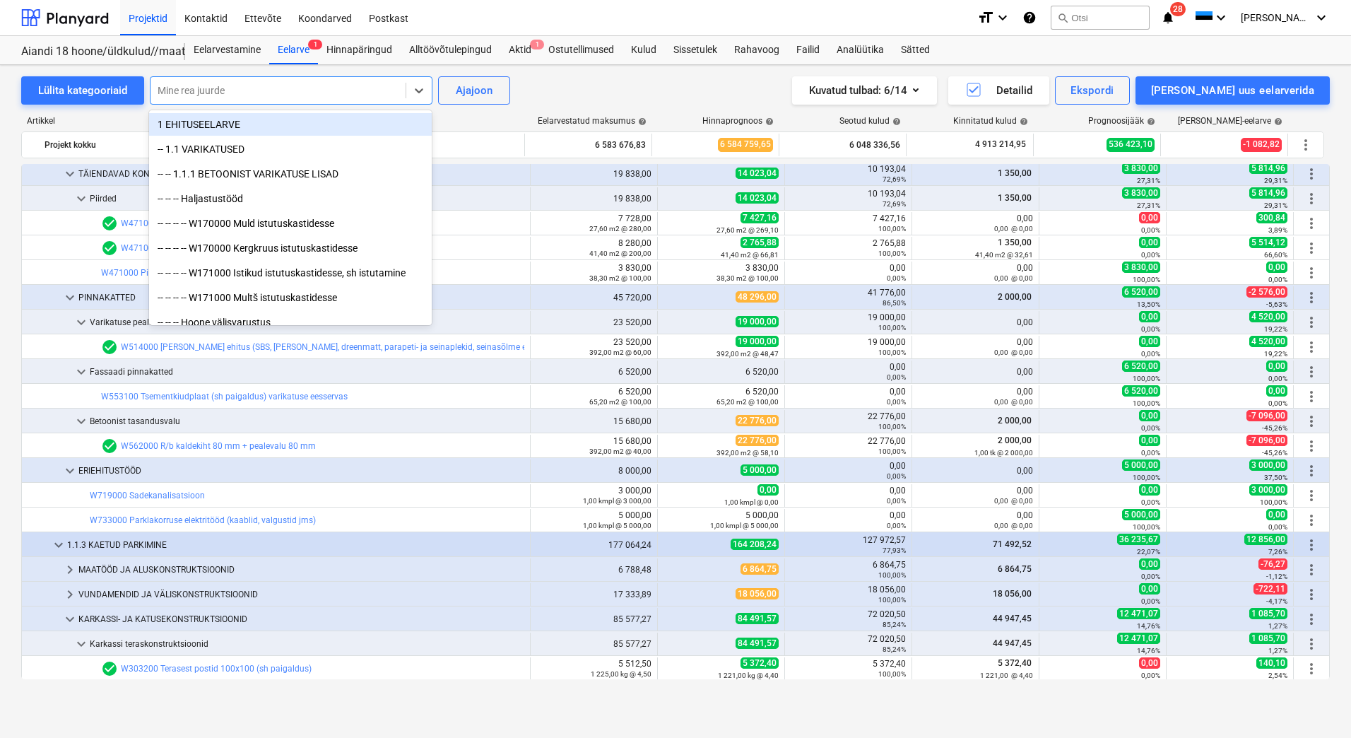
click at [339, 86] on div at bounding box center [278, 90] width 241 height 14
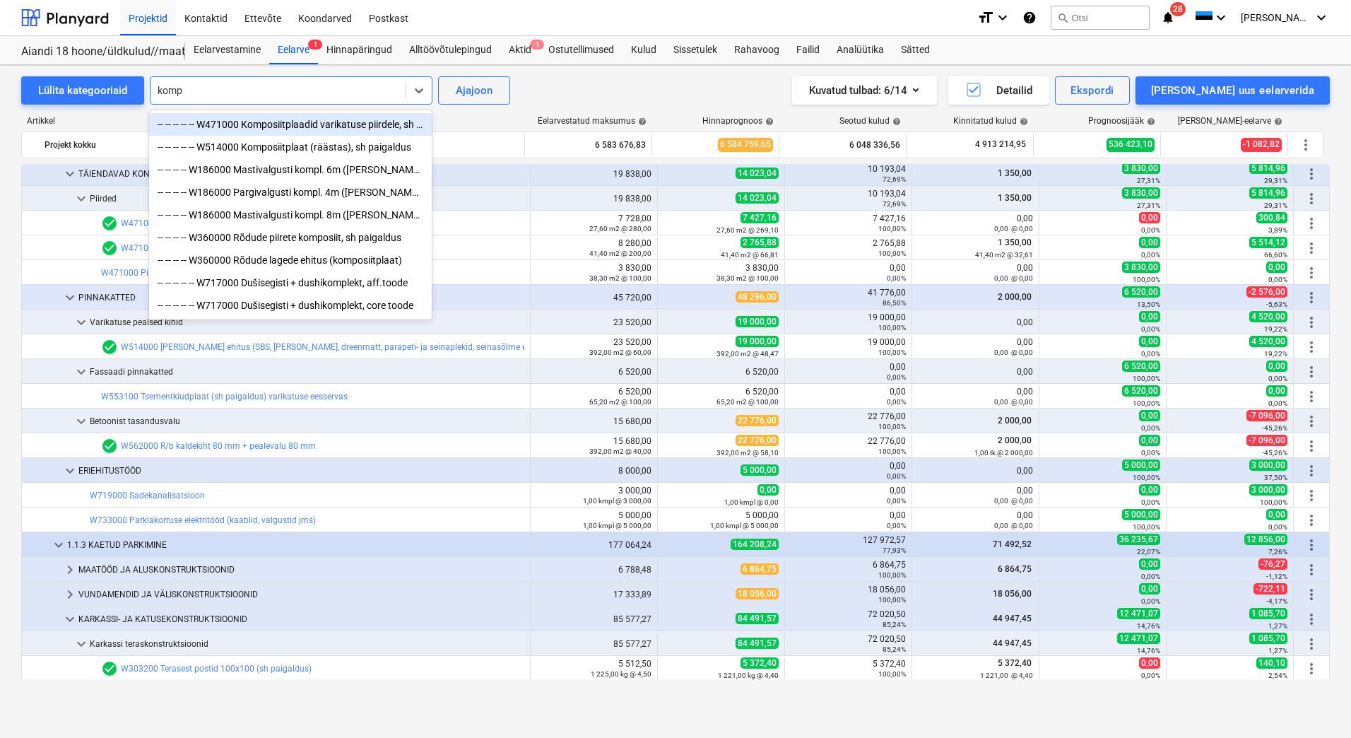
type input "kompo"
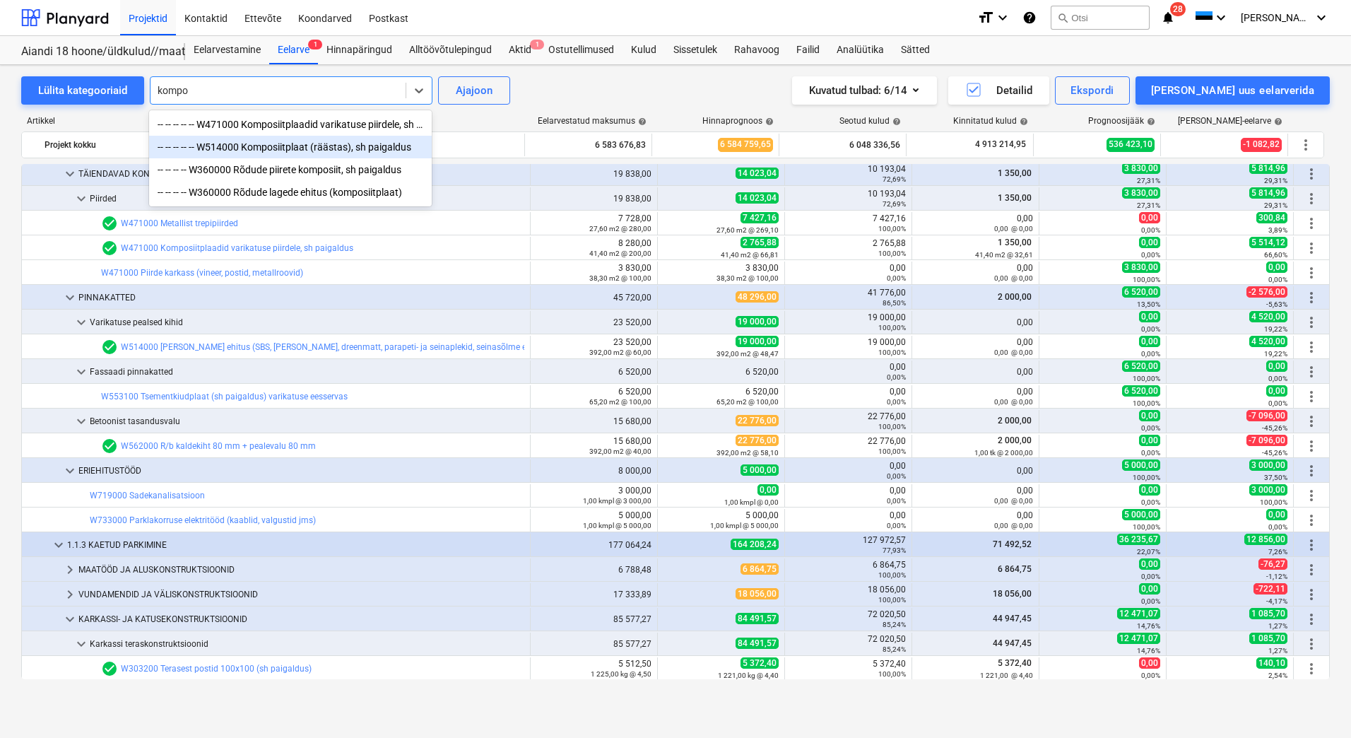
click at [329, 147] on div "-- -- -- -- -- W514000 Komposiitplaat (räästas), sh paigaldus" at bounding box center [290, 147] width 283 height 23
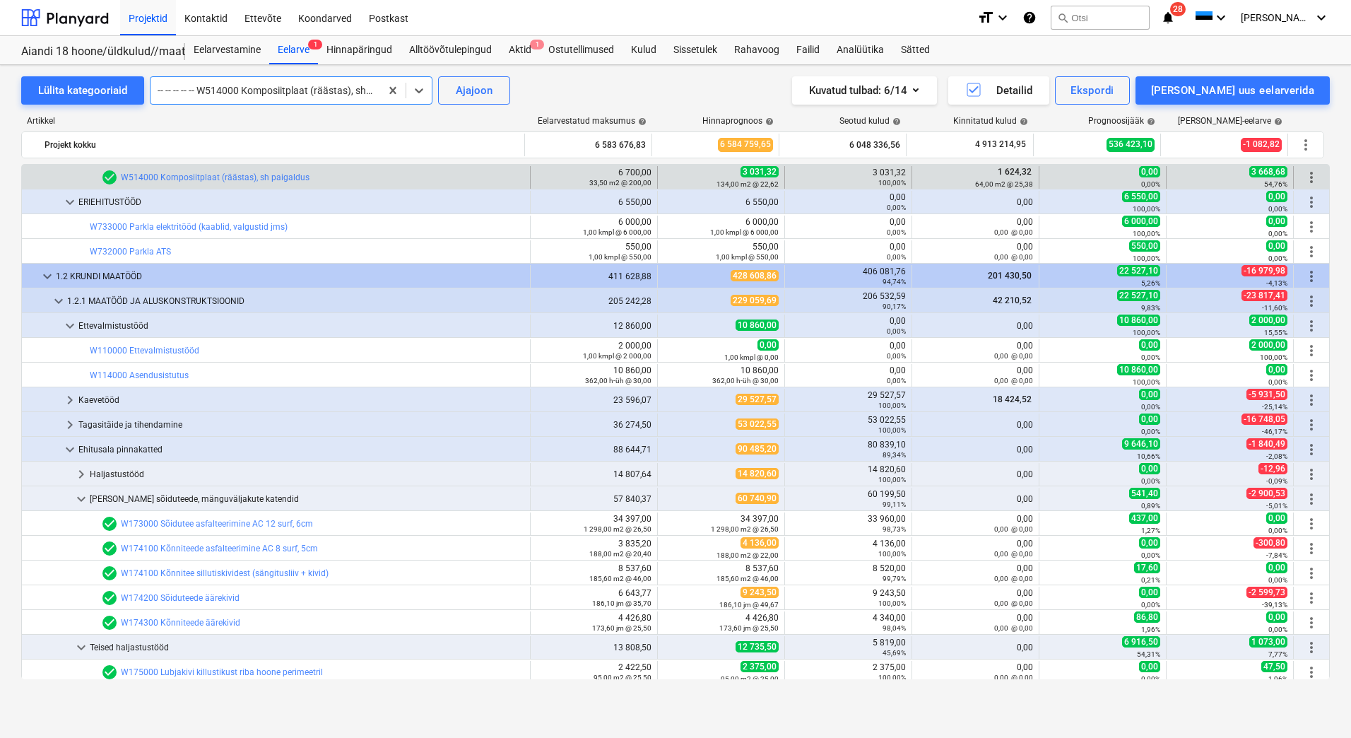
scroll to position [1343, 0]
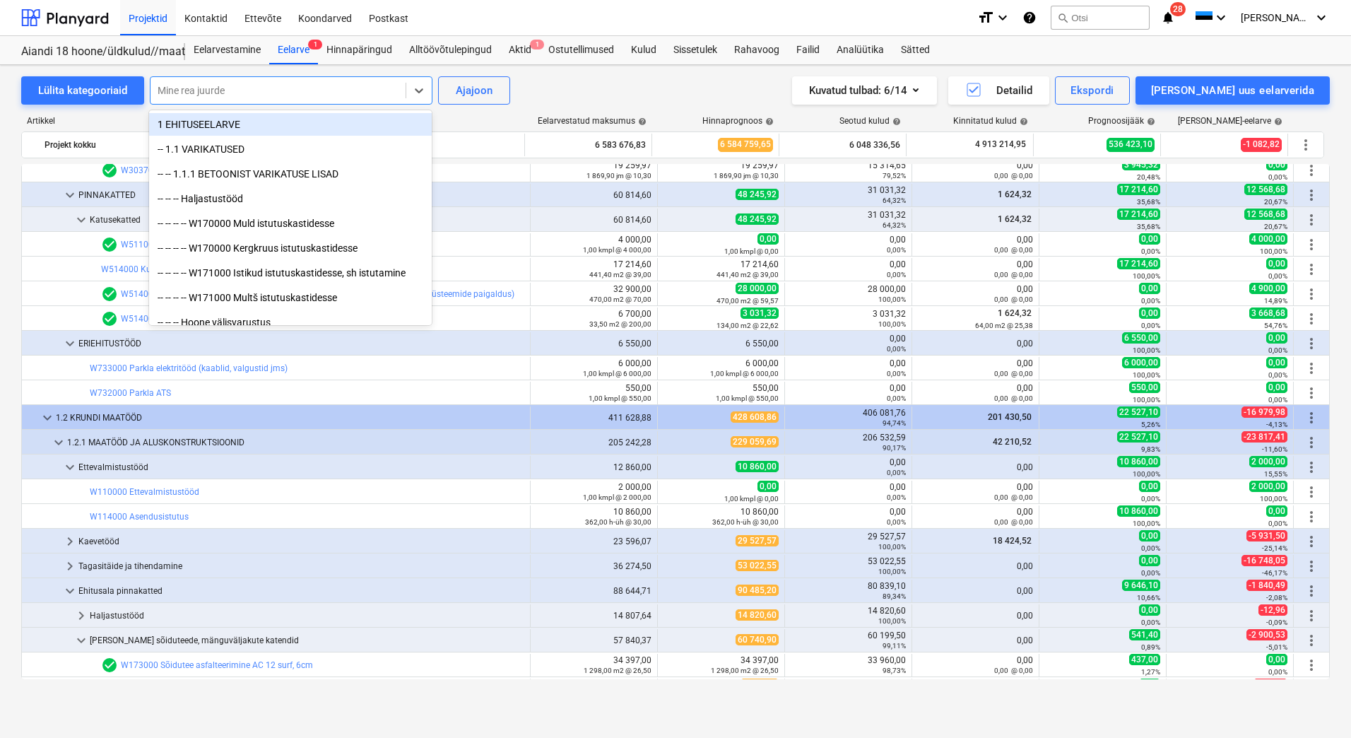
click at [335, 83] on div at bounding box center [278, 90] width 241 height 14
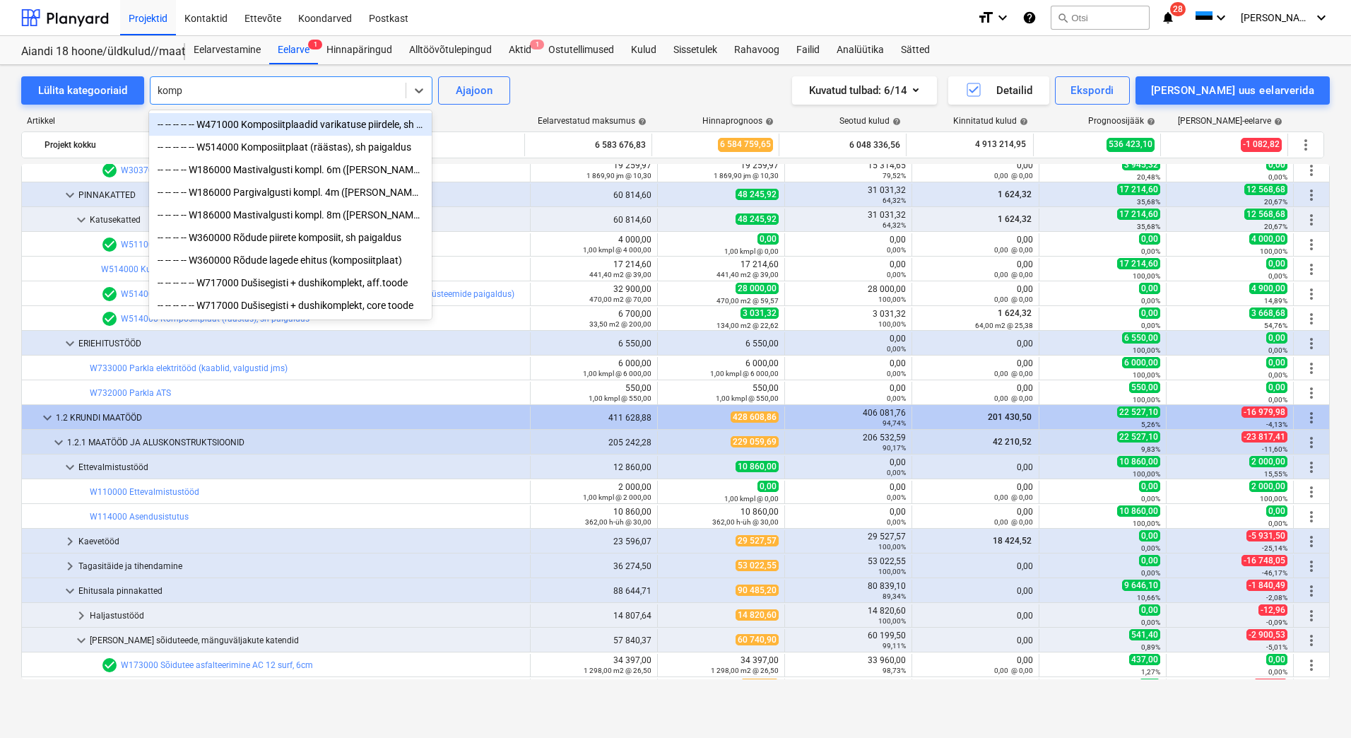
type input "kompo"
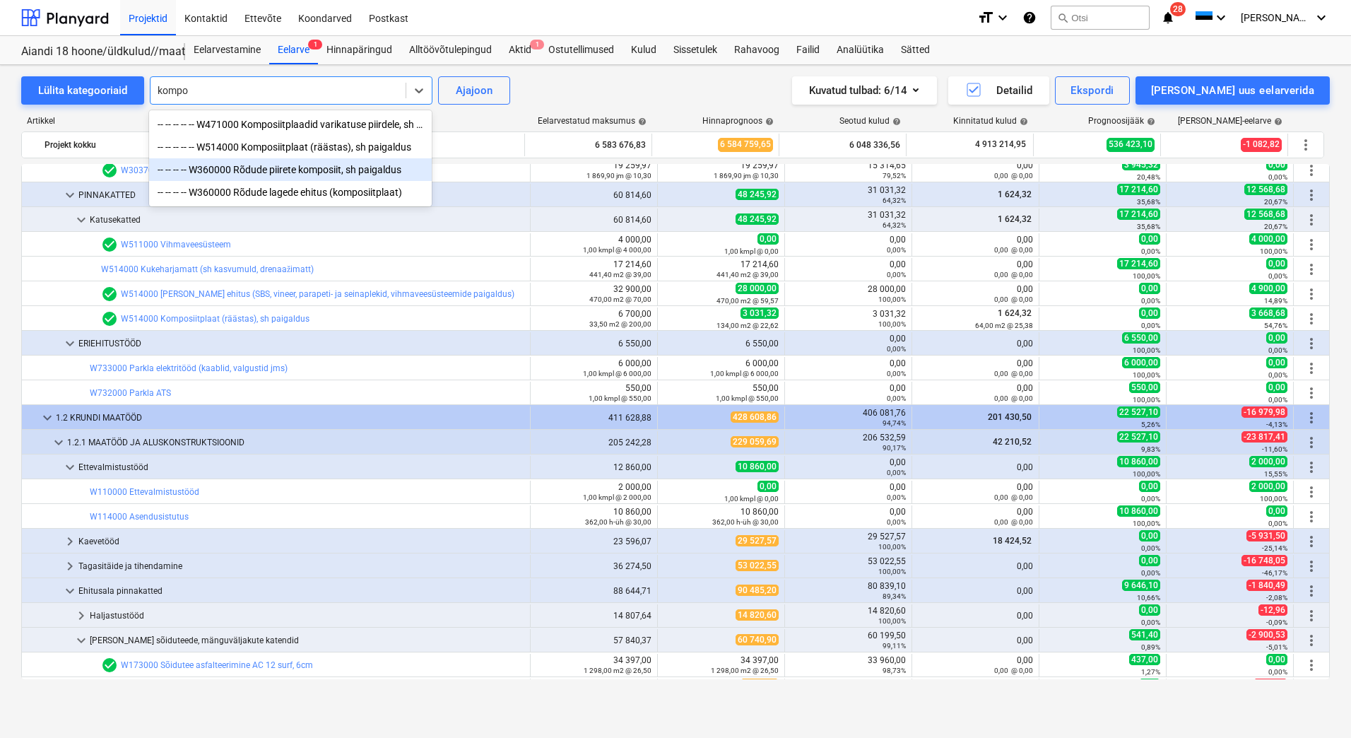
click at [300, 173] on div "-- -- -- -- W360000 Rõdude piirete komposiit, sh paigaldus" at bounding box center [290, 169] width 283 height 23
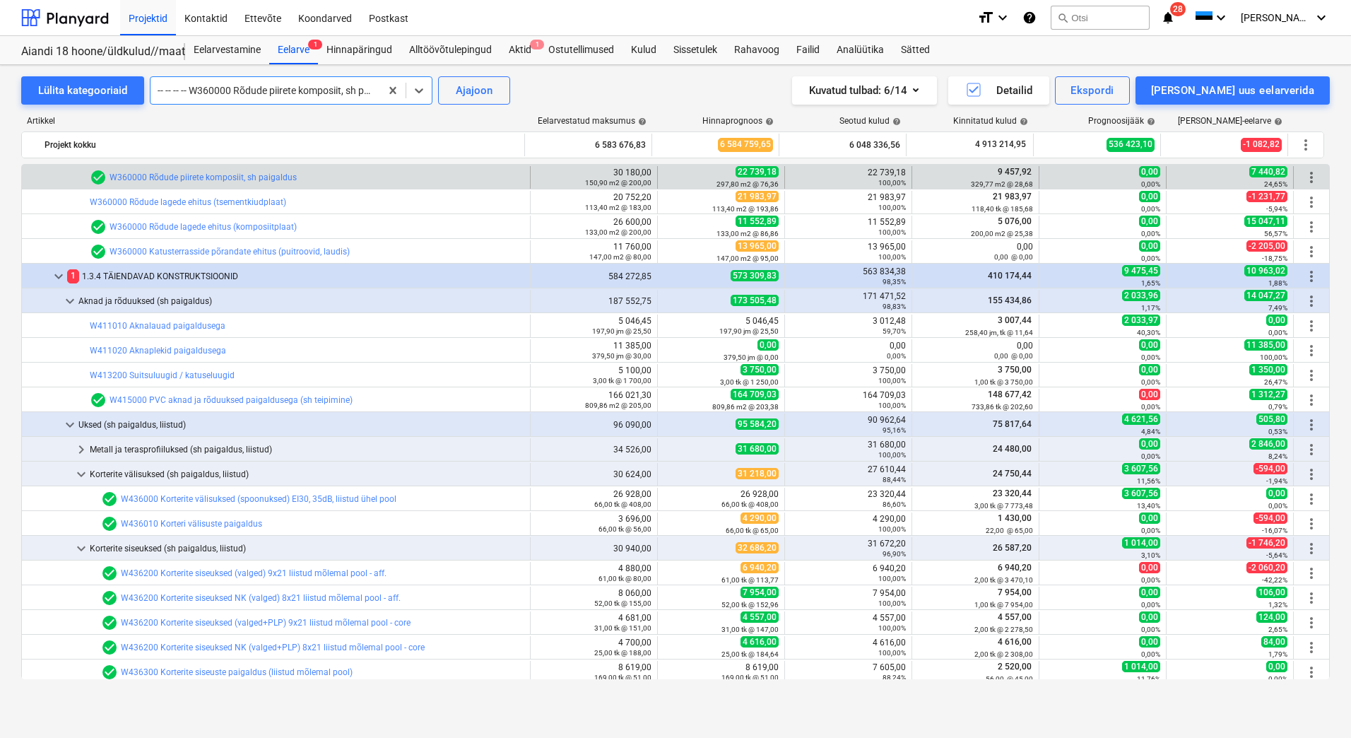
scroll to position [2675, 0]
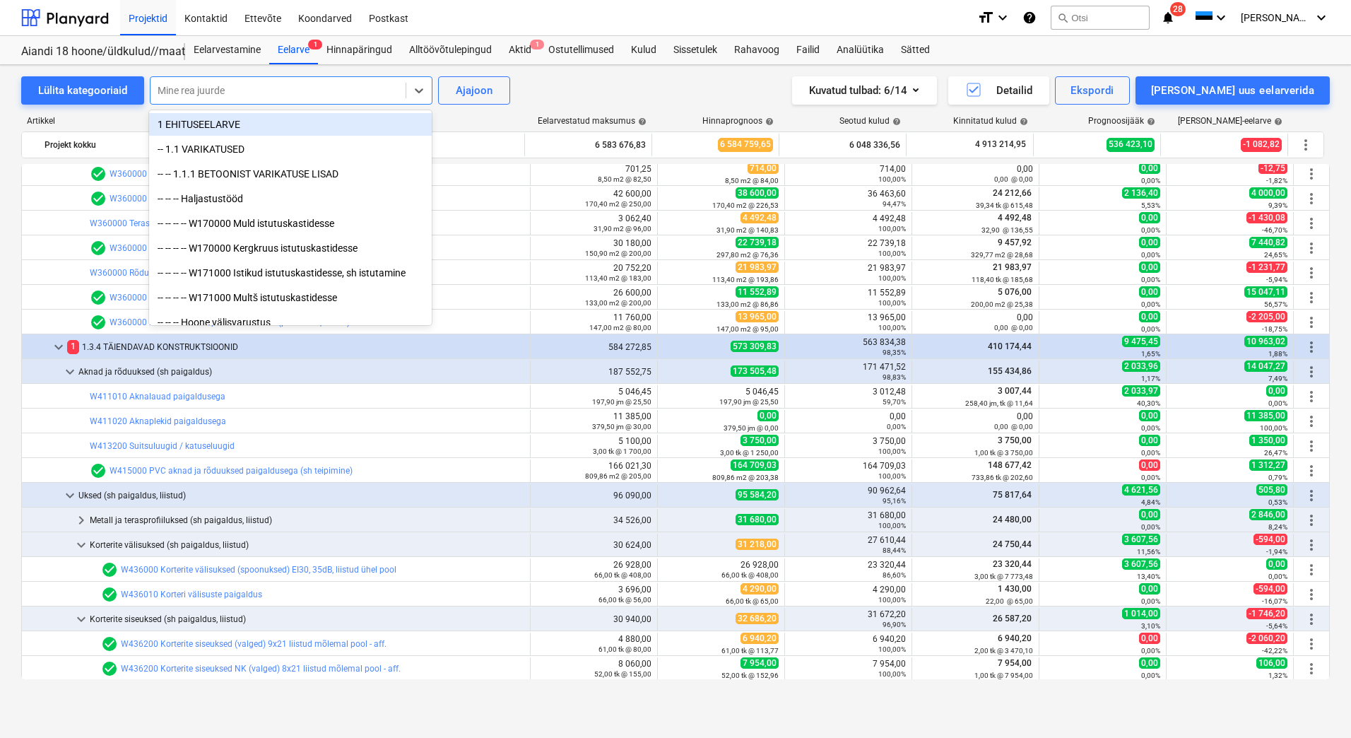
click at [377, 91] on div at bounding box center [278, 90] width 241 height 14
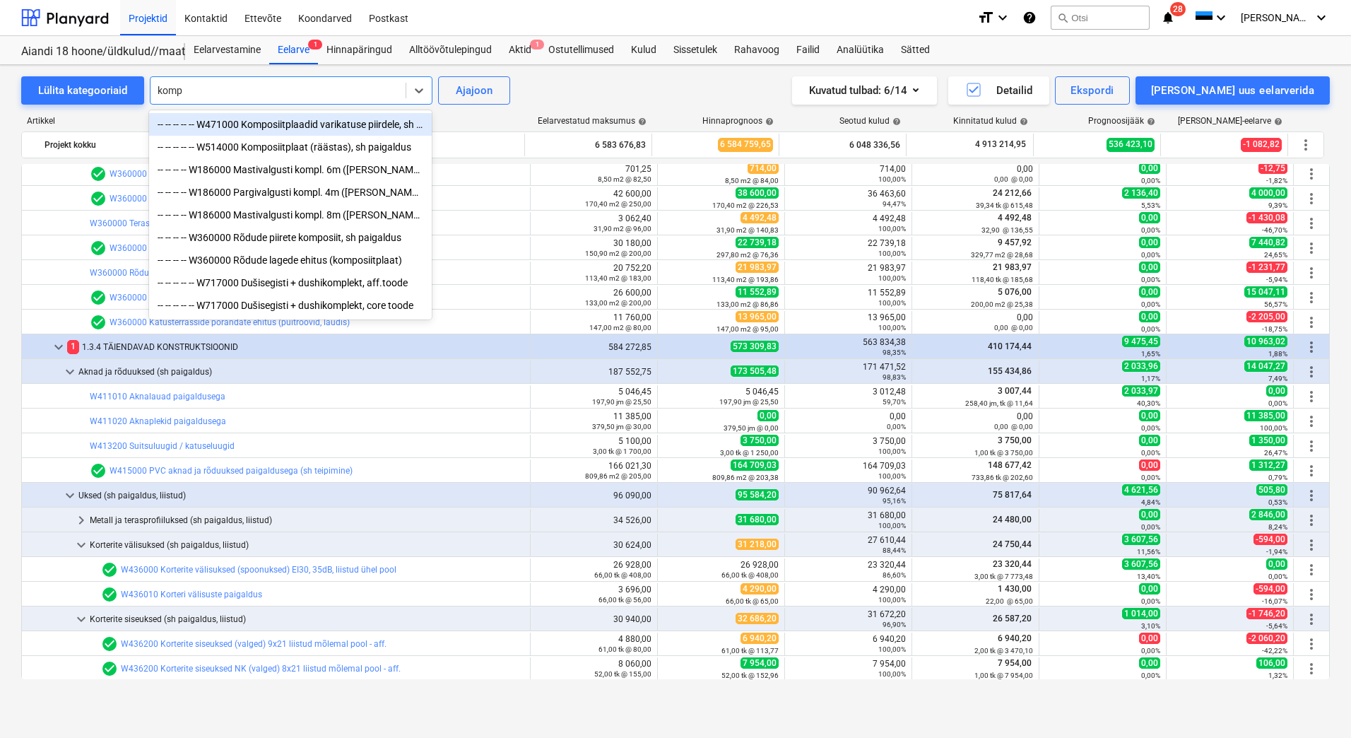
type input "kompo"
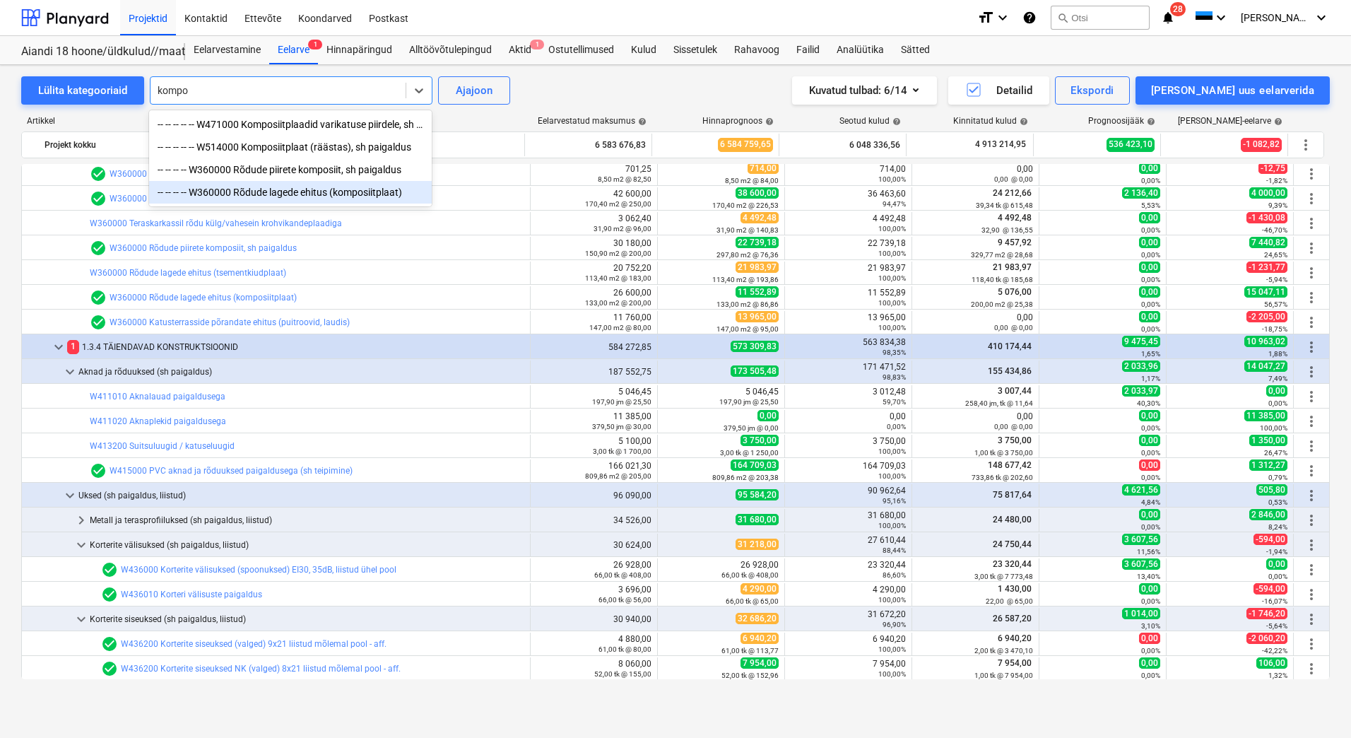
click at [343, 194] on div "-- -- -- -- W360000 Rõdude lagede ehitus (komposiitplaat)" at bounding box center [290, 192] width 283 height 23
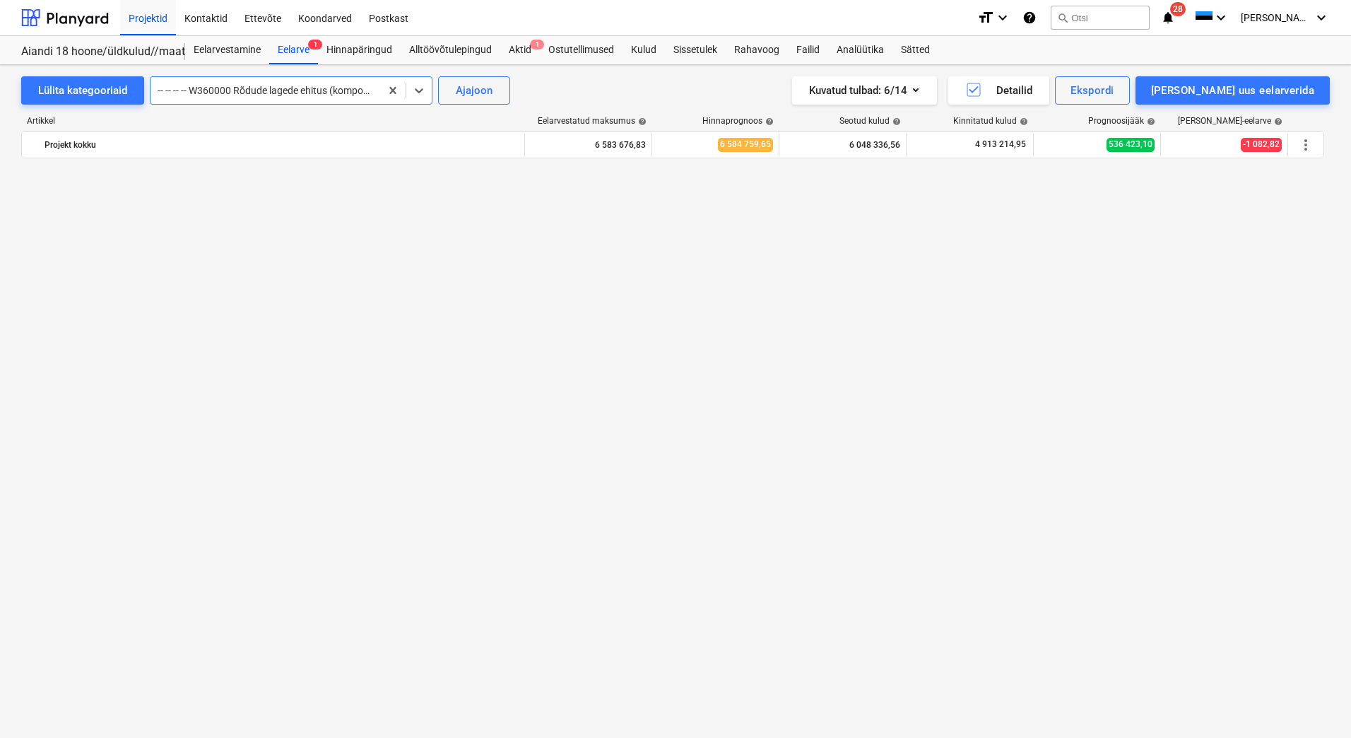
scroll to position [2654, 0]
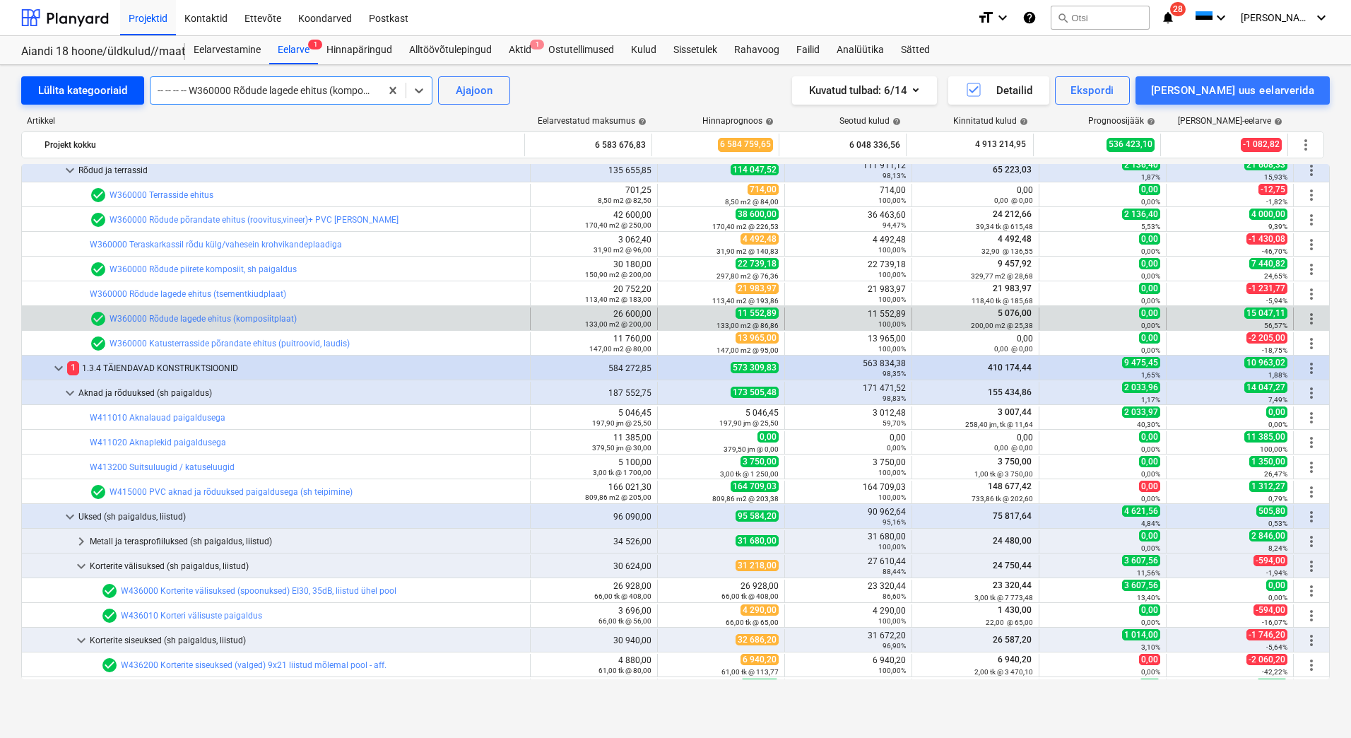
click at [91, 86] on div "Lülita kategooriaid" at bounding box center [82, 90] width 89 height 18
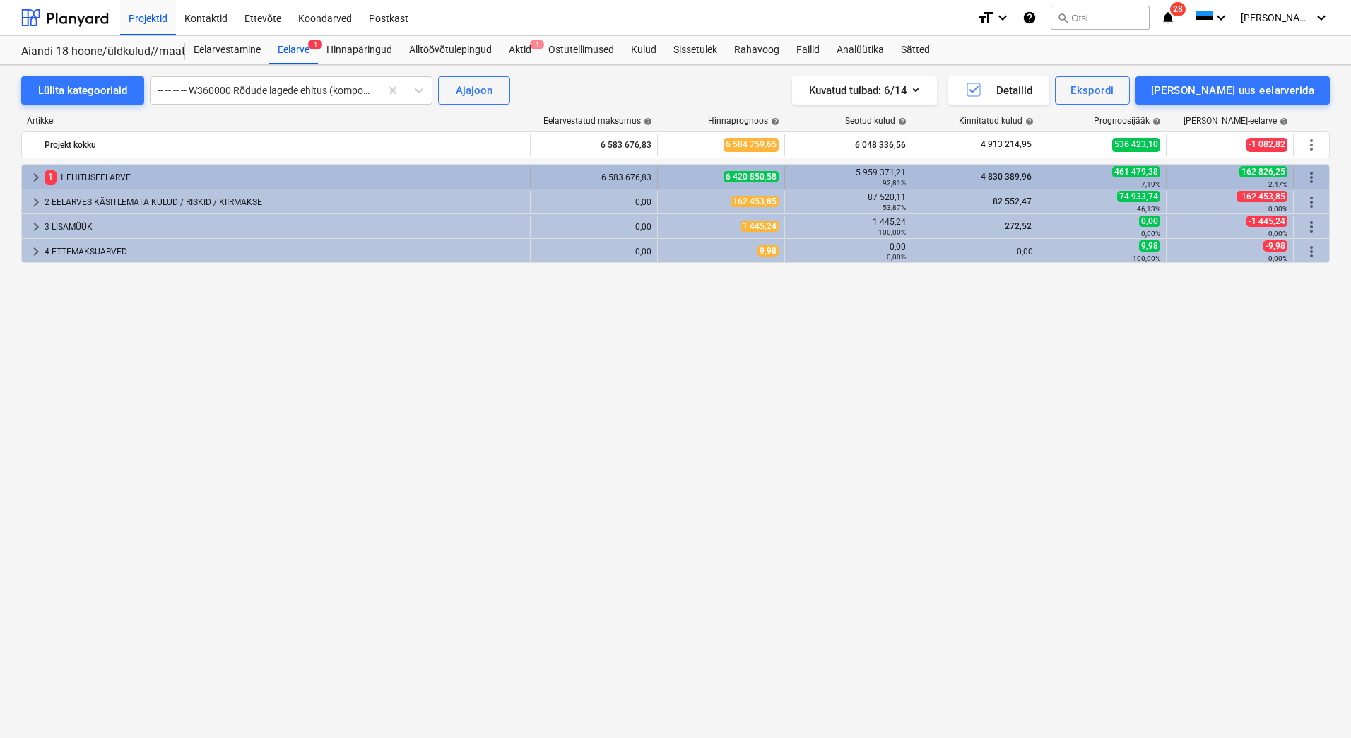
click at [80, 178] on div "1 1 EHITUSEELARVE" at bounding box center [285, 177] width 480 height 23
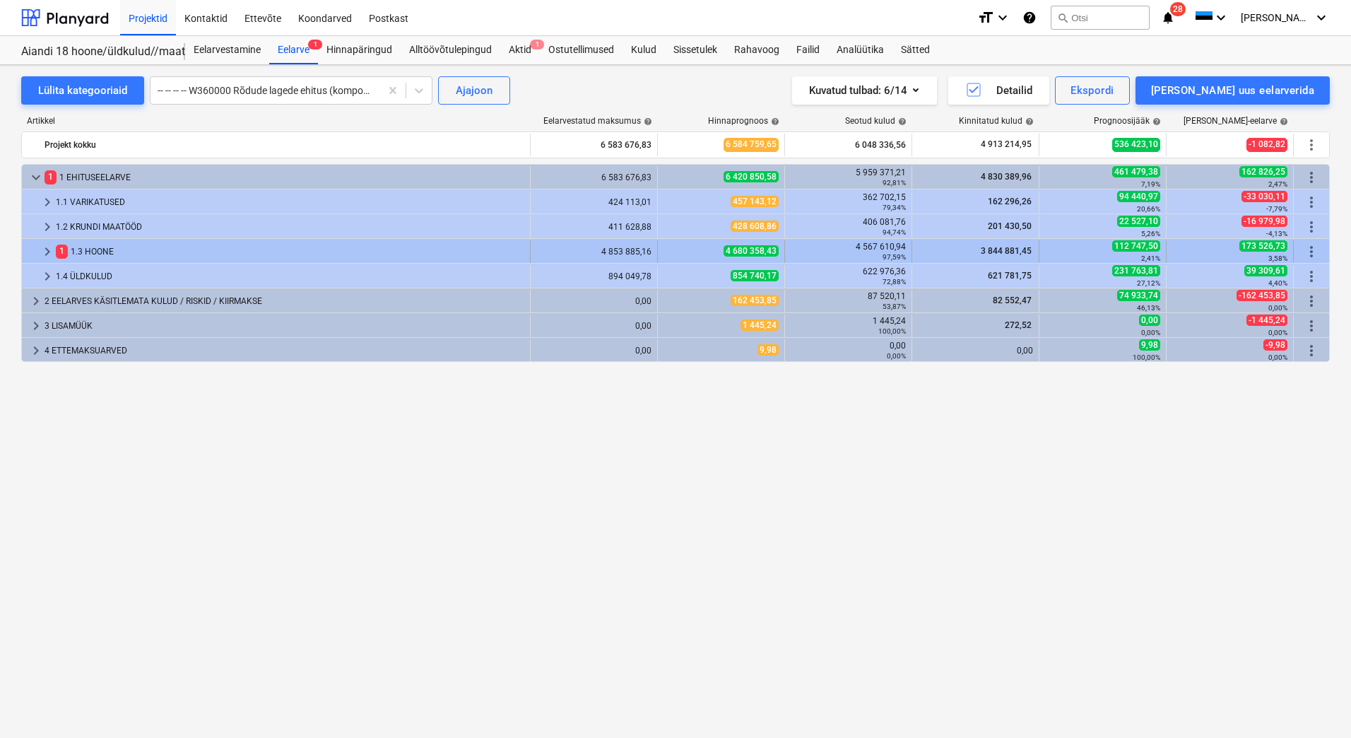
click at [75, 249] on div "1 1.3 HOONE" at bounding box center [290, 251] width 469 height 23
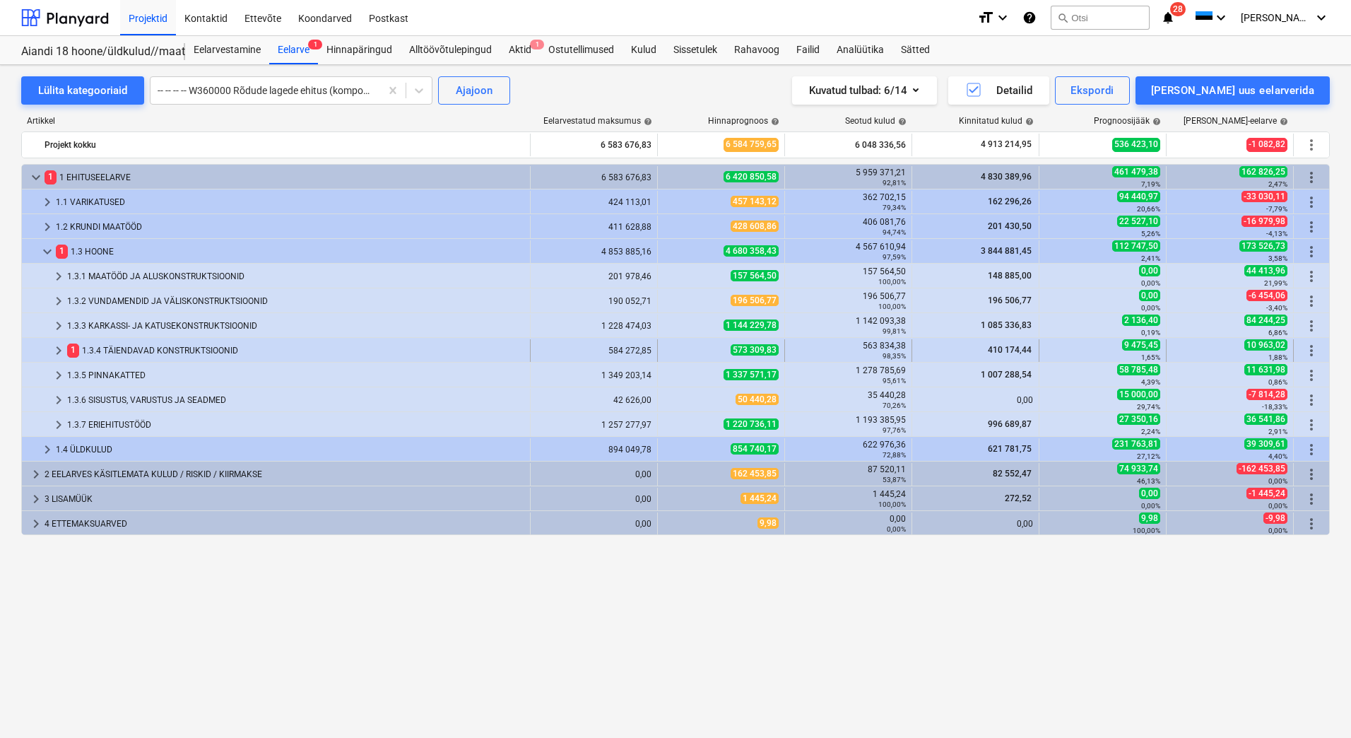
click at [121, 353] on div "1 1.3.4 TÄIENDAVAD KONSTRUKTSIOONID" at bounding box center [295, 350] width 457 height 23
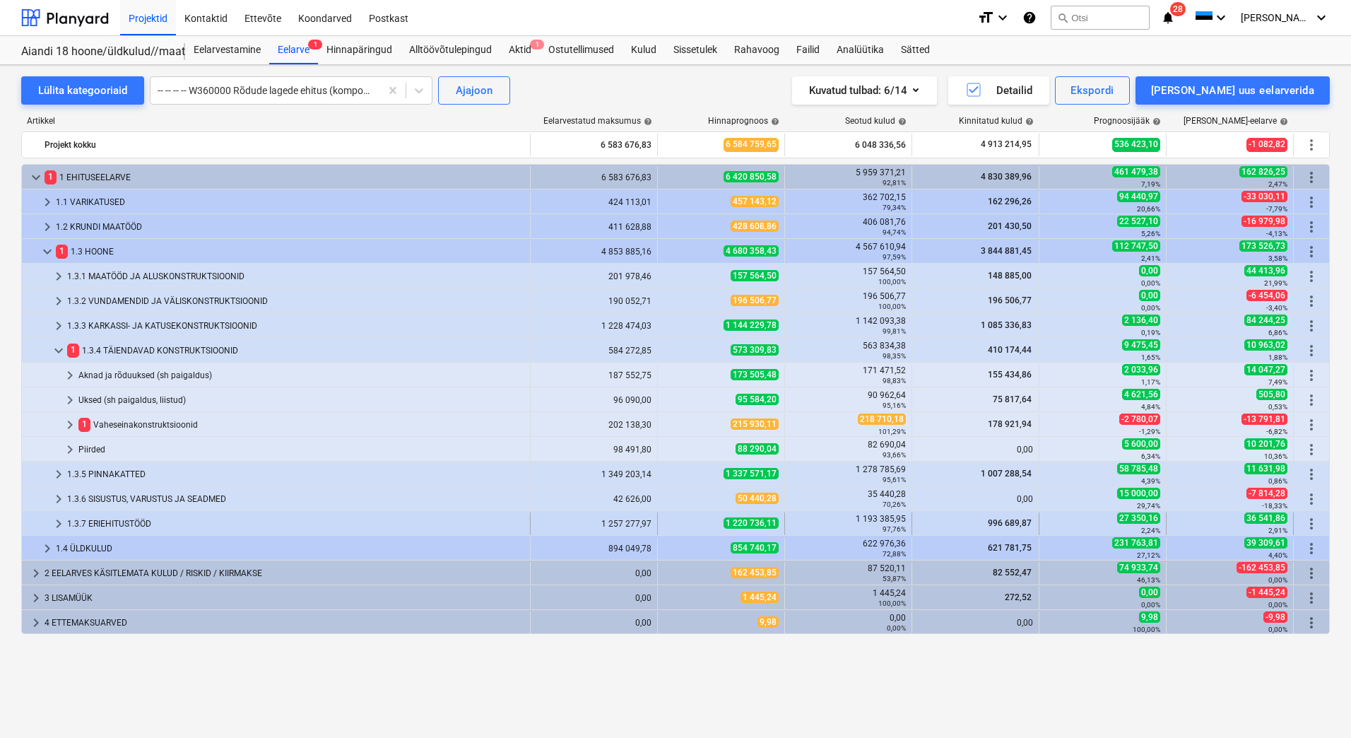
click at [117, 524] on div "1.3.7 ERIEHITUSTÖÖD" at bounding box center [295, 523] width 457 height 23
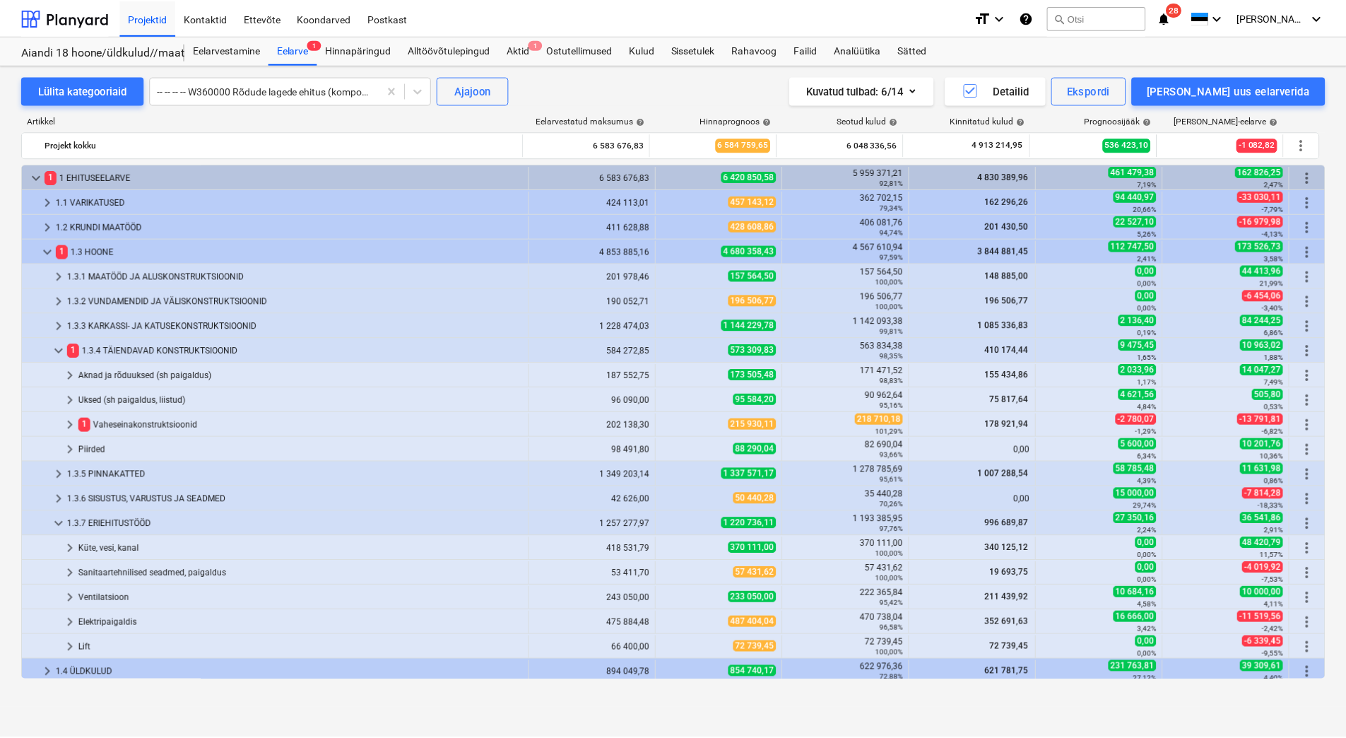
scroll to position [78, 0]
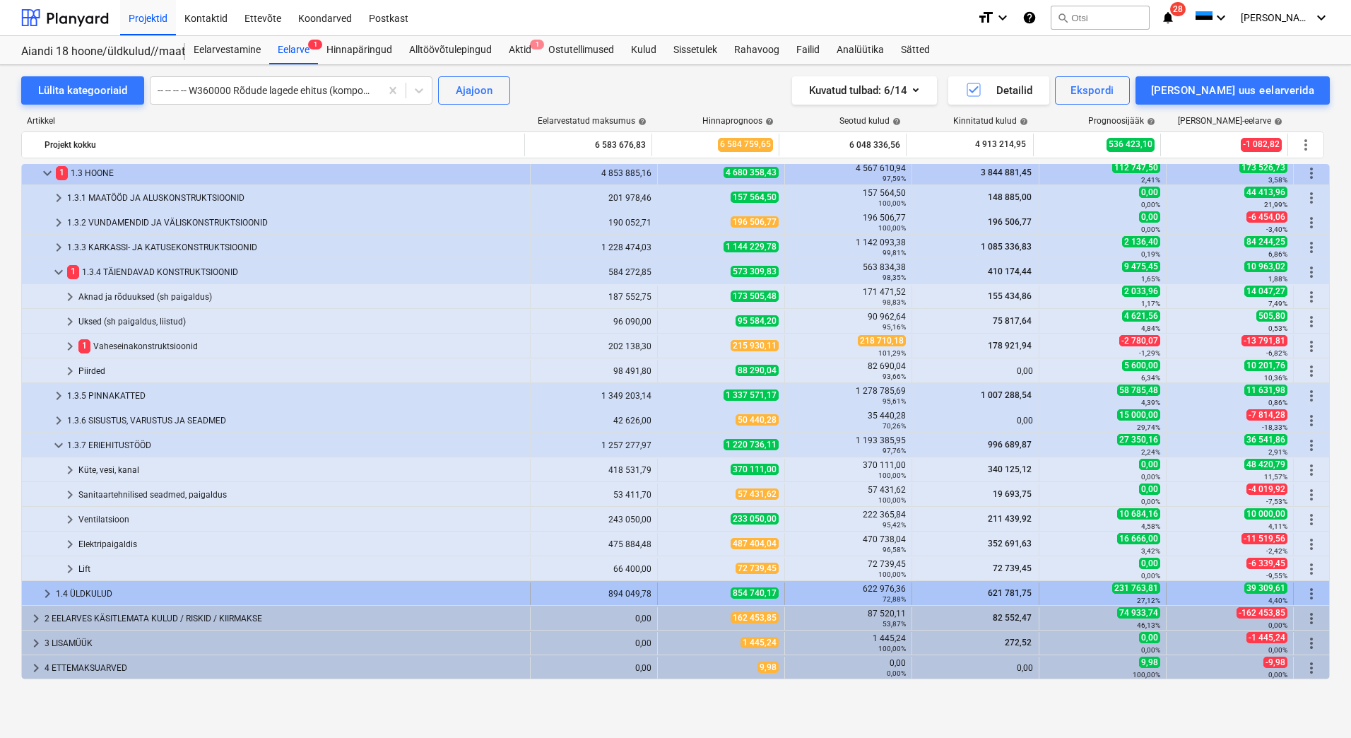
click at [99, 592] on div "1.4 ÜLDKULUD" at bounding box center [290, 593] width 469 height 23
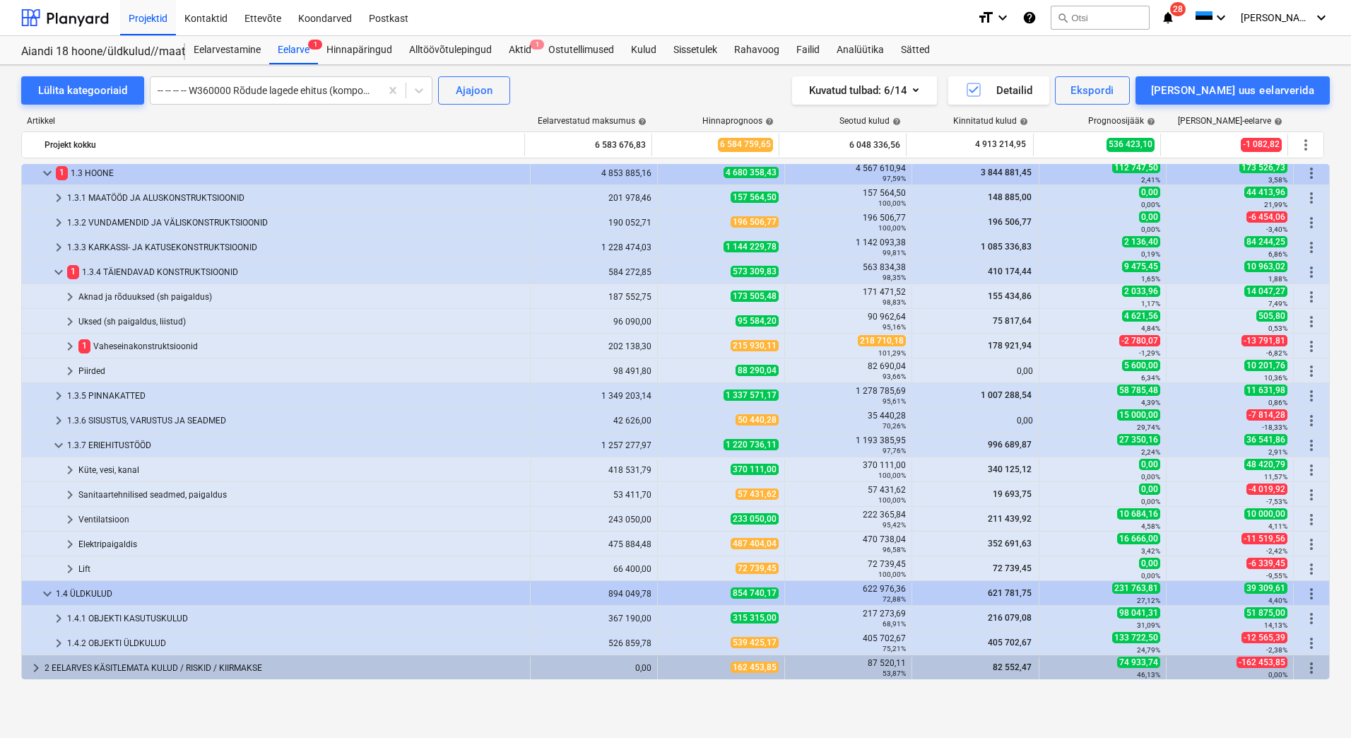
click at [86, 587] on div "1.4 ÜLDKULUD" at bounding box center [290, 593] width 469 height 23
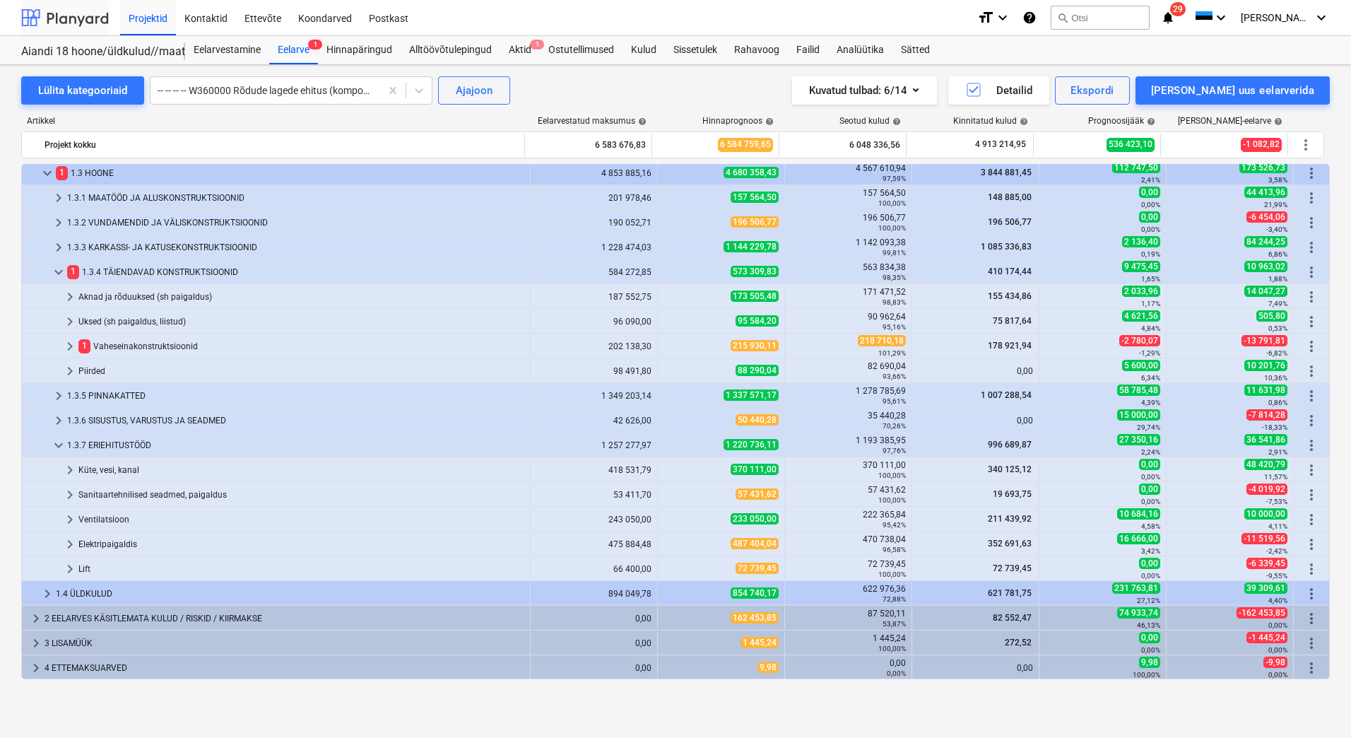
click at [73, 19] on div at bounding box center [65, 17] width 88 height 35
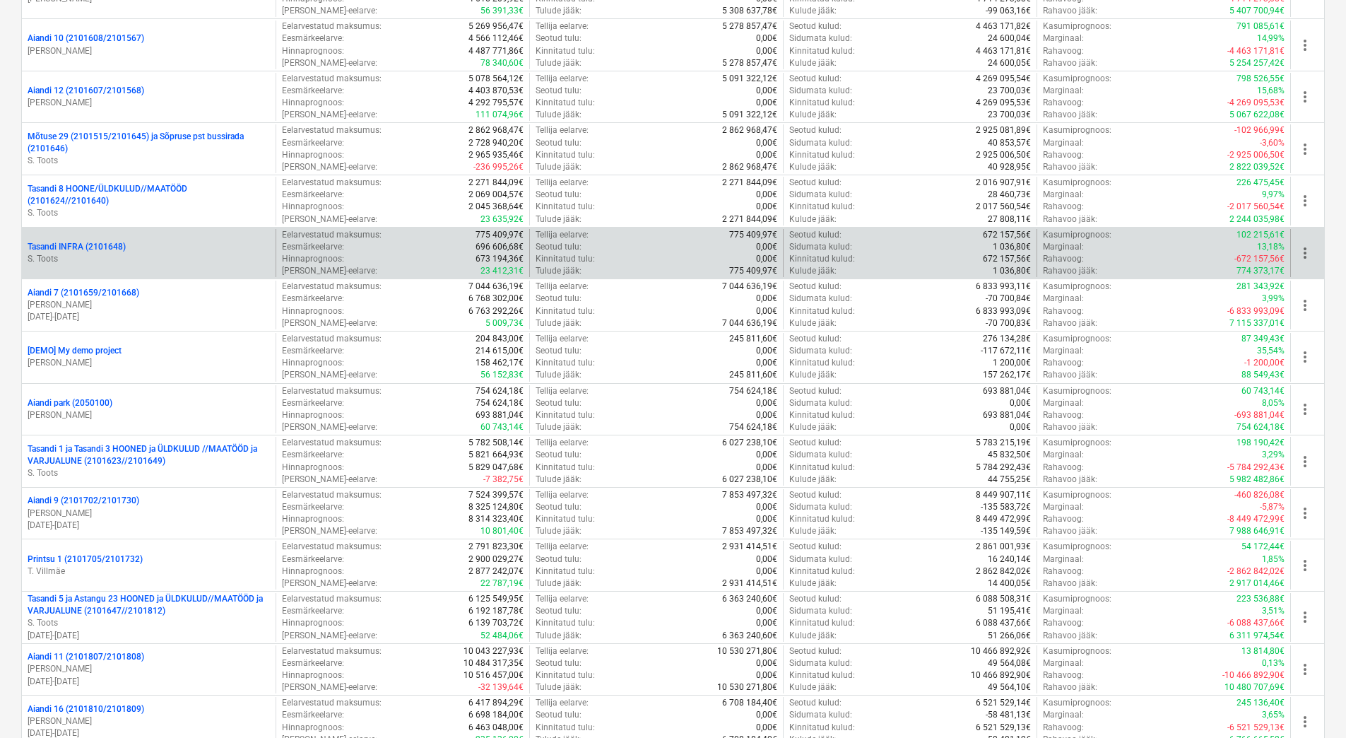
scroll to position [848, 0]
